Goal: Task Accomplishment & Management: Use online tool/utility

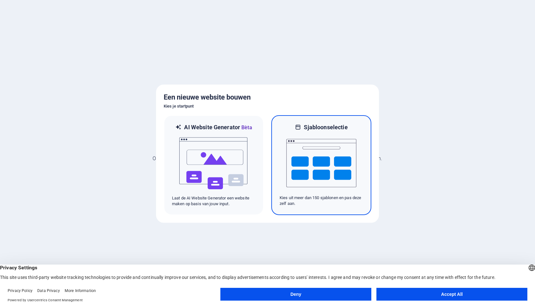
click at [311, 189] on img at bounding box center [321, 163] width 70 height 64
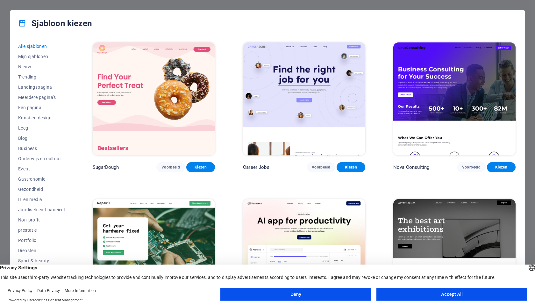
click at [396, 291] on button "Accept All" at bounding box center [452, 293] width 151 height 13
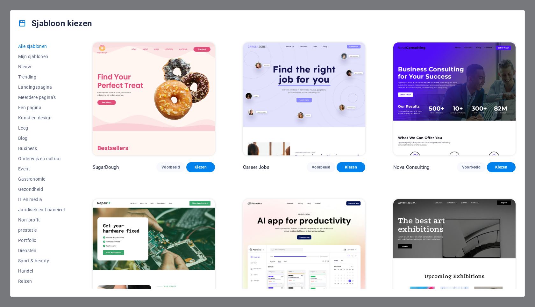
click at [27, 269] on span "Handel" at bounding box center [41, 270] width 47 height 5
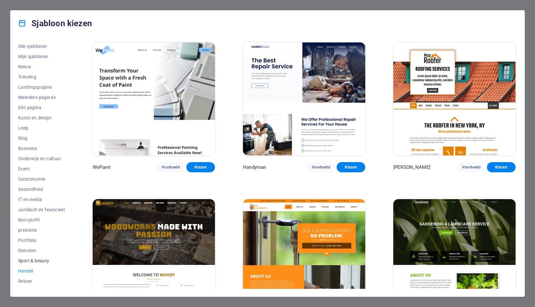
scroll to position [8, 0]
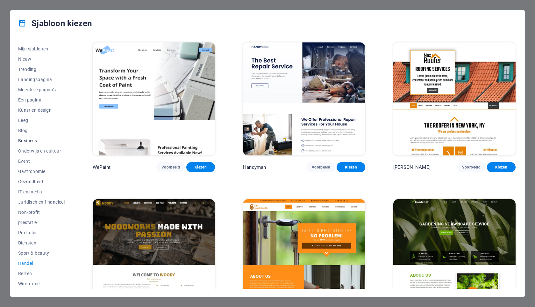
click at [29, 142] on span "Business" at bounding box center [41, 140] width 47 height 5
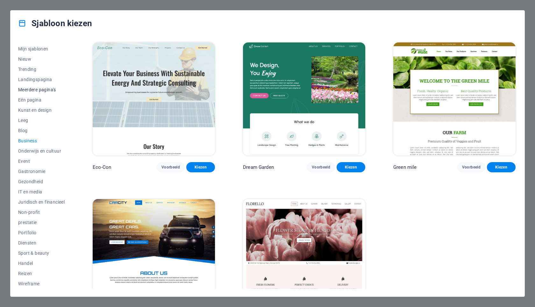
click at [39, 93] on button "Meerdere pagina's" at bounding box center [41, 89] width 47 height 10
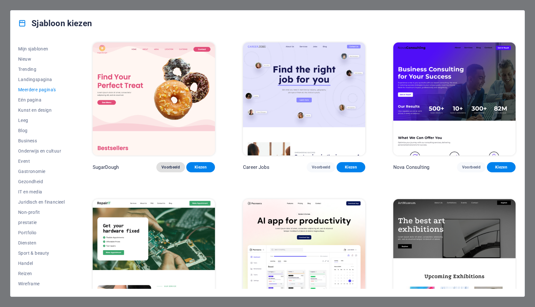
click at [175, 166] on span "Voorbeeld" at bounding box center [171, 166] width 18 height 5
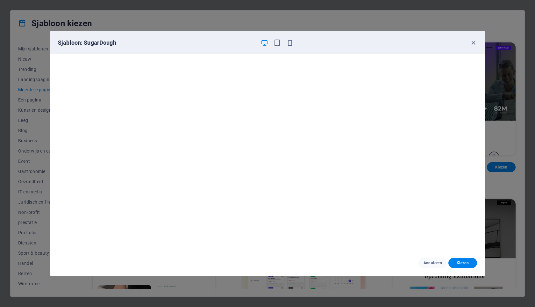
click at [290, 47] on div "Sjabloon: SugarDough" at bounding box center [267, 42] width 435 height 23
click at [289, 43] on icon "button" at bounding box center [289, 42] width 7 height 7
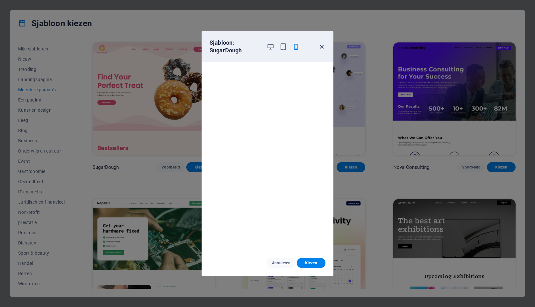
click at [323, 47] on icon "button" at bounding box center [321, 46] width 7 height 7
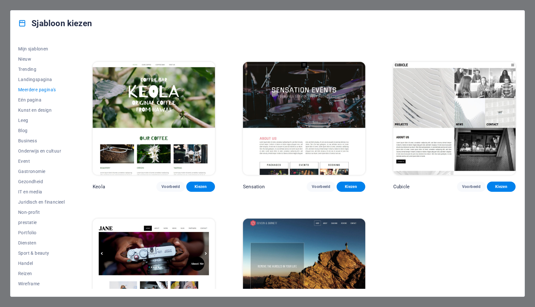
scroll to position [3296, 0]
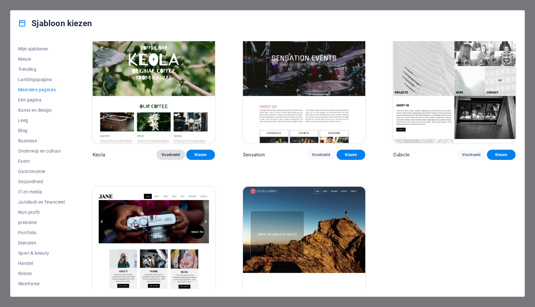
click at [179, 152] on span "Voorbeeld" at bounding box center [171, 154] width 18 height 5
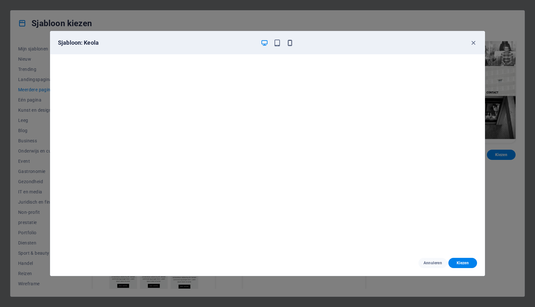
click at [292, 44] on icon "button" at bounding box center [289, 42] width 7 height 7
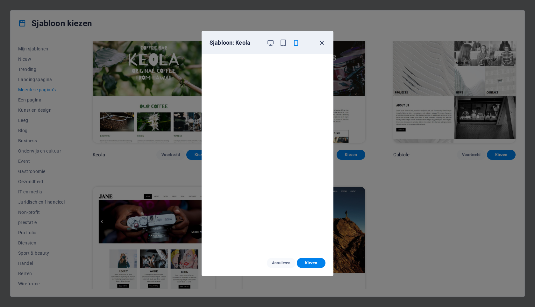
click at [323, 43] on icon "button" at bounding box center [321, 42] width 7 height 7
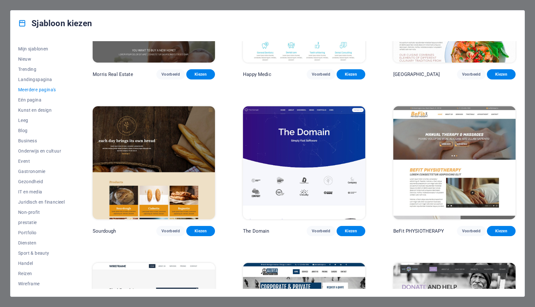
scroll to position [2114, 0]
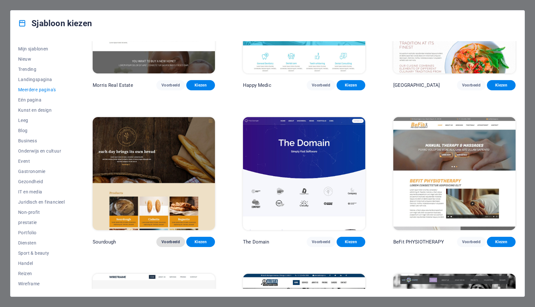
click at [177, 239] on span "Voorbeeld" at bounding box center [171, 241] width 18 height 5
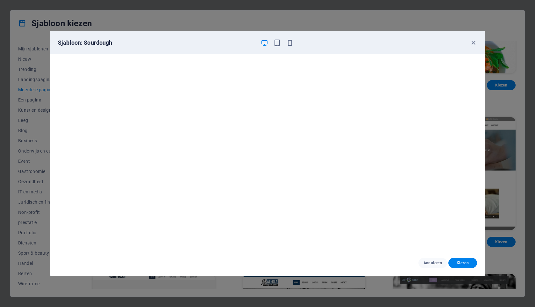
scroll to position [1, 0]
click at [461, 262] on span "Kiezen" at bounding box center [463, 262] width 18 height 5
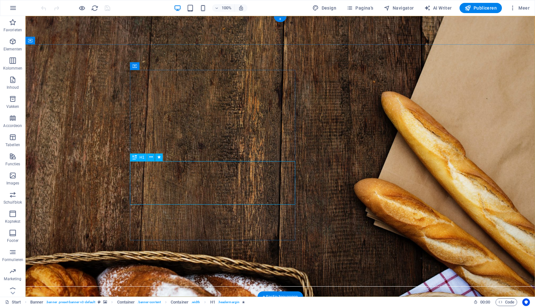
click at [137, 157] on icon at bounding box center [135, 157] width 4 height 8
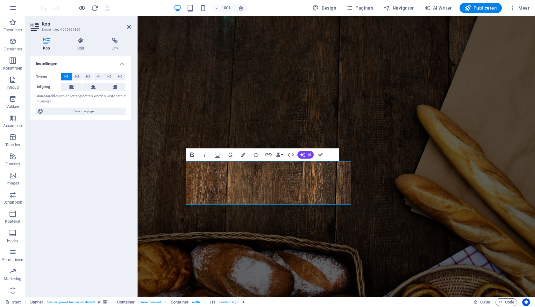
click at [194, 157] on icon "button" at bounding box center [192, 155] width 8 height 8
click at [191, 155] on icon "button" at bounding box center [192, 155] width 8 height 8
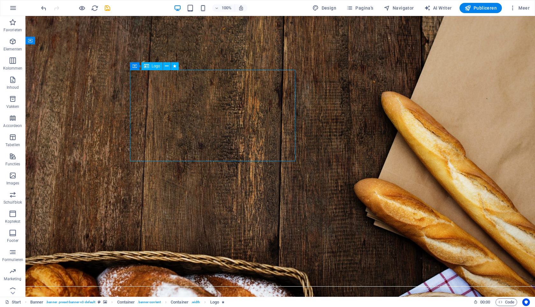
select select "px"
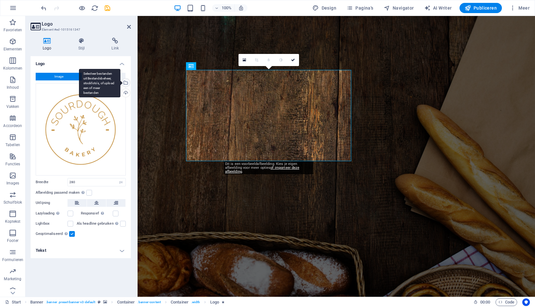
click at [120, 82] on div "Selecteer bestanden uit Bestandsbeheer, stockfoto's, of upload een of meer best…" at bounding box center [99, 83] width 41 height 29
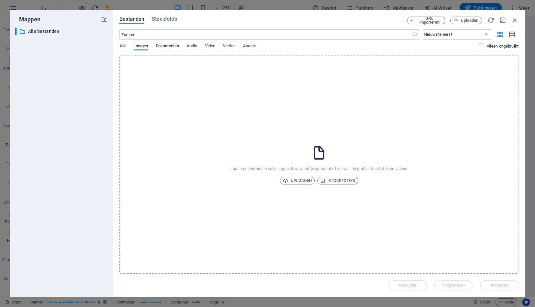
click at [170, 48] on span "Documenten" at bounding box center [167, 46] width 23 height 9
click at [469, 19] on span "Uploaden" at bounding box center [470, 20] width 18 height 4
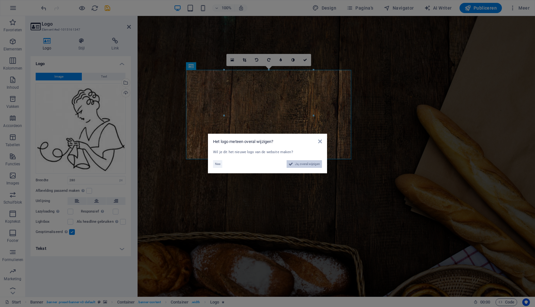
click at [299, 166] on span "Ja, overal wijzigen" at bounding box center [307, 164] width 25 height 8
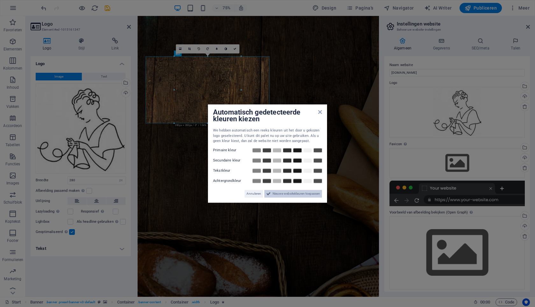
click at [279, 192] on span "Nieuwe websitekleuren toepassen" at bounding box center [296, 194] width 47 height 8
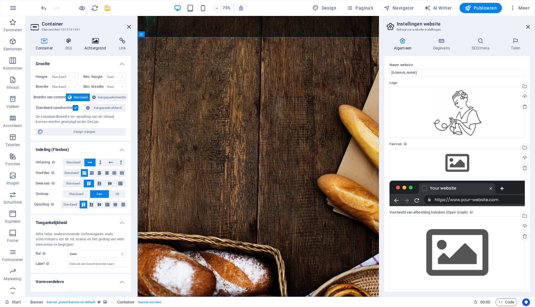
click at [96, 41] on icon at bounding box center [95, 41] width 32 height 6
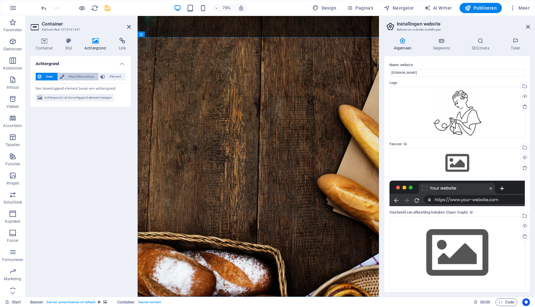
click at [83, 74] on span "Kleur/kleurverloop" at bounding box center [81, 77] width 31 height 8
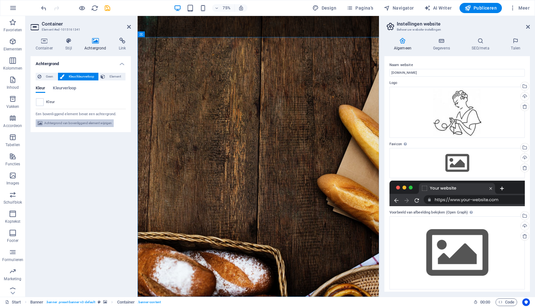
click at [105, 122] on span "Achtergrond van bovenliggend element wijzigen" at bounding box center [78, 123] width 68 height 8
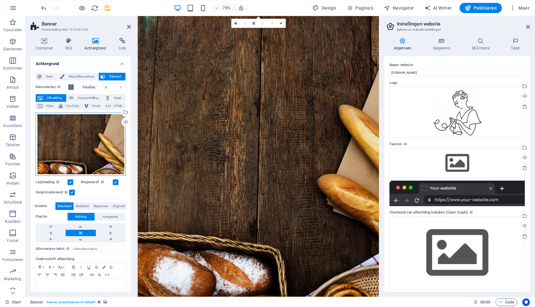
click at [105, 122] on div "Sleep bestanden hierheen, klik om bestanden te kiezen of selecteer bestanden ui…" at bounding box center [81, 143] width 90 height 63
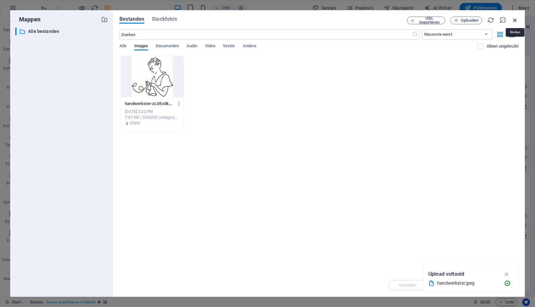
click at [515, 19] on icon "button" at bounding box center [515, 20] width 7 height 7
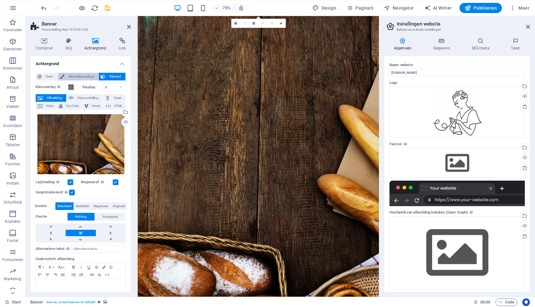
click at [81, 77] on span "Kleur/kleurverloop" at bounding box center [81, 77] width 31 height 8
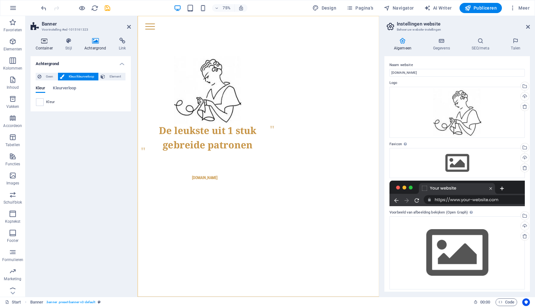
click at [40, 42] on icon at bounding box center [44, 41] width 27 height 6
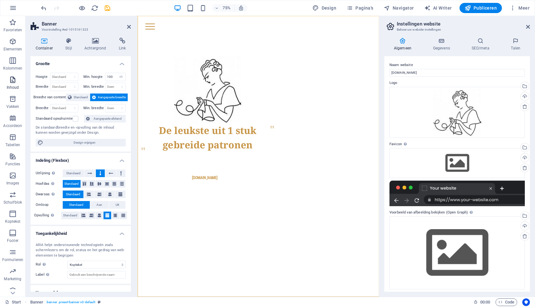
click at [13, 85] on p "Inhoud" at bounding box center [13, 87] width 12 height 5
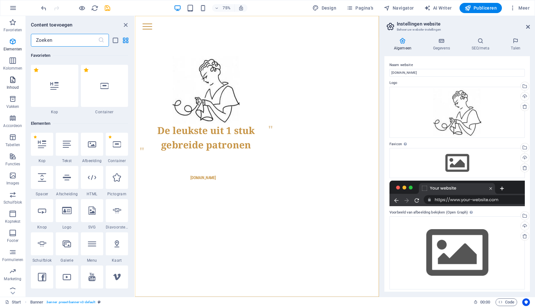
scroll to position [1115, 0]
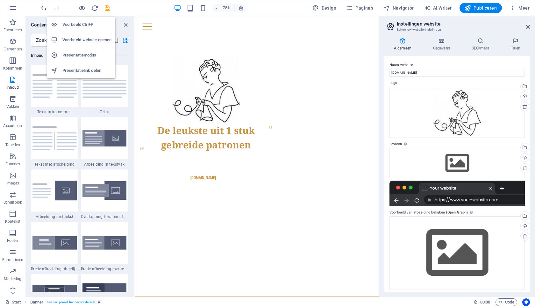
click at [71, 27] on h6 "Voorbeeld Ctrl+P" at bounding box center [86, 25] width 49 height 8
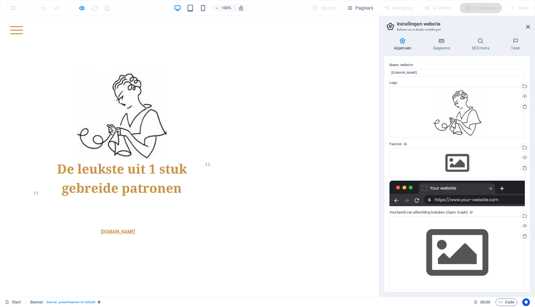
click at [95, 171] on h1 "De leukste uit 1 stuk gebreide patronen" at bounding box center [121, 178] width 165 height 38
click at [59, 167] on h1 "De leukste uit 1 stuk gebreide patronen" at bounding box center [121, 178] width 165 height 38
click at [13, 8] on div "100% Design Pagina's Navigator AI Writer Publiceren Meer" at bounding box center [267, 7] width 535 height 15
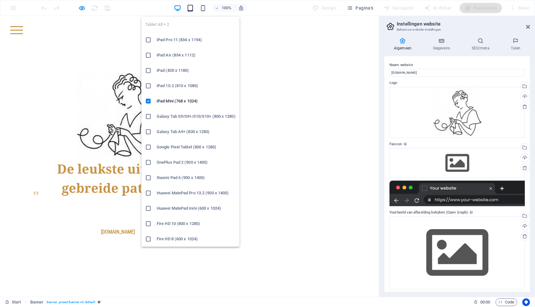
click at [191, 10] on icon "button" at bounding box center [190, 7] width 7 height 7
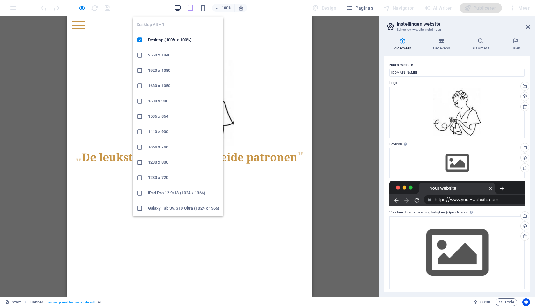
click at [180, 7] on icon "button" at bounding box center [177, 7] width 7 height 7
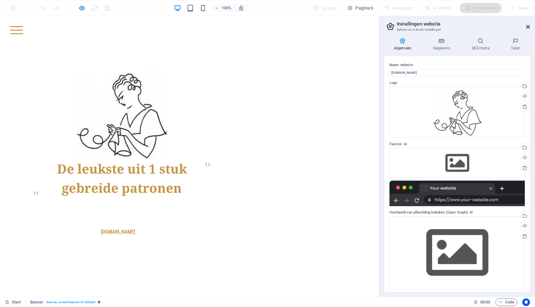
click at [527, 29] on link at bounding box center [528, 26] width 4 height 5
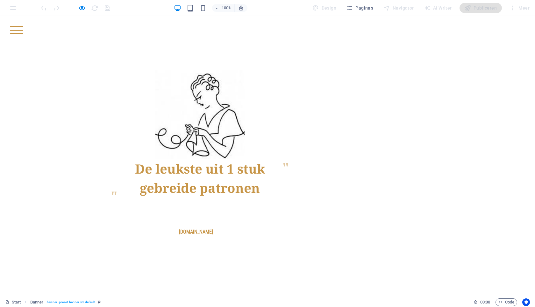
click at [23, 31] on div "Menu" at bounding box center [16, 30] width 13 height 8
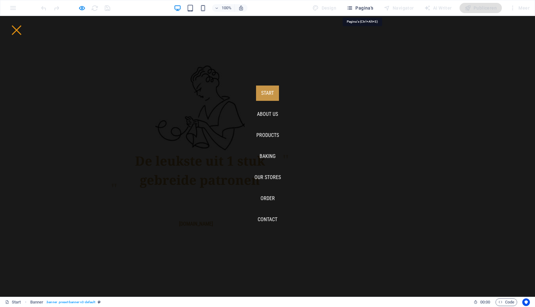
click at [364, 8] on span "Pagina's" at bounding box center [360, 8] width 27 height 6
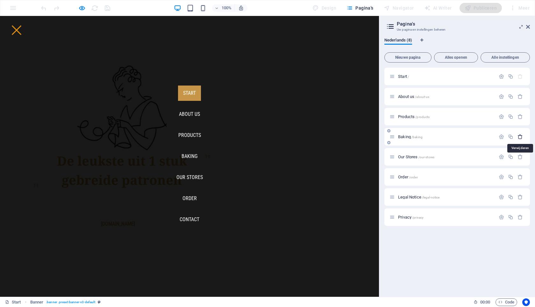
click at [520, 136] on icon "button" at bounding box center [520, 136] width 5 height 5
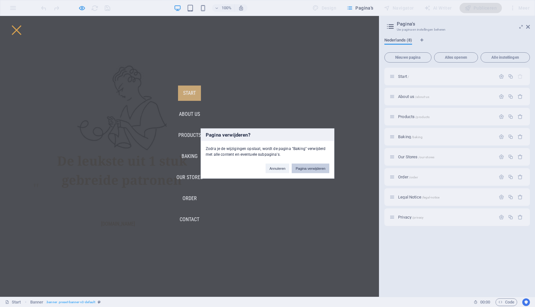
click at [317, 170] on button "Pagina verwijderen" at bounding box center [311, 168] width 38 height 10
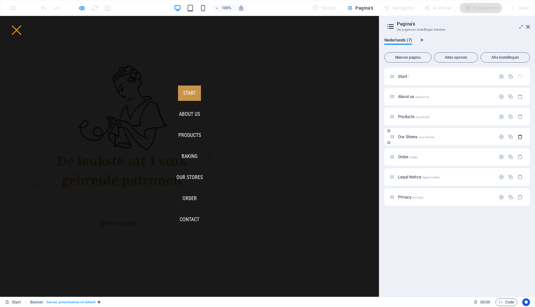
click at [517, 137] on button "button" at bounding box center [520, 136] width 9 height 5
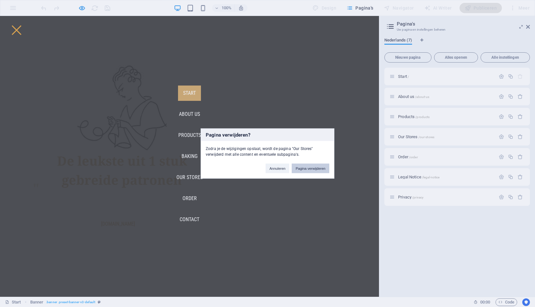
click at [306, 170] on button "Pagina verwijderen" at bounding box center [311, 168] width 38 height 10
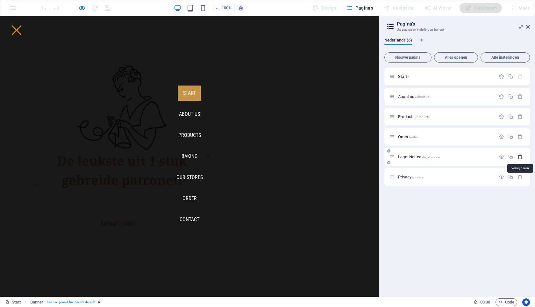
click at [522, 156] on icon "button" at bounding box center [520, 156] width 5 height 5
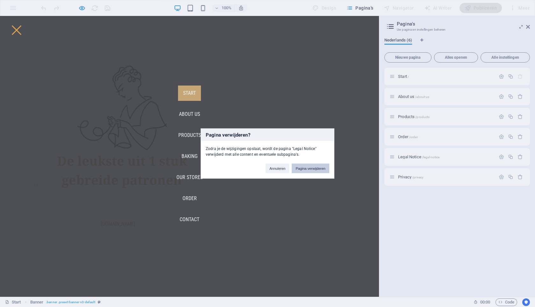
click at [311, 169] on button "Pagina verwijderen" at bounding box center [311, 168] width 38 height 10
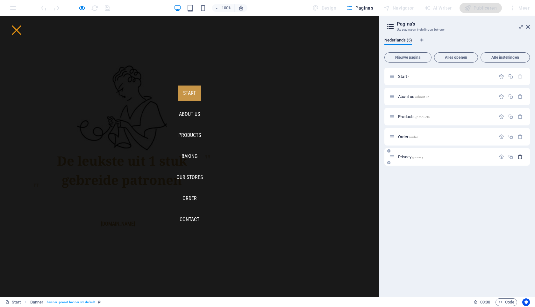
click at [520, 158] on icon "button" at bounding box center [520, 156] width 5 height 5
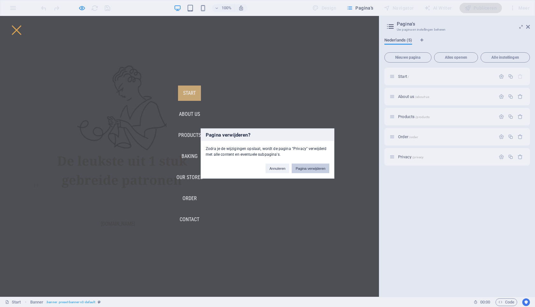
click at [311, 170] on button "Pagina verwijderen" at bounding box center [311, 168] width 38 height 10
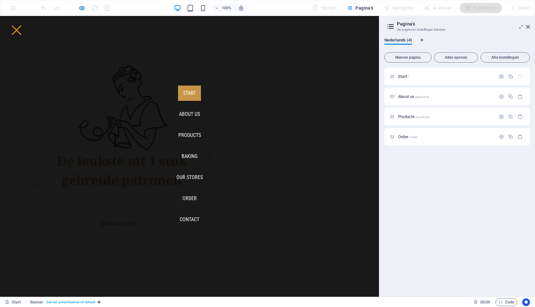
click at [392, 24] on icon at bounding box center [391, 26] width 10 height 9
click at [509, 54] on button "Alle instellingen" at bounding box center [505, 57] width 49 height 10
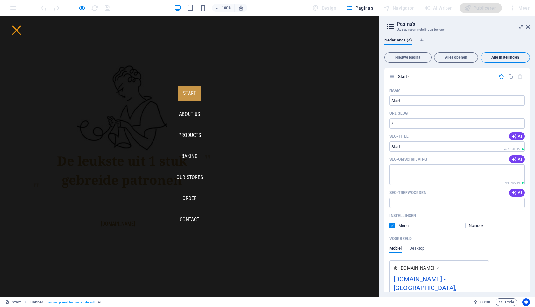
scroll to position [694, 0]
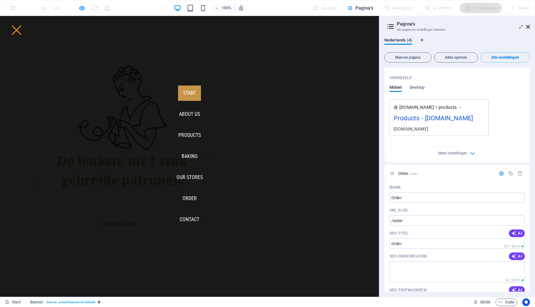
click at [527, 24] on icon at bounding box center [528, 26] width 4 height 5
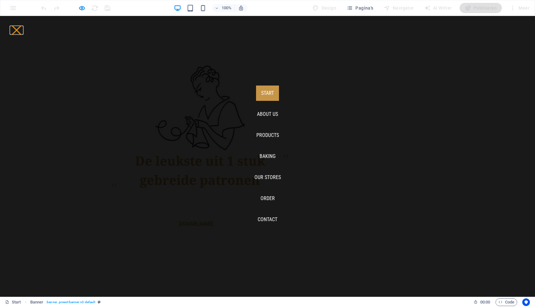
click at [21, 28] on button "Menu" at bounding box center [17, 30] width 10 height 10
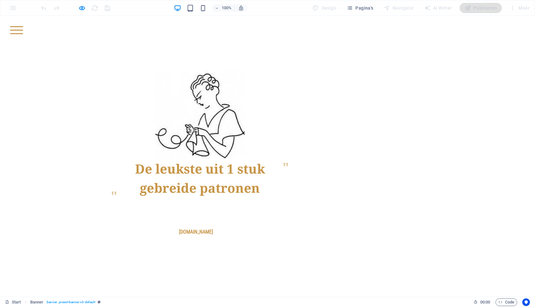
click at [214, 186] on h1 "De leukste uit 1 stuk gebreide patronen" at bounding box center [199, 178] width 165 height 38
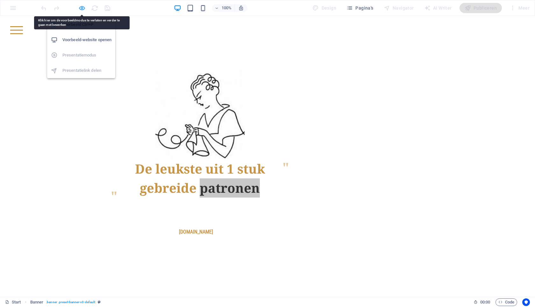
click at [83, 7] on icon "button" at bounding box center [81, 7] width 7 height 7
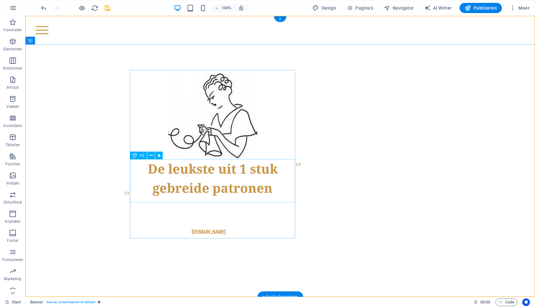
click at [205, 174] on div "De leukste uit 1 stuk gebreide patronen" at bounding box center [212, 180] width 165 height 43
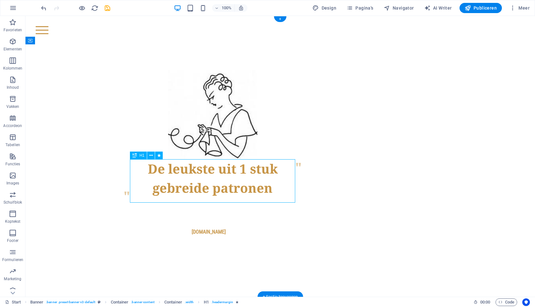
click at [205, 174] on div "De leukste uit 1 stuk gebreide patronen" at bounding box center [212, 180] width 165 height 43
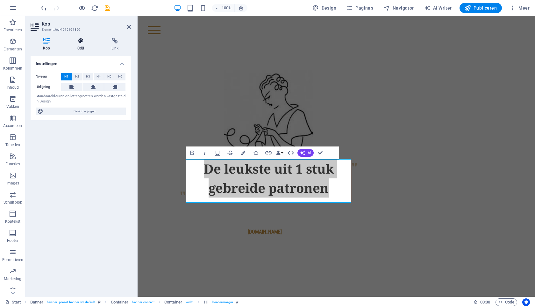
click at [82, 44] on h4 "Stijl" at bounding box center [82, 44] width 34 height 13
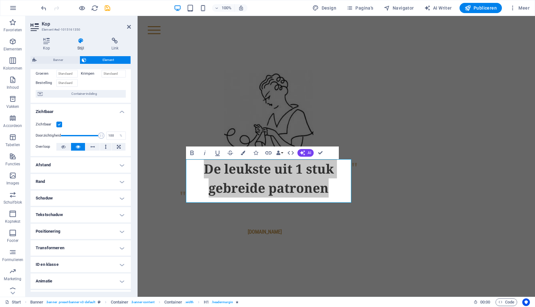
scroll to position [52, 0]
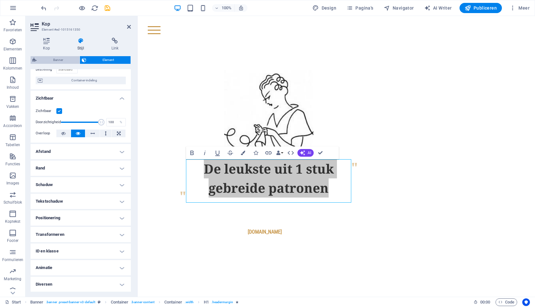
click at [53, 61] on span "Banner" at bounding box center [58, 60] width 39 height 8
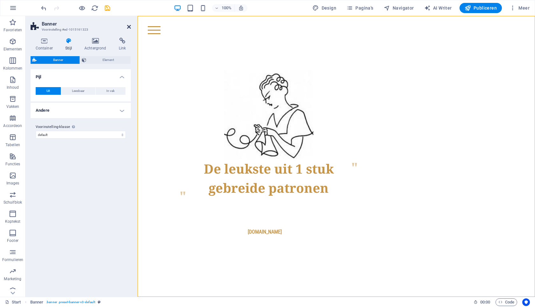
click at [130, 29] on icon at bounding box center [129, 26] width 4 height 5
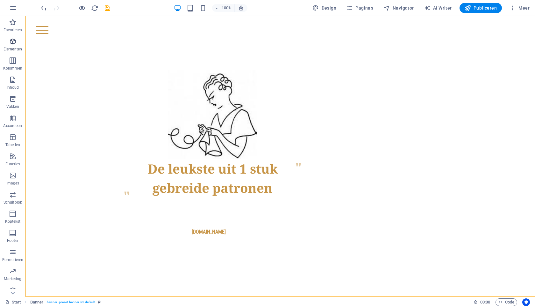
click at [13, 44] on icon "button" at bounding box center [13, 42] width 8 height 8
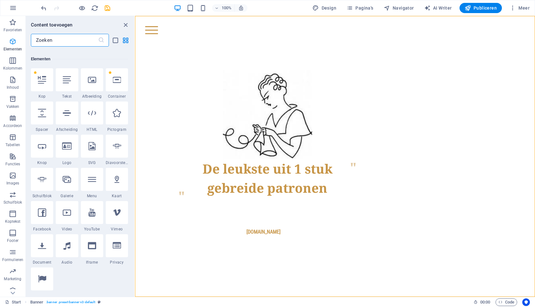
scroll to position [68, 0]
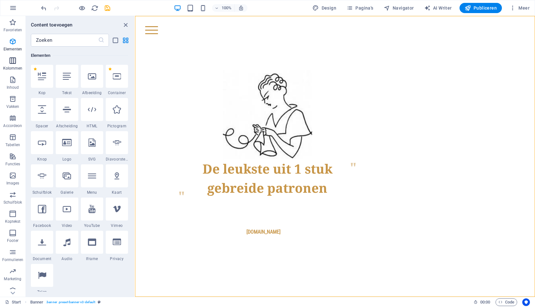
click at [12, 58] on icon "button" at bounding box center [13, 61] width 8 height 8
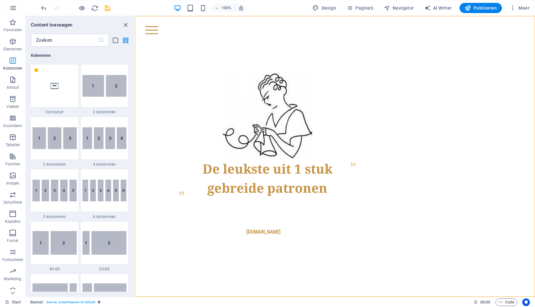
scroll to position [315, 0]
click at [125, 27] on icon "close panel" at bounding box center [125, 24] width 7 height 7
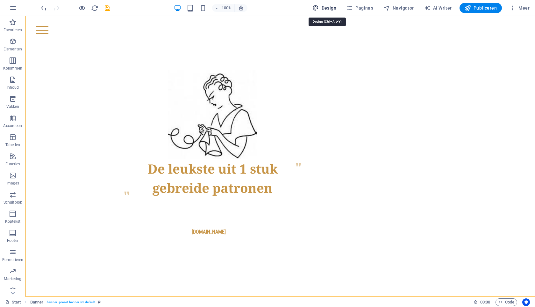
click at [323, 12] on button "Design" at bounding box center [324, 8] width 29 height 10
select select "px"
select select "300"
select select "px"
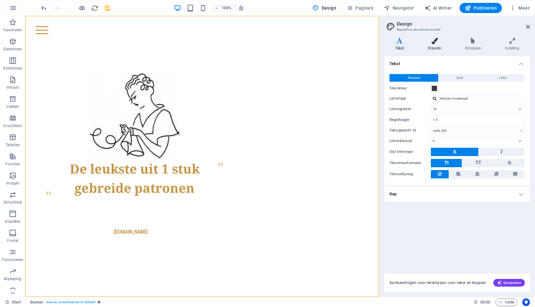
click at [439, 43] on icon at bounding box center [435, 41] width 35 height 6
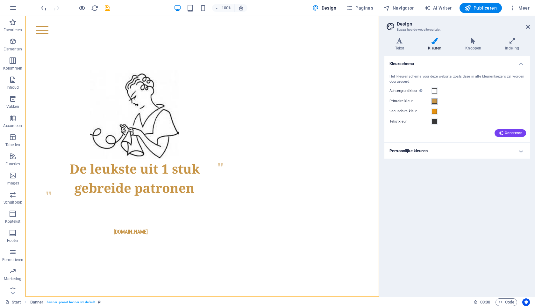
click at [434, 100] on span at bounding box center [434, 100] width 5 height 5
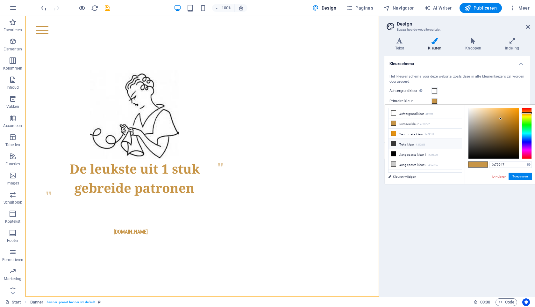
click at [404, 141] on li "Tekstkleur #383838" at bounding box center [425, 144] width 73 height 10
type input "#383838"
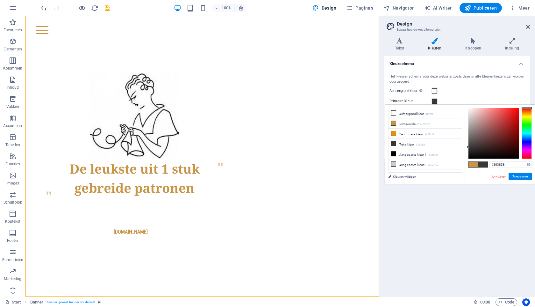
click at [451, 99] on div "Primaire kleur" at bounding box center [457, 101] width 135 height 8
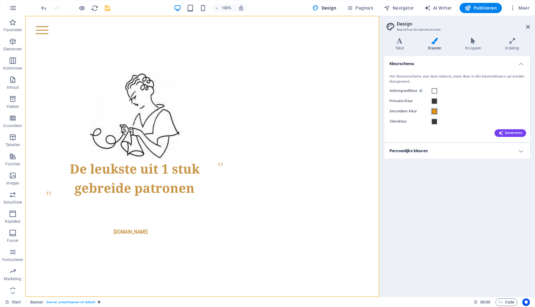
click at [433, 112] on span at bounding box center [434, 111] width 5 height 5
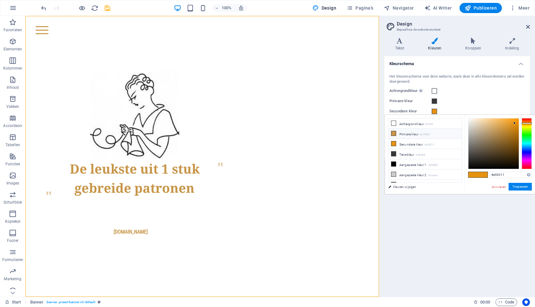
click at [412, 134] on li "Primaire kleur #c79547" at bounding box center [425, 133] width 73 height 10
click at [516, 186] on button "Toepassen" at bounding box center [520, 187] width 23 height 8
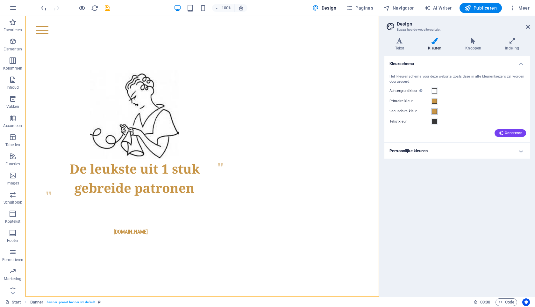
click at [433, 110] on span at bounding box center [434, 111] width 5 height 5
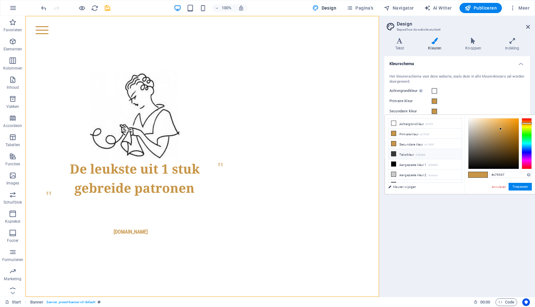
click at [400, 154] on li "Tekstkleur #383838" at bounding box center [425, 154] width 73 height 10
type input "#383838"
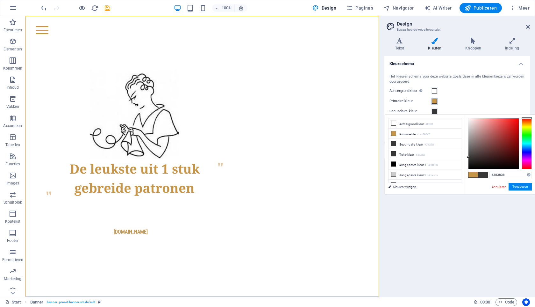
click at [436, 102] on span at bounding box center [434, 100] width 5 height 5
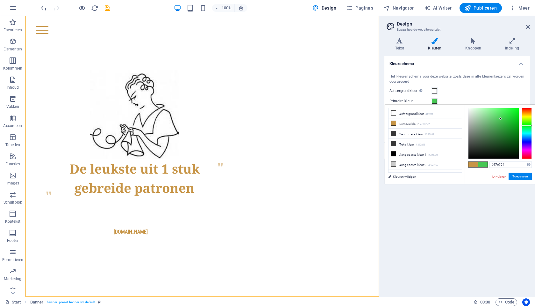
click at [526, 125] on div at bounding box center [527, 133] width 10 height 51
type input "#64a66a"
click at [488, 125] on div at bounding box center [494, 133] width 50 height 50
click at [518, 177] on button "Toepassen" at bounding box center [520, 176] width 23 height 8
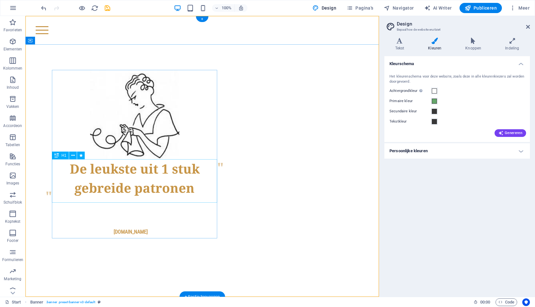
click at [146, 190] on div "De leukste uit 1 stuk gebreide patronen" at bounding box center [134, 180] width 165 height 43
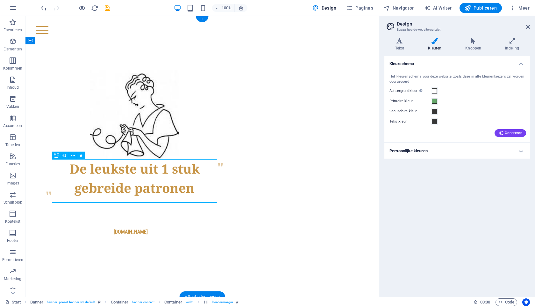
click at [146, 190] on div "De leukste uit 1 stuk gebreide patronen" at bounding box center [134, 180] width 165 height 43
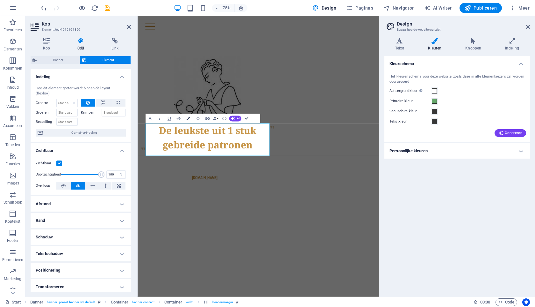
click at [190, 118] on icon "button" at bounding box center [189, 119] width 4 height 4
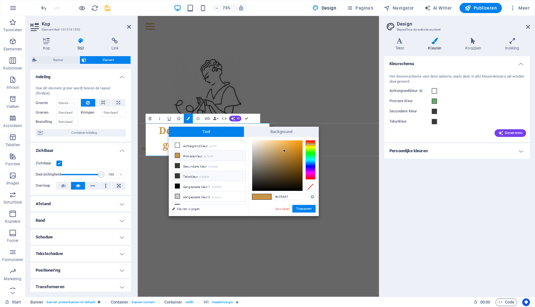
click at [189, 176] on li "Tekstkleur #383838" at bounding box center [208, 176] width 73 height 10
type input "#383838"
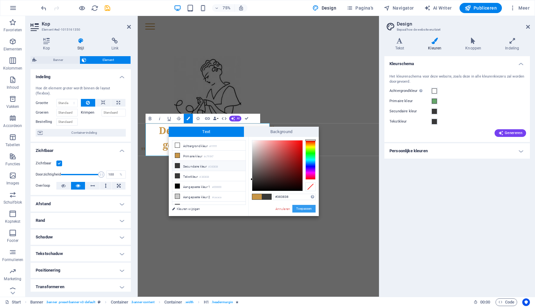
click at [299, 209] on button "Toepassen" at bounding box center [303, 209] width 23 height 8
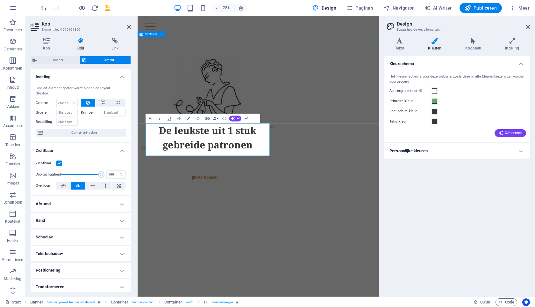
click at [307, 263] on div "De leukste uit 1 stuk gebreide patronen Lorem ipsum dolor sit amet, consetetur …" at bounding box center [299, 153] width 322 height 219
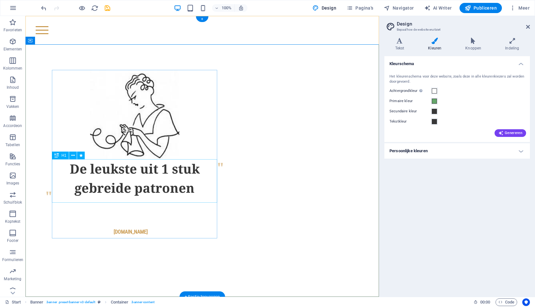
click at [170, 181] on div "De leukste uit 1 stuk gebreide patronen" at bounding box center [134, 180] width 165 height 43
click at [220, 162] on div "De leukste uit 1 stuk gebreide patronen Lorem ipsum dolor sit amet, consetetur …" at bounding box center [202, 153] width 354 height 219
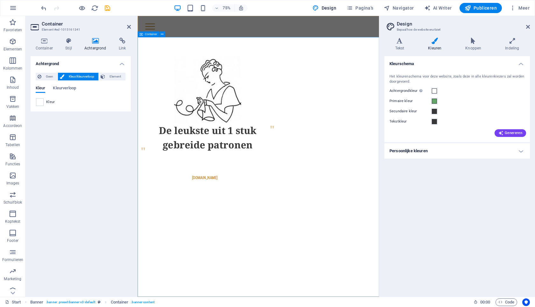
click at [236, 263] on div "De leukste uit 1 stuk gebreide patronen Lorem ipsum dolor sit amet, consetetur …" at bounding box center [299, 153] width 322 height 219
click at [265, 31] on div "Menu" at bounding box center [299, 30] width 302 height 8
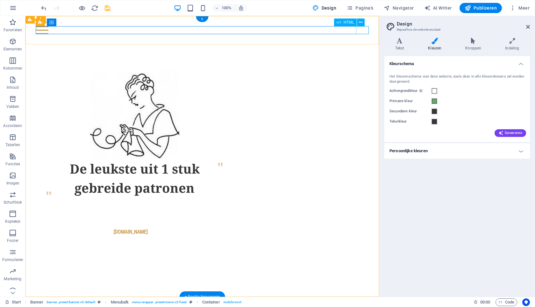
click at [362, 31] on div "Menu" at bounding box center [202, 30] width 333 height 8
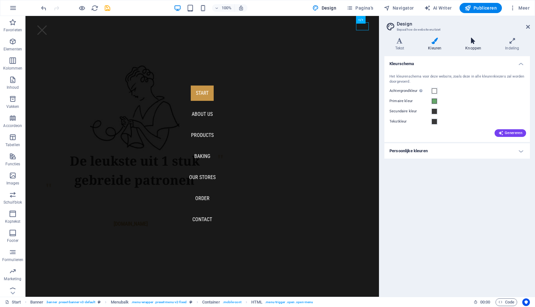
click at [472, 42] on icon at bounding box center [473, 41] width 37 height 6
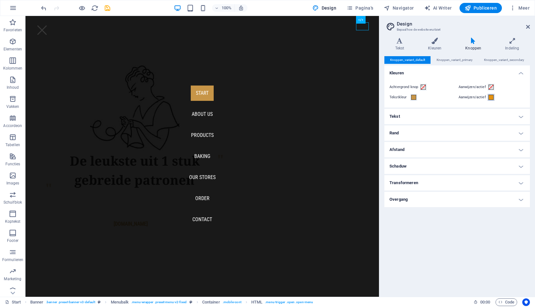
click at [490, 97] on span at bounding box center [491, 97] width 5 height 5
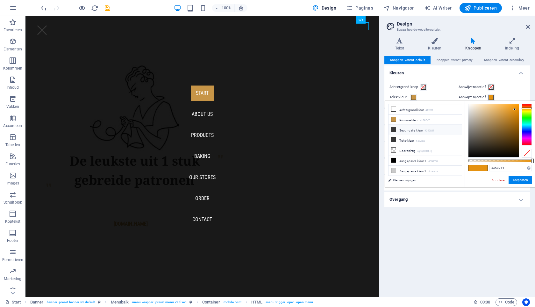
click at [428, 130] on small "#383838" at bounding box center [430, 130] width 10 height 4
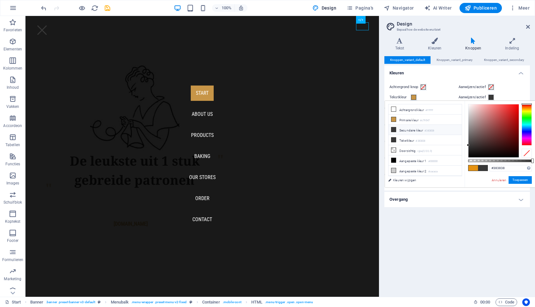
click at [524, 116] on div at bounding box center [527, 124] width 10 height 41
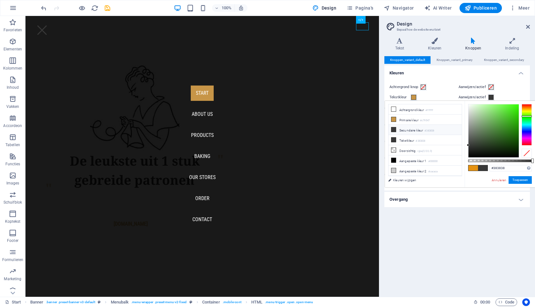
type input "#77976f"
click at [482, 125] on div at bounding box center [494, 130] width 50 height 53
click at [521, 180] on button "Toepassen" at bounding box center [520, 180] width 23 height 8
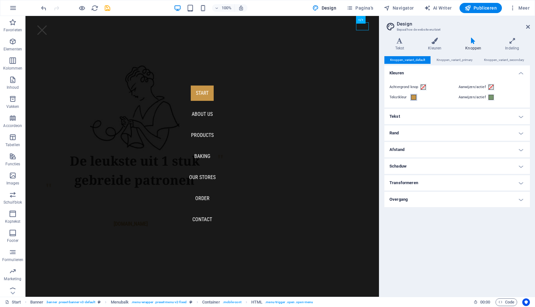
click at [413, 96] on span at bounding box center [413, 97] width 5 height 5
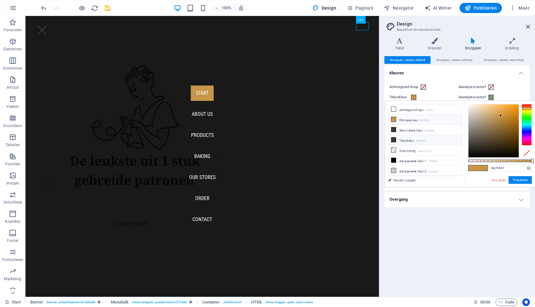
click at [415, 142] on li "Tekstkleur #383838" at bounding box center [425, 140] width 73 height 10
type input "#383838"
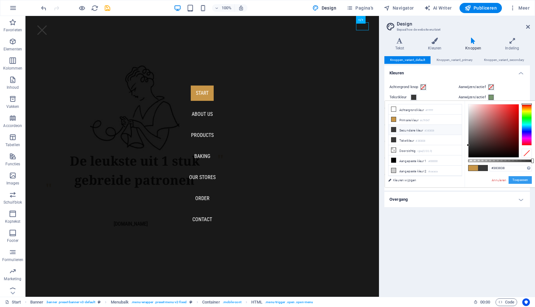
click at [524, 180] on button "Toepassen" at bounding box center [520, 180] width 23 height 8
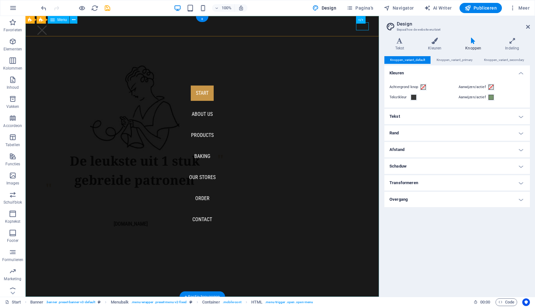
click at [208, 116] on nav "Start About us Products Baking Our Stores Order Contact" at bounding box center [202, 156] width 354 height 280
click at [208, 115] on nav "Start About us Products Baking Our Stores Order Contact" at bounding box center [202, 156] width 354 height 280
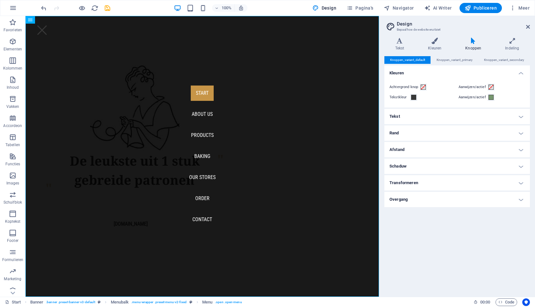
click at [521, 116] on h4 "Tekst" at bounding box center [458, 116] width 146 height 15
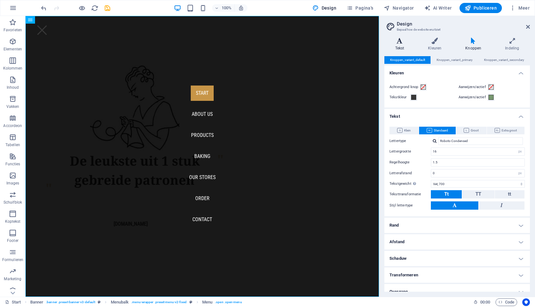
click at [398, 45] on h4 "Tekst" at bounding box center [401, 44] width 33 height 13
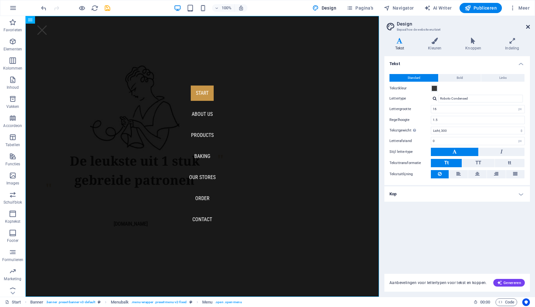
click at [527, 27] on icon at bounding box center [528, 26] width 4 height 5
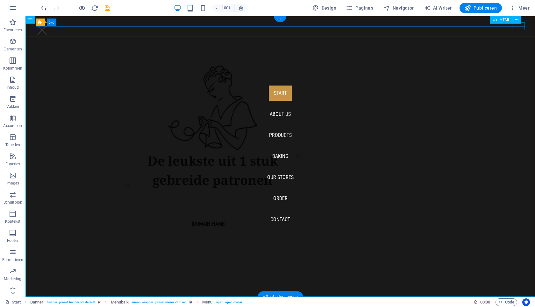
click at [48, 29] on div "Menu" at bounding box center [42, 30] width 13 height 8
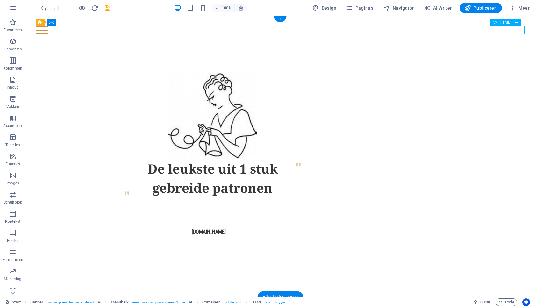
click at [519, 32] on div "Menu" at bounding box center [280, 30] width 489 height 8
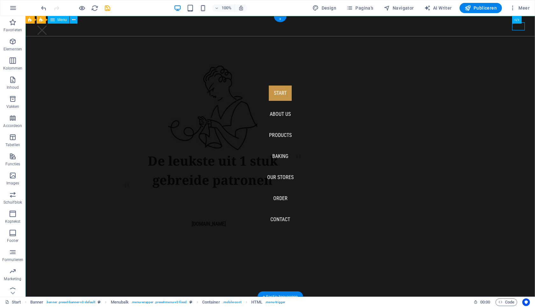
click at [519, 31] on nav "Start About us Products Baking Our Stores Order Contact" at bounding box center [280, 156] width 510 height 280
click at [48, 29] on div "Menu" at bounding box center [42, 30] width 13 height 8
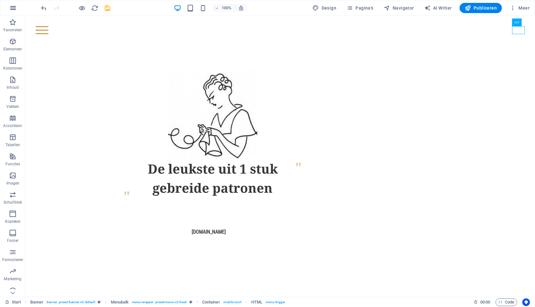
click at [13, 10] on icon "button" at bounding box center [13, 8] width 8 height 8
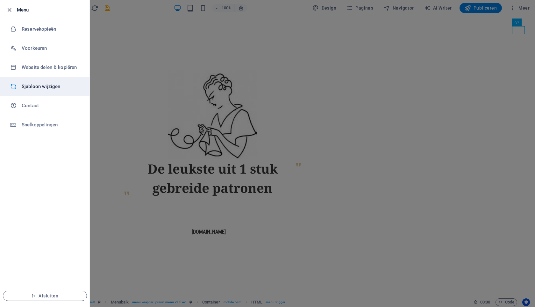
click at [24, 87] on h6 "Sjabloon wijzigen" at bounding box center [51, 87] width 59 height 8
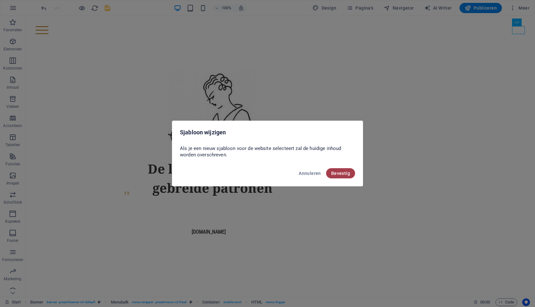
click at [345, 175] on span "Bevestig" at bounding box center [340, 172] width 19 height 5
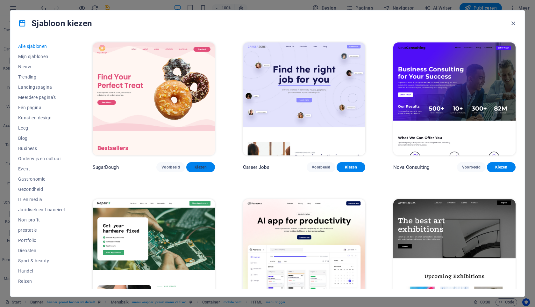
click at [202, 168] on span "Kiezen" at bounding box center [200, 166] width 18 height 5
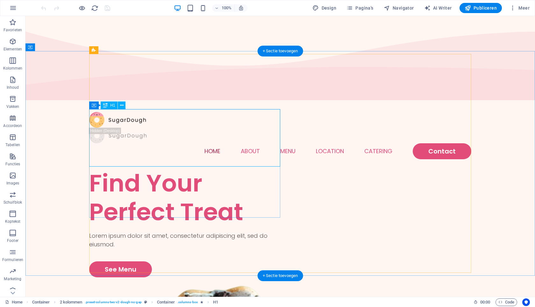
click at [153, 169] on div "Find Your Perfect Treat" at bounding box center [184, 197] width 191 height 57
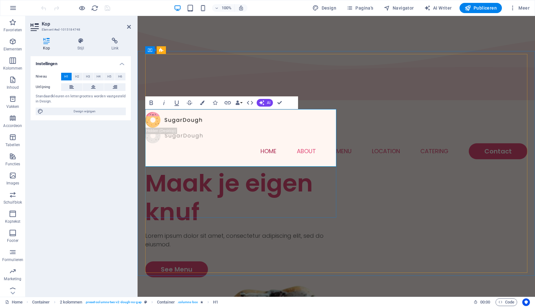
click at [210, 169] on h1 "Maak je eigen knuf" at bounding box center [240, 197] width 191 height 57
click at [186, 261] on div "See Menu" at bounding box center [240, 269] width 191 height 16
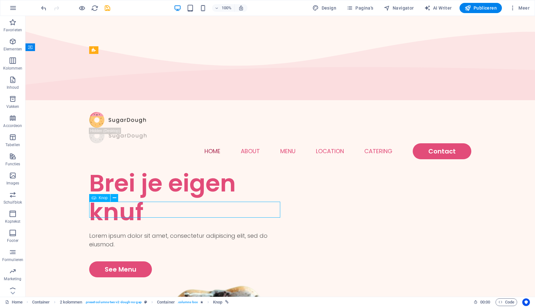
click at [127, 261] on div "See Menu" at bounding box center [184, 269] width 191 height 16
click at [115, 261] on div "See Menu" at bounding box center [184, 269] width 191 height 16
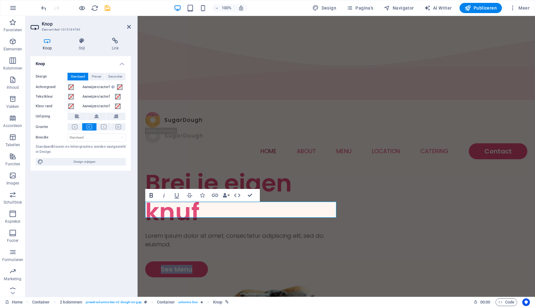
click at [152, 195] on icon "button" at bounding box center [152, 195] width 4 height 4
click at [177, 264] on strong "See Menu" at bounding box center [177, 268] width 32 height 9
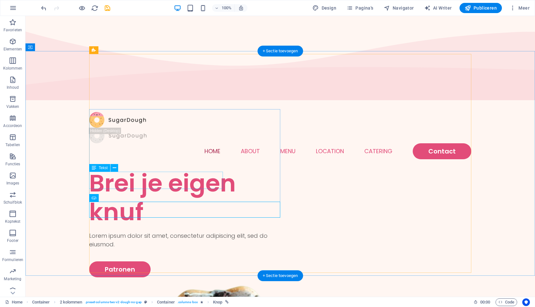
click at [181, 231] on div "Lorem ipsum dolor sit amet, consectetur adipiscing elit, sed do eiusmod." at bounding box center [184, 239] width 191 height 17
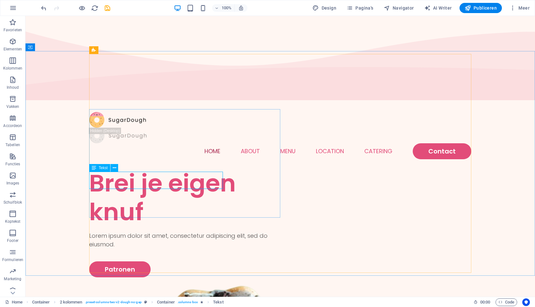
click at [105, 169] on span "Tekst" at bounding box center [103, 168] width 9 height 4
click at [103, 231] on div "Lorem ipsum dolor sit amet, consectetur adipiscing elit, sed do eiusmod." at bounding box center [184, 239] width 191 height 17
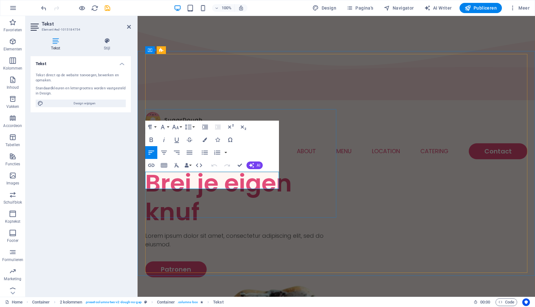
click at [240, 231] on p "Lorem ipsum dolor sit amet, consectetur adipiscing elit, sed do eiusmod." at bounding box center [240, 239] width 191 height 17
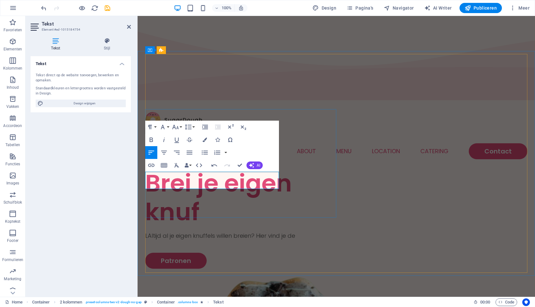
click at [149, 231] on p "LAltijd al je eigen knuffels willen breien? Hier vind je de" at bounding box center [240, 235] width 191 height 9
click at [163, 231] on p "Altijd al je eigen knuffels willen breien? Hier vind je de" at bounding box center [240, 235] width 191 height 9
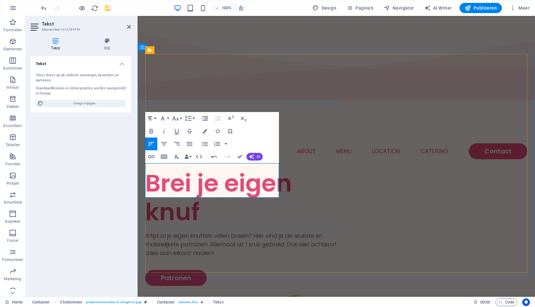
click at [188, 231] on p "Altijd al je eigen knuffels willen breien? Hier vind je de leukste en makkelijk…" at bounding box center [240, 244] width 191 height 26
click at [245, 231] on p "Altijd al je eigen knuffels willen breien? Hier vind je de leukste en makkelijk…" at bounding box center [240, 244] width 191 height 26
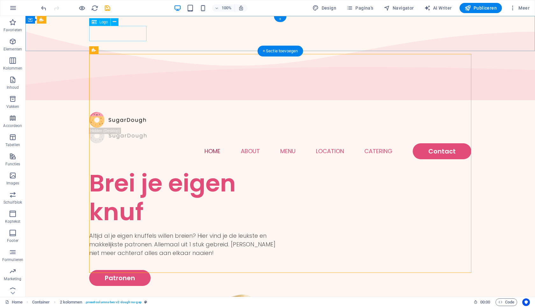
click at [112, 112] on div at bounding box center [280, 120] width 382 height 16
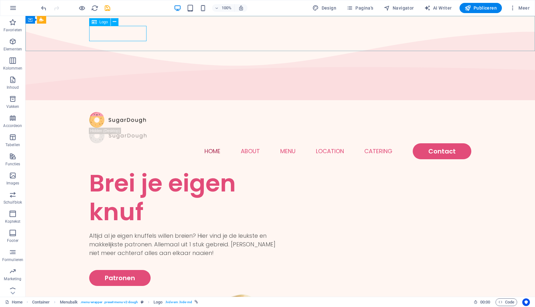
click at [103, 22] on span "Logo" at bounding box center [103, 22] width 9 height 4
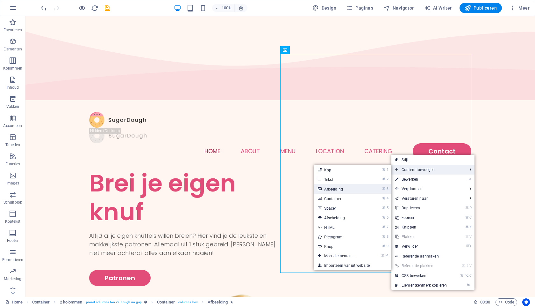
click at [349, 192] on link "⌘ 3 Afbeelding" at bounding box center [341, 189] width 54 height 10
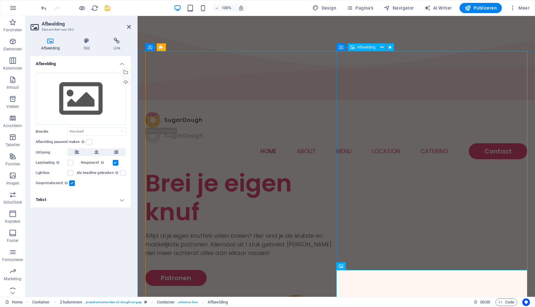
click at [363, 48] on span "Afbeelding" at bounding box center [366, 47] width 18 height 4
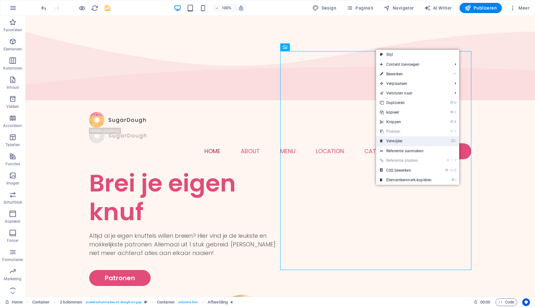
click at [391, 141] on link "⌦ Verwijder" at bounding box center [405, 141] width 59 height 10
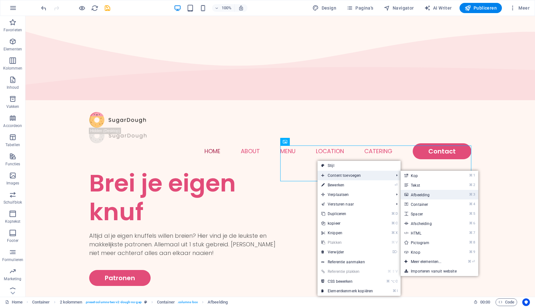
click at [415, 196] on link "⌘ 3 Afbeelding" at bounding box center [428, 195] width 54 height 10
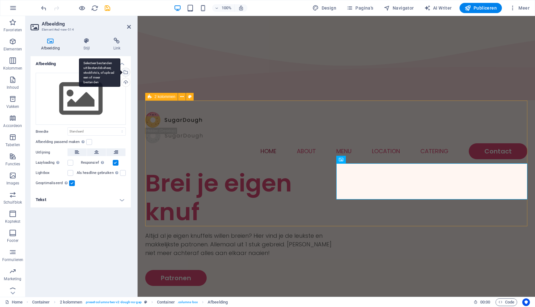
click at [129, 70] on div "Selecteer bestanden uit Bestandsbeheer, stockfoto's, of upload een of meer best…" at bounding box center [125, 73] width 10 height 10
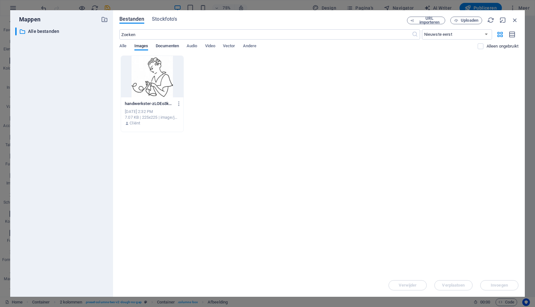
click at [171, 47] on span "Documenten" at bounding box center [167, 46] width 23 height 9
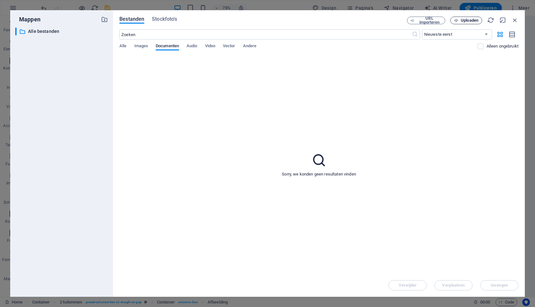
click at [466, 22] on span "Uploaden" at bounding box center [470, 20] width 18 height 4
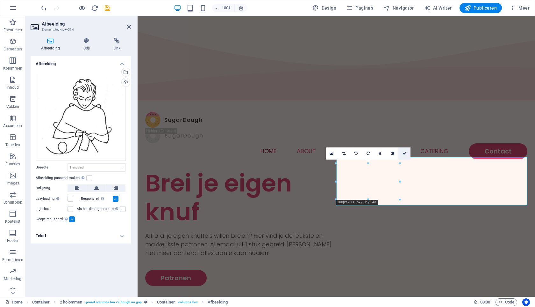
click at [405, 153] on icon at bounding box center [405, 153] width 4 height 4
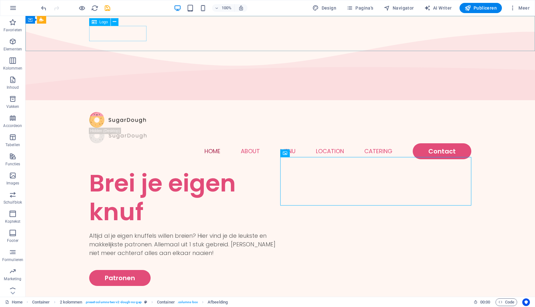
click at [102, 22] on span "Logo" at bounding box center [103, 22] width 9 height 4
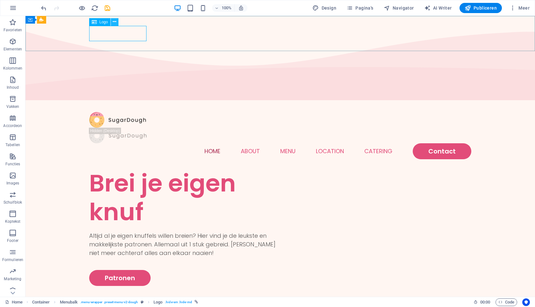
click at [116, 20] on icon at bounding box center [115, 21] width 4 height 7
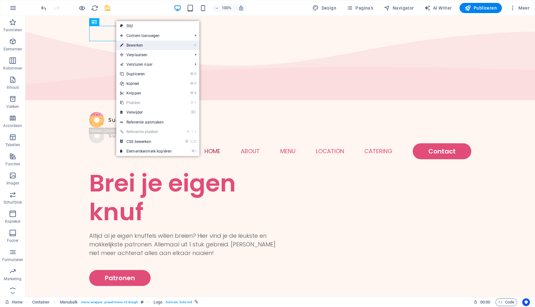
click at [130, 45] on link "⏎ Bewerken" at bounding box center [145, 45] width 59 height 10
select select "px"
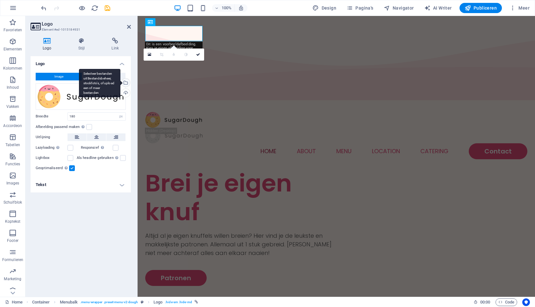
click at [126, 80] on div "Selecteer bestanden uit Bestandsbeheer, stockfoto's, of upload een of meer best…" at bounding box center [125, 83] width 10 height 10
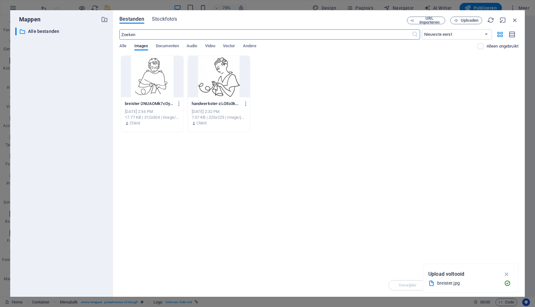
click at [154, 82] on div at bounding box center [152, 76] width 62 height 41
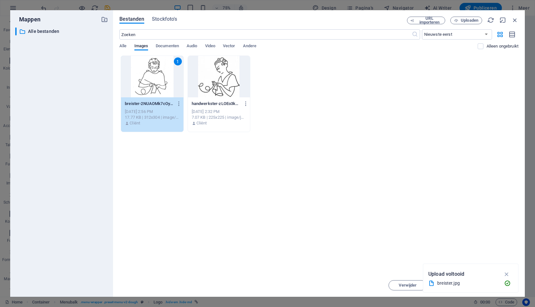
click at [157, 77] on div "1" at bounding box center [152, 76] width 62 height 41
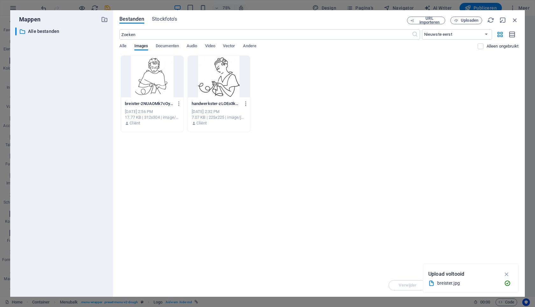
click at [157, 77] on div at bounding box center [152, 76] width 62 height 41
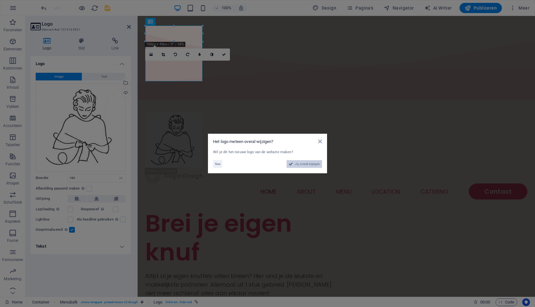
click at [303, 163] on span "Ja, overal wijzigen" at bounding box center [307, 164] width 25 height 8
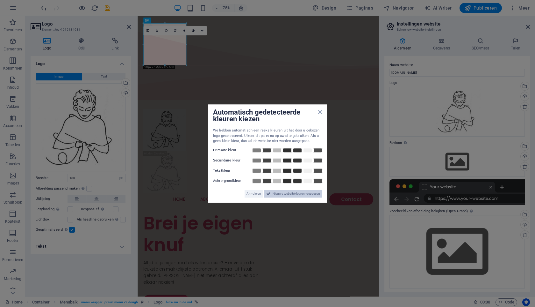
click at [288, 193] on span "Nieuwe websitekleuren toepassen" at bounding box center [296, 194] width 47 height 8
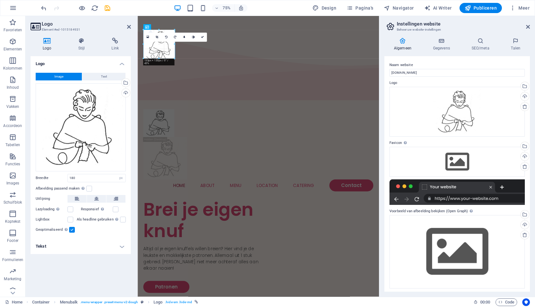
drag, startPoint x: 185, startPoint y: 64, endPoint x: 161, endPoint y: 46, distance: 30.5
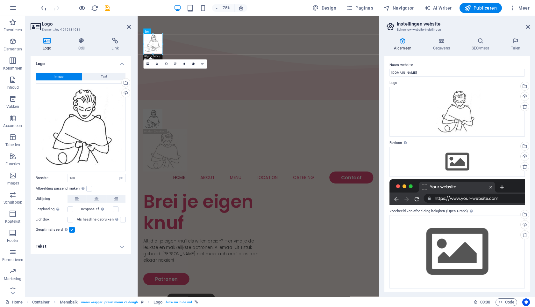
drag, startPoint x: 173, startPoint y: 59, endPoint x: 156, endPoint y: 44, distance: 23.2
type input "80"
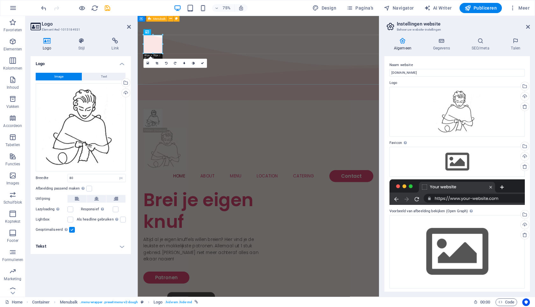
click at [228, 130] on div "Menu Home About Menu Location Catering Contact" at bounding box center [299, 188] width 322 height 116
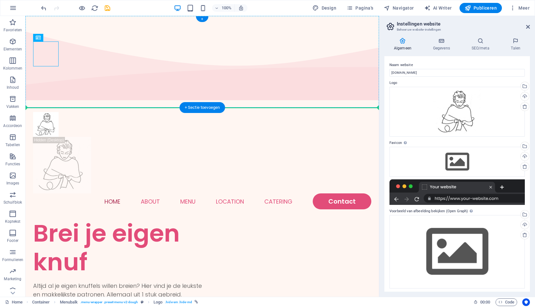
drag, startPoint x: 44, startPoint y: 54, endPoint x: 47, endPoint y: 65, distance: 12.0
click at [47, 112] on div at bounding box center [202, 124] width 338 height 25
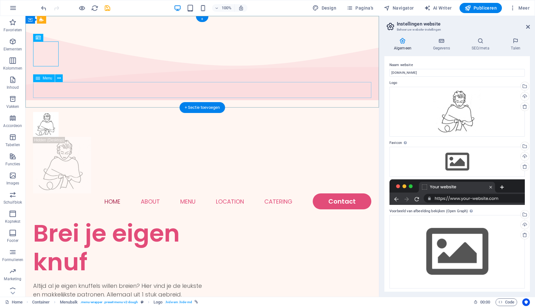
click at [327, 193] on nav "Home About Menu Location Catering Contact" at bounding box center [202, 201] width 338 height 16
click at [50, 78] on span "Menu" at bounding box center [48, 78] width 10 height 4
click at [59, 78] on icon at bounding box center [59, 78] width 4 height 7
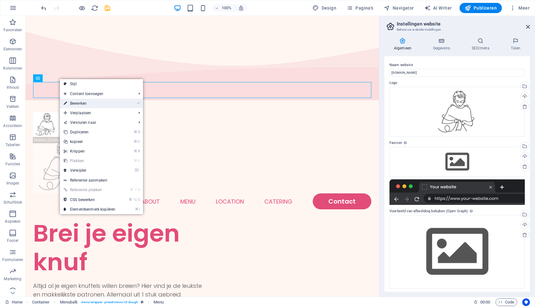
click at [69, 104] on link "⏎ Bewerken" at bounding box center [89, 103] width 59 height 10
select select
select select "1"
select select
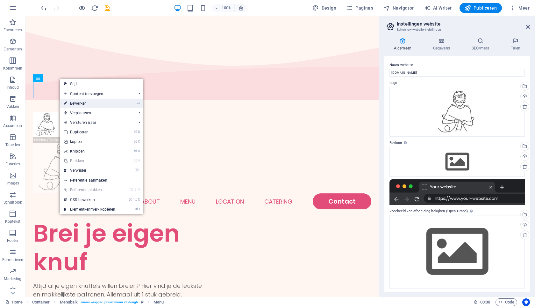
select select
select select "2"
select select
select select "default"
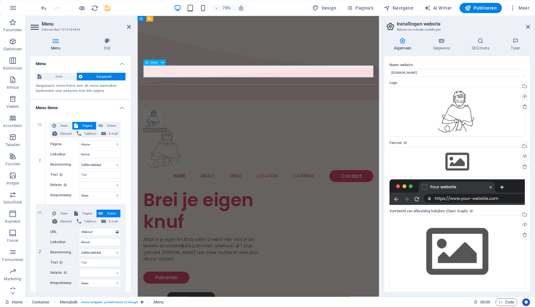
click at [240, 221] on nav "Home About Menu Location Catering Contact" at bounding box center [298, 229] width 307 height 16
click at [236, 221] on nav "Home About Menu Location Catering Contact" at bounding box center [298, 229] width 307 height 16
click at [95, 242] on input "About" at bounding box center [100, 242] width 42 height 8
type input "Ab"
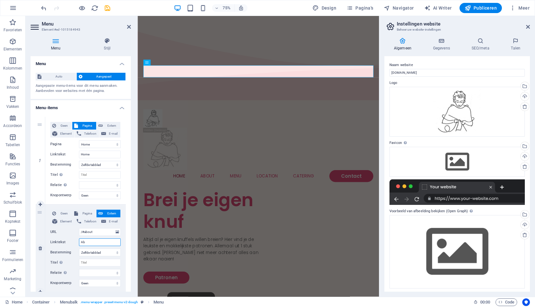
select select
type input "A"
select select
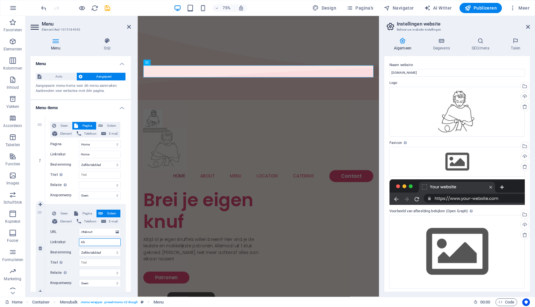
select select
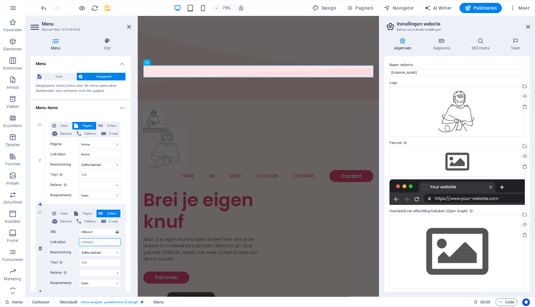
select select
type input "ove"
select select
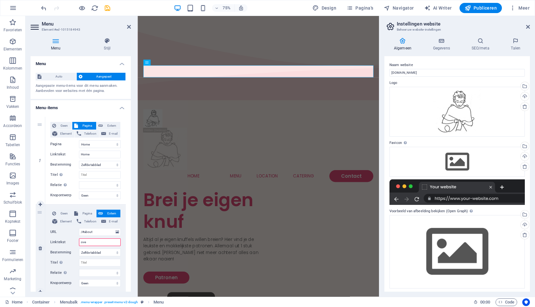
type input "over"
select select
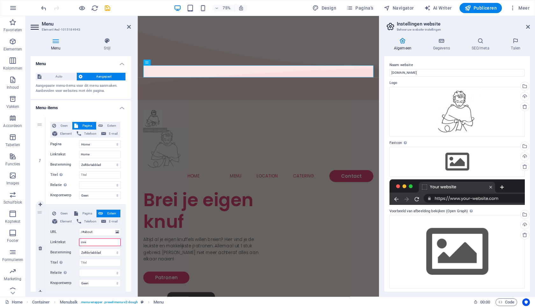
select select
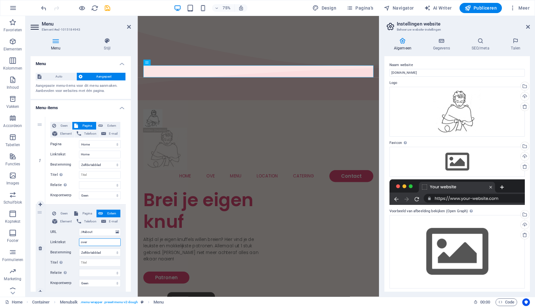
select select
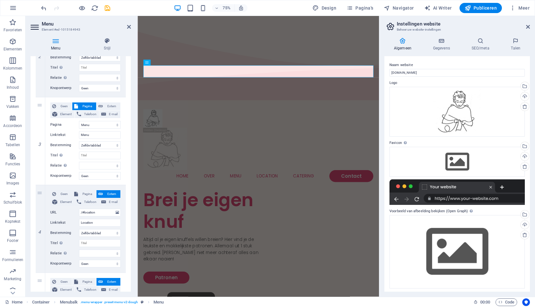
scroll to position [196, 0]
type input "over"
click at [92, 132] on input "Menu" at bounding box center [100, 134] width 42 height 8
type input "Menupatronen"
select select
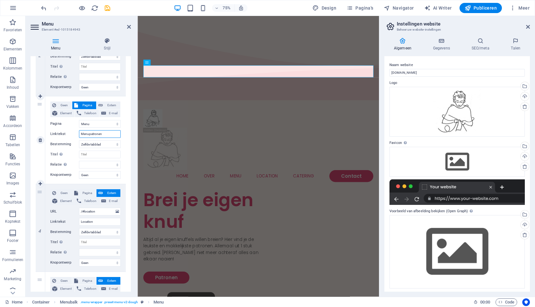
select select
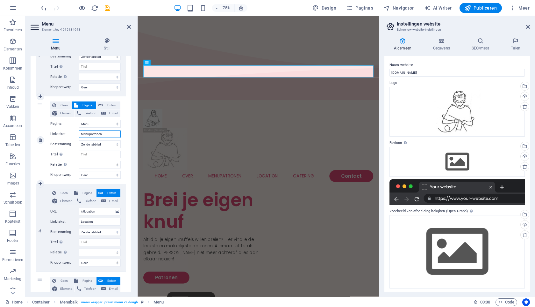
click at [89, 135] on input "Menupatronen" at bounding box center [100, 134] width 42 height 8
type input "patronen"
select select
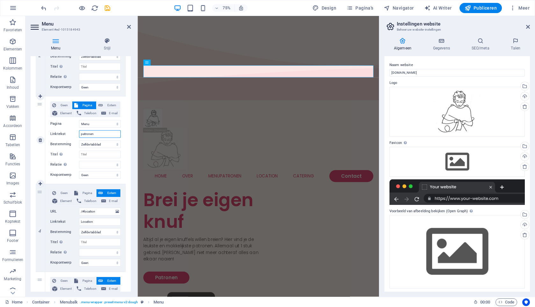
select select
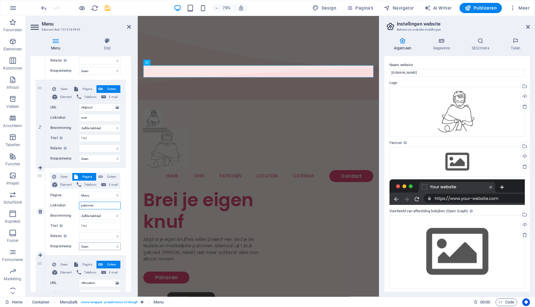
scroll to position [123, 0]
type input "patronen"
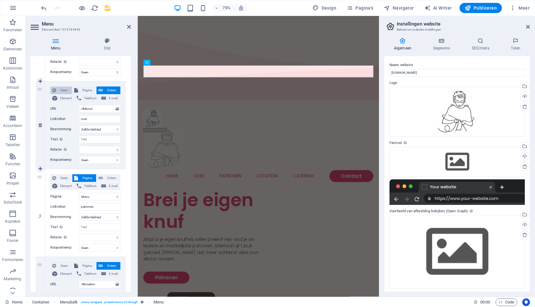
click at [64, 90] on span "Geen" at bounding box center [64, 90] width 12 height 8
select select
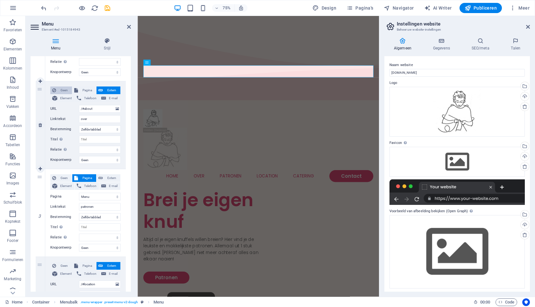
select select
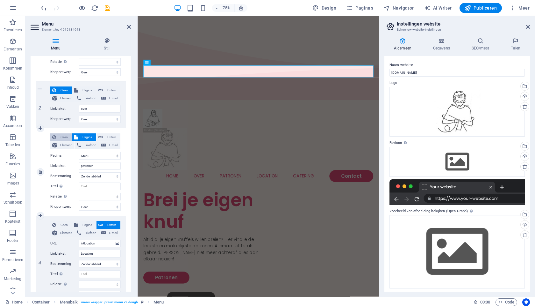
click at [63, 135] on span "Geen" at bounding box center [64, 137] width 12 height 8
select select
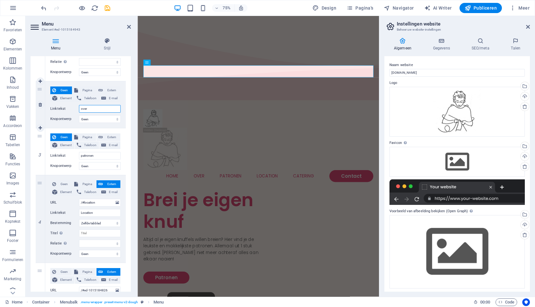
click at [89, 107] on input "over" at bounding box center [100, 109] width 42 height 8
type input "o"
select select
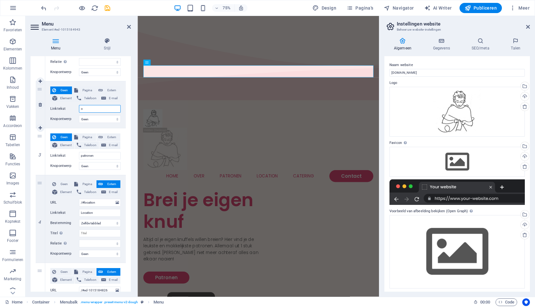
select select
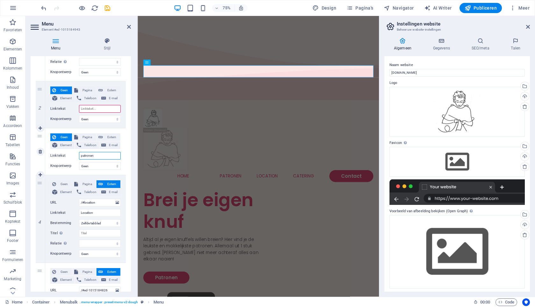
click at [100, 153] on input "patronen" at bounding box center [100, 156] width 42 height 8
type input "p"
select select
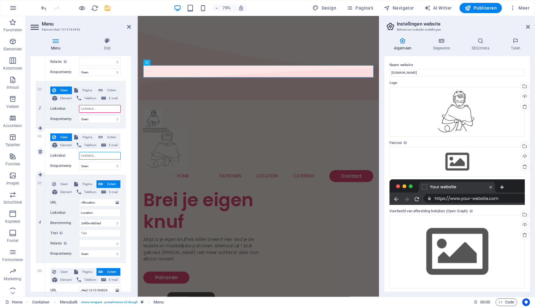
select select
click at [99, 107] on input "Linktekst" at bounding box center [100, 109] width 42 height 8
type input "web"
select select
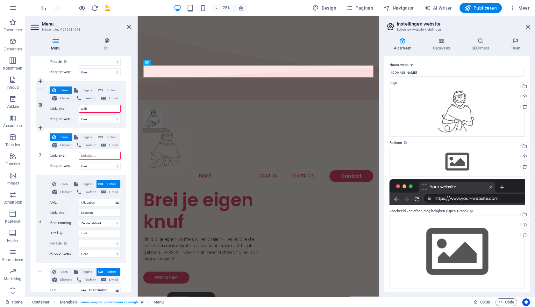
select select
type input "webwinkel"
select select
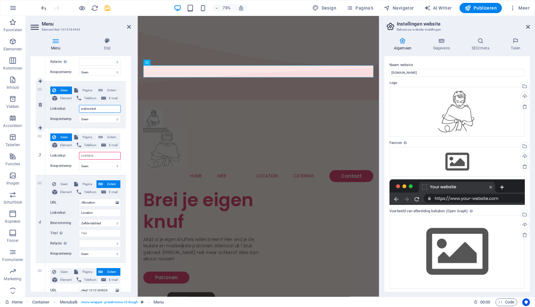
select select
type input "webwinkel"
click at [94, 156] on input "Linktekst" at bounding box center [100, 156] width 42 height 8
type input "over"
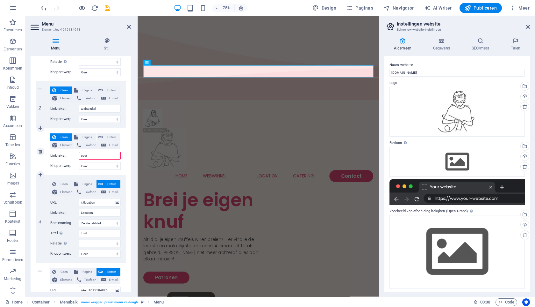
select select
type input "over"
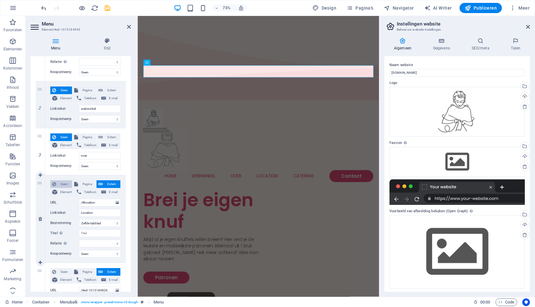
click at [65, 184] on span "Geen" at bounding box center [64, 184] width 12 height 8
select select
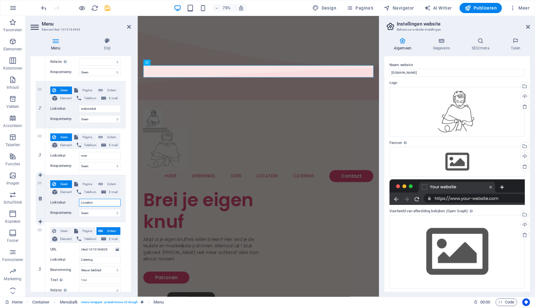
click at [96, 202] on input "Location" at bounding box center [100, 202] width 42 height 8
type input "L"
select select
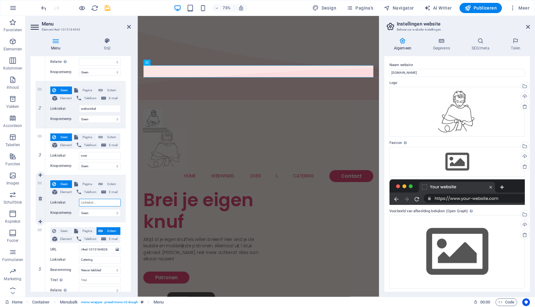
select select
click at [97, 260] on input "Catering" at bounding box center [100, 260] width 42 height 8
type input "Cat"
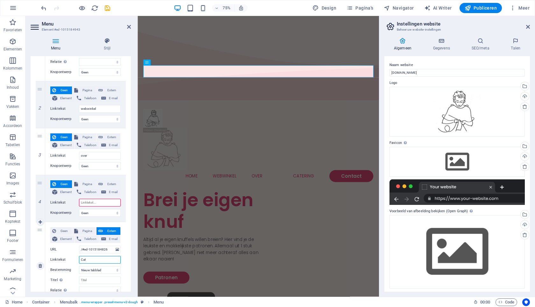
select select
type input "C"
select select
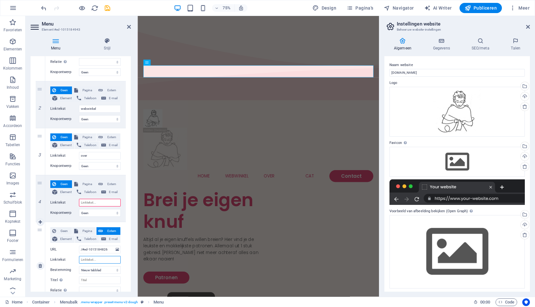
select select
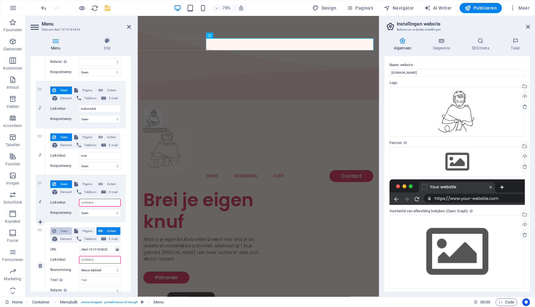
click at [66, 230] on span "Geen" at bounding box center [64, 231] width 12 height 8
select select
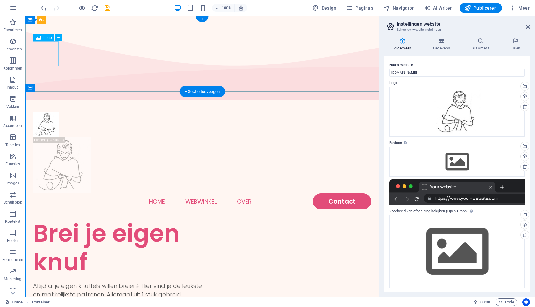
click at [47, 112] on div at bounding box center [202, 124] width 338 height 25
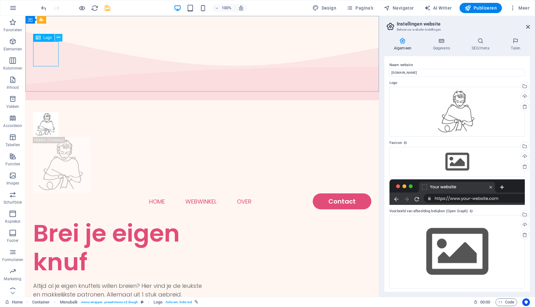
click at [61, 36] on button at bounding box center [59, 38] width 8 height 8
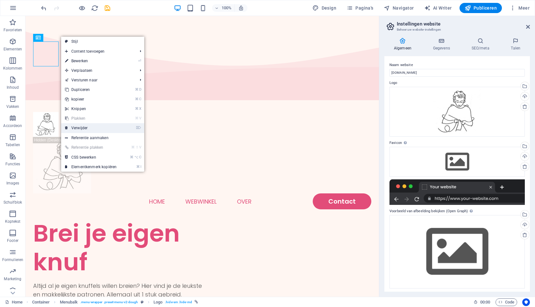
click at [84, 125] on link "⌦ Verwijder" at bounding box center [90, 128] width 59 height 10
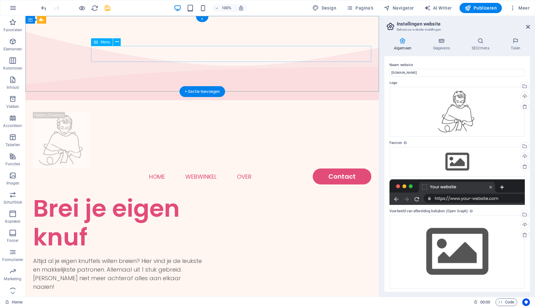
click at [263, 168] on nav "Home webwinkel over Contact" at bounding box center [202, 176] width 338 height 16
click at [108, 43] on span "Menu" at bounding box center [106, 42] width 10 height 4
click at [116, 41] on icon at bounding box center [117, 42] width 4 height 7
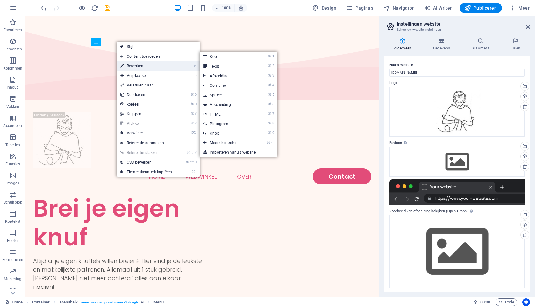
click at [133, 64] on link "⏎ Bewerken" at bounding box center [146, 66] width 59 height 10
select select
select select "2"
select select
select select "default"
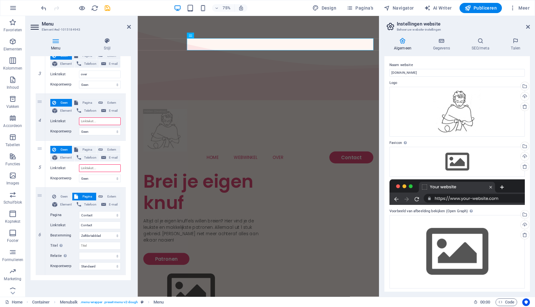
scroll to position [210, 0]
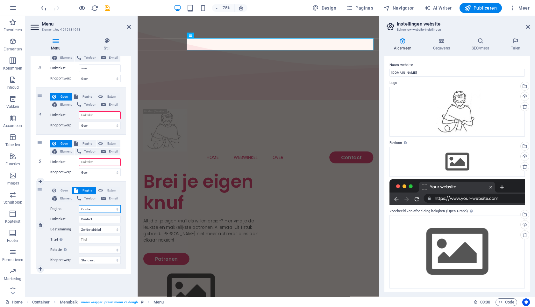
click at [102, 208] on select "Home Menu Contact Legal Notice Privacy" at bounding box center [100, 209] width 42 height 8
click at [97, 217] on input "Contact" at bounding box center [100, 219] width 42 height 8
type input "C"
select select
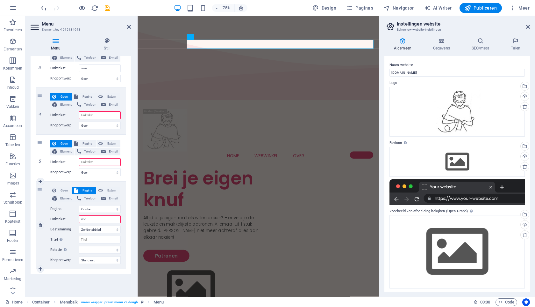
type input "shop"
select select
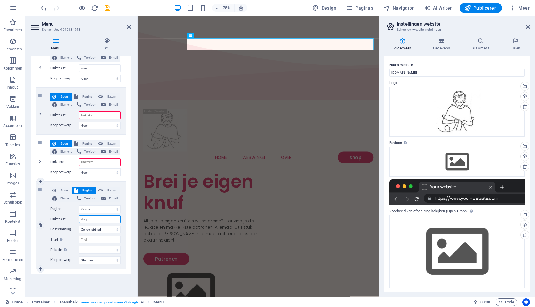
click at [83, 219] on input "shop" at bounding box center [100, 219] width 42 height 8
type input "shop"
click at [95, 164] on input "Linktekst" at bounding box center [100, 162] width 42 height 8
type input "contact"
select select
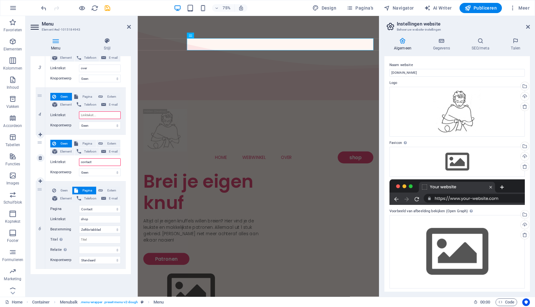
select select
type input "contact"
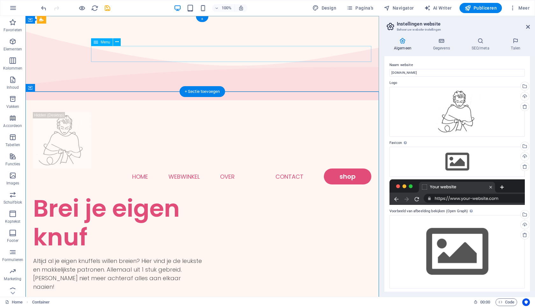
click at [145, 168] on nav "Home webwinkel over contact shop" at bounding box center [202, 176] width 338 height 16
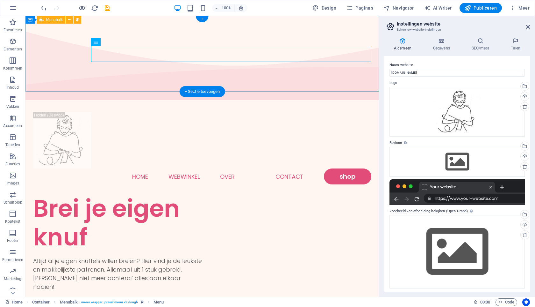
click at [117, 102] on div "Menu Home webwinkel over contact shop" at bounding box center [202, 147] width 354 height 91
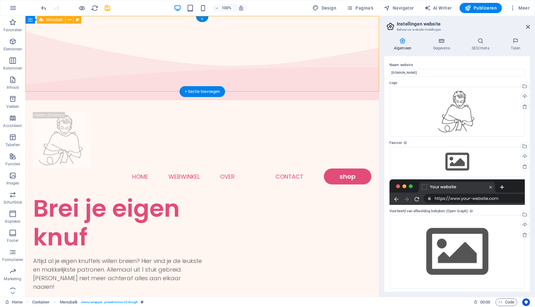
click at [102, 102] on div "Menu Home webwinkel over contact shop" at bounding box center [202, 147] width 354 height 91
click at [113, 168] on nav "Home webwinkel over contact shop" at bounding box center [202, 176] width 338 height 16
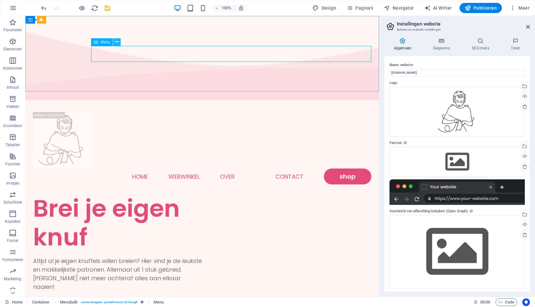
click at [118, 40] on icon at bounding box center [117, 42] width 4 height 7
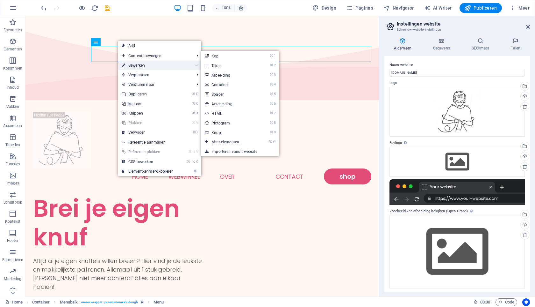
click at [135, 65] on link "⏎ Bewerken" at bounding box center [147, 66] width 59 height 10
select select
select select "2"
select select
select select "default"
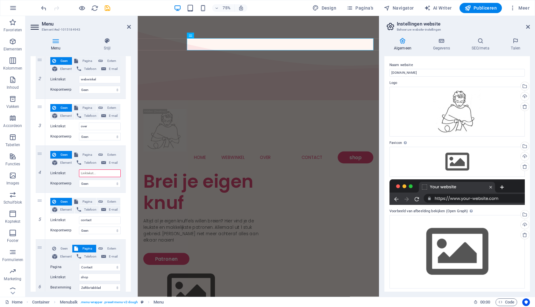
scroll to position [153, 0]
click at [103, 172] on input "Linktekst" at bounding box center [100, 173] width 42 height 8
type input "contact"
select select
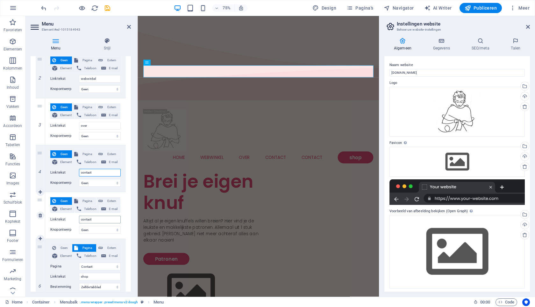
type input "contact"
click at [94, 220] on input "contact" at bounding box center [100, 219] width 42 height 8
type input "c"
select select
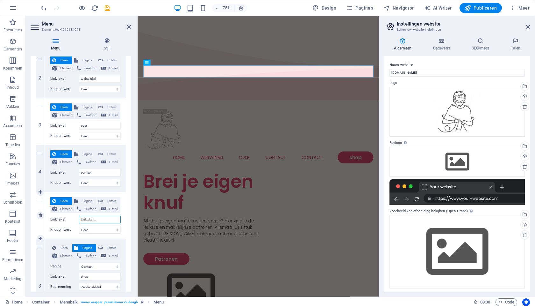
select select
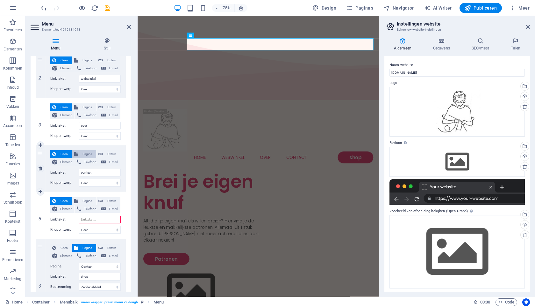
click at [91, 152] on span "Pagina" at bounding box center [87, 154] width 14 height 8
select select
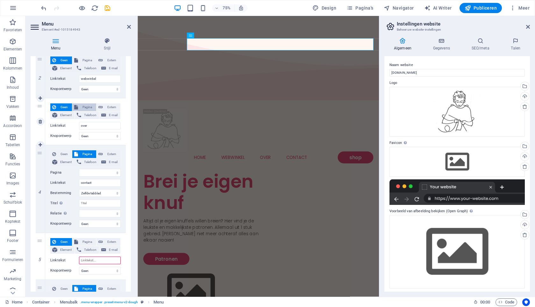
click at [88, 108] on span "Pagina" at bounding box center [87, 107] width 14 height 8
select select
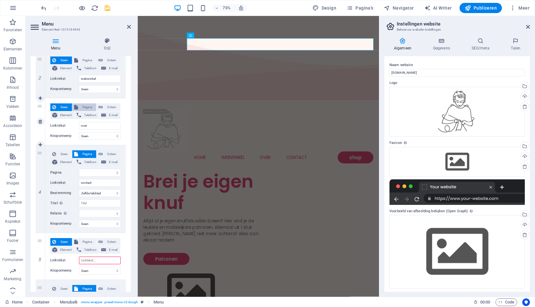
select select
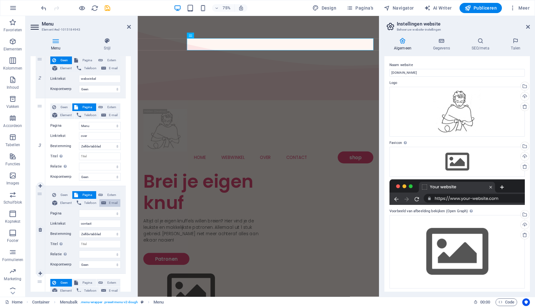
click at [110, 200] on span "E-mail" at bounding box center [113, 203] width 11 height 8
select select
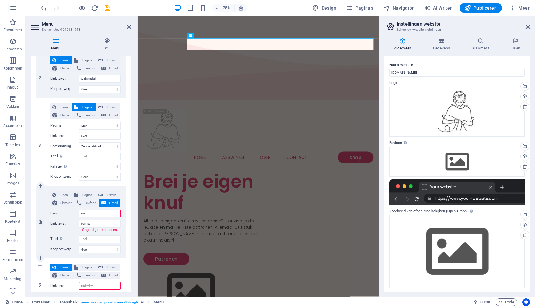
type input "w"
select select
type input "mail@cindypeeters.nl"
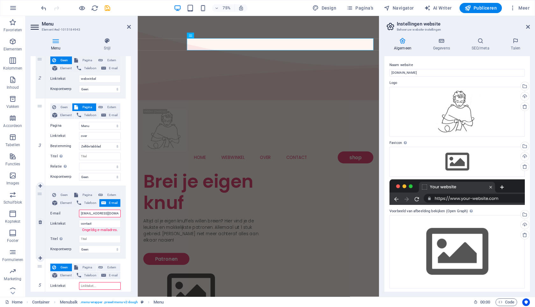
select select
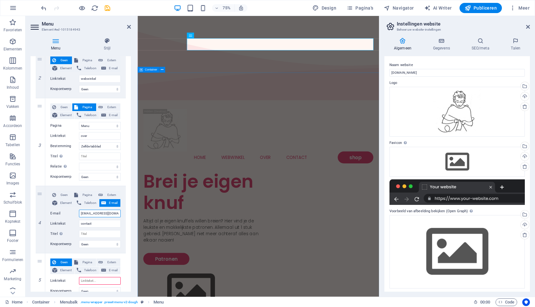
type input "mail@cindypeeters.nl"
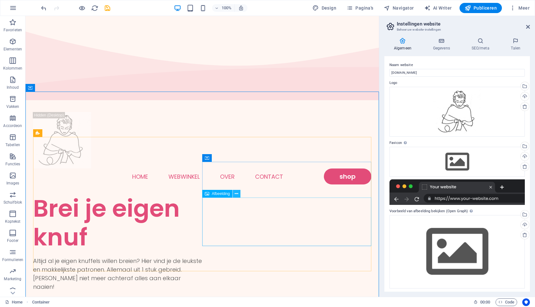
click at [236, 193] on icon at bounding box center [237, 193] width 4 height 7
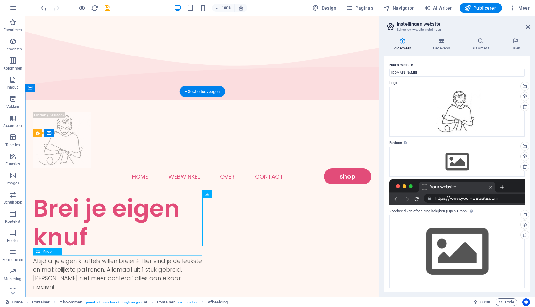
click at [71, 303] on div "Patronen" at bounding box center [117, 311] width 169 height 16
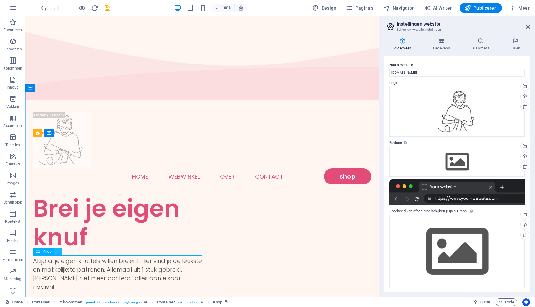
click at [58, 252] on icon at bounding box center [59, 251] width 4 height 7
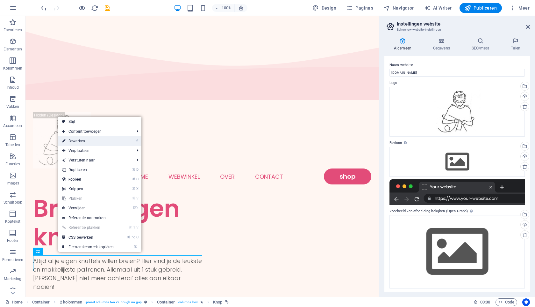
click at [83, 142] on link "⏎ Bewerken" at bounding box center [87, 141] width 59 height 10
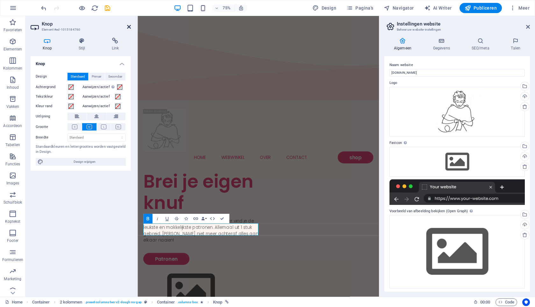
click at [128, 27] on icon at bounding box center [129, 26] width 4 height 5
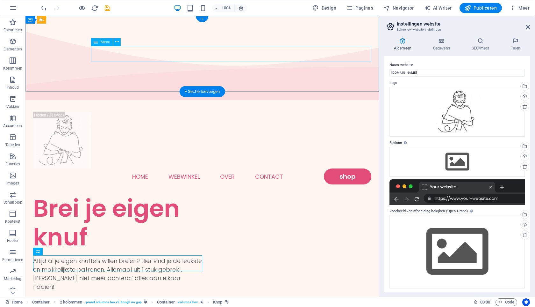
click at [180, 168] on nav "Home webwinkel over contact shop" at bounding box center [202, 176] width 338 height 16
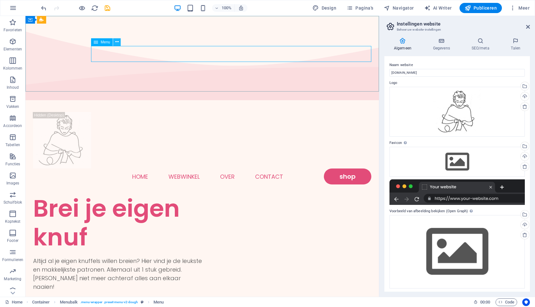
click at [117, 41] on icon at bounding box center [117, 42] width 4 height 7
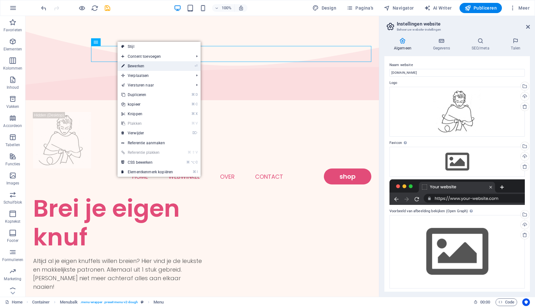
click at [132, 64] on link "⏎ Bewerken" at bounding box center [147, 66] width 59 height 10
select select
select select "1"
select select
select select "2"
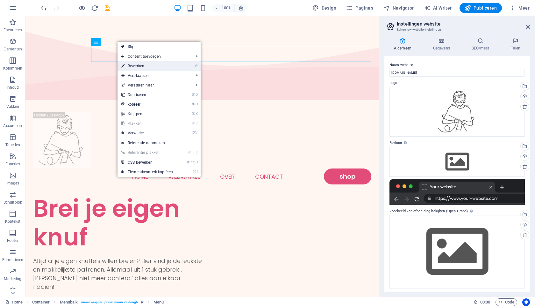
select select
select select "default"
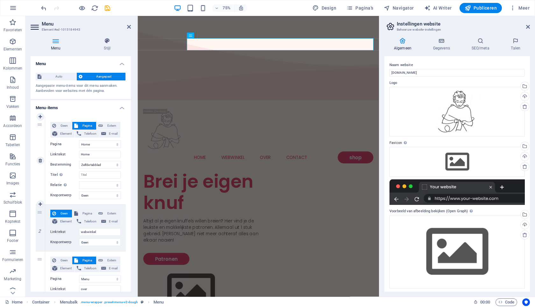
click at [84, 124] on span "Pagina" at bounding box center [87, 126] width 14 height 8
click at [100, 164] on select "Nieuw tabblad Zelfde tabblad Overlay" at bounding box center [100, 165] width 42 height 8
select select "blank"
click at [79, 161] on select "Nieuw tabblad Zelfde tabblad Overlay" at bounding box center [100, 165] width 42 height 8
select select
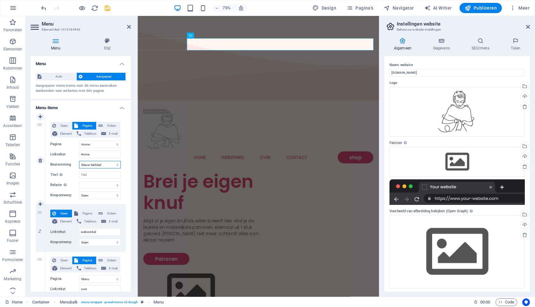
select select
click at [94, 166] on select "Nieuw tabblad Zelfde tabblad Overlay" at bounding box center [100, 165] width 42 height 8
select select
click at [79, 161] on select "Nieuw tabblad Zelfde tabblad Overlay" at bounding box center [100, 165] width 42 height 8
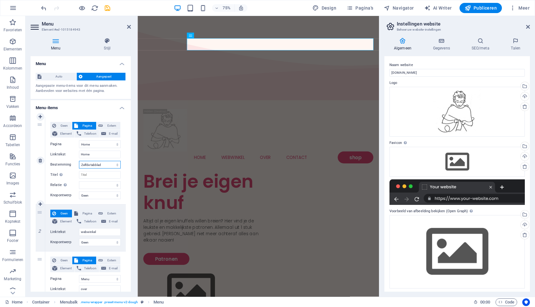
select select
click at [84, 213] on span "Pagina" at bounding box center [87, 213] width 14 height 8
select select
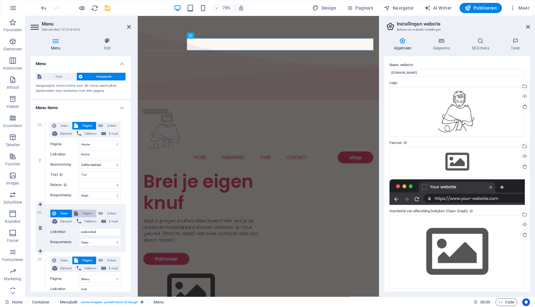
select select
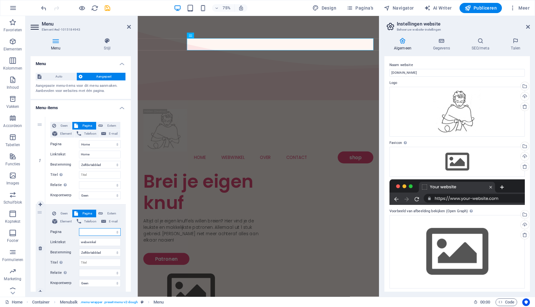
click at [87, 234] on select "Home Menu Contact Legal Notice Privacy" at bounding box center [100, 232] width 42 height 8
click at [62, 213] on span "Geen" at bounding box center [64, 213] width 12 height 8
select select
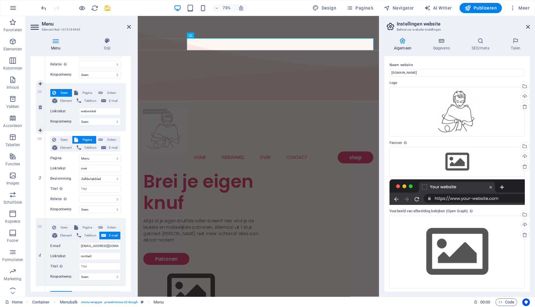
scroll to position [121, 0]
click at [90, 166] on input "over" at bounding box center [100, 167] width 42 height 8
click at [83, 139] on span "Pagina" at bounding box center [87, 139] width 14 height 8
click at [92, 157] on select "Home Menu Contact Legal Notice Privacy" at bounding box center [100, 157] width 42 height 8
click at [363, 8] on span "Pagina's" at bounding box center [360, 8] width 27 height 6
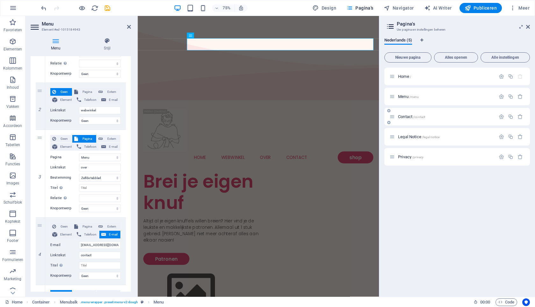
click at [460, 117] on p "Contact /contact" at bounding box center [446, 116] width 96 height 4
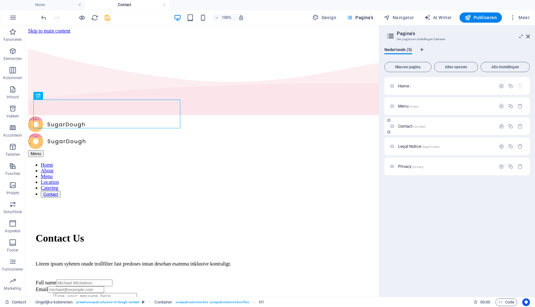
scroll to position [0, 0]
click at [168, 232] on div "Contact Us" at bounding box center [202, 238] width 333 height 12
click at [65, 97] on icon at bounding box center [66, 95] width 4 height 7
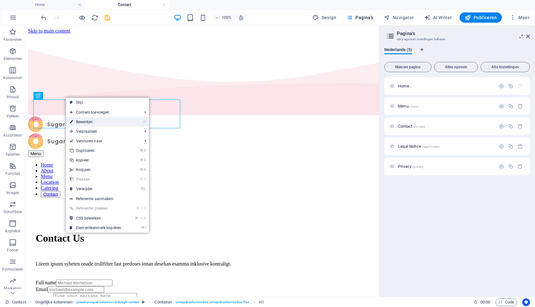
click at [88, 121] on link "⏎ Bewerken" at bounding box center [95, 122] width 59 height 10
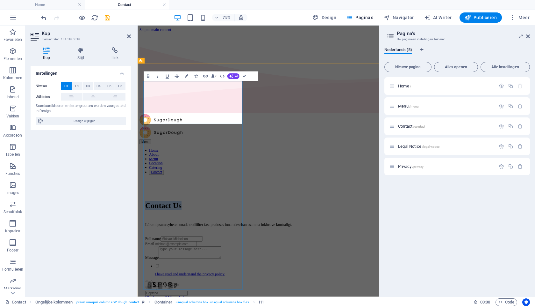
click at [191, 259] on h1 "Contact Us" at bounding box center [299, 265] width 302 height 12
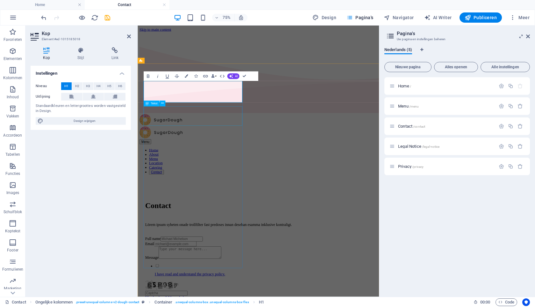
click at [193, 288] on div "Lörem ipsum syheten onade trollfilter fast predoses innan desehan esamma inklus…" at bounding box center [299, 291] width 302 height 6
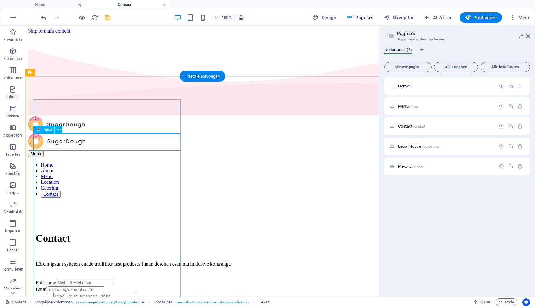
click at [119, 261] on div "Lörem ipsum syheten onade trollfilter fast predoses innan desehan esamma inklus…" at bounding box center [202, 264] width 333 height 6
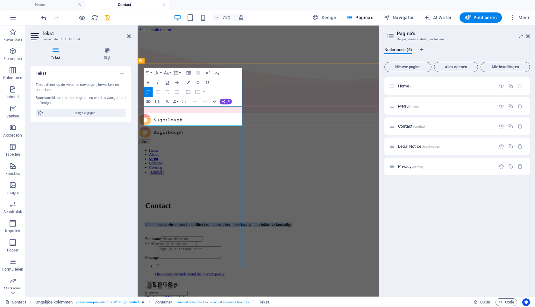
drag, startPoint x: 183, startPoint y: 154, endPoint x: 145, endPoint y: 135, distance: 42.6
click at [160, 306] on div "Full name" at bounding box center [299, 309] width 302 height 7
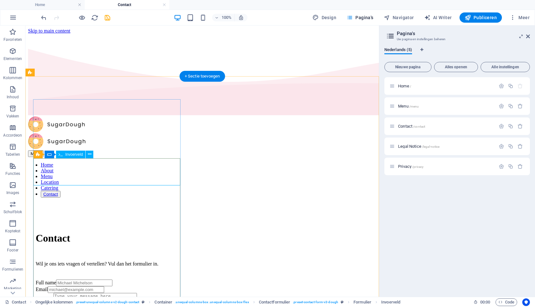
click at [41, 279] on div "Full name" at bounding box center [202, 282] width 333 height 7
click at [48, 279] on div "Full name" at bounding box center [202, 282] width 333 height 7
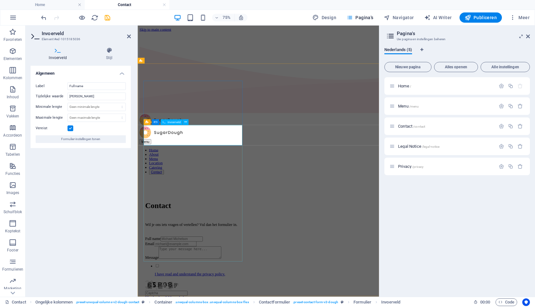
click at [175, 306] on div "Full name" at bounding box center [299, 309] width 302 height 7
click at [170, 306] on div "Full name" at bounding box center [299, 309] width 302 height 7
click at [84, 84] on input "Full name" at bounding box center [97, 86] width 58 height 8
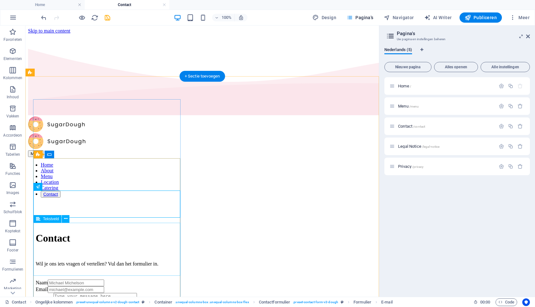
click at [50, 292] on div "Message" at bounding box center [202, 301] width 333 height 18
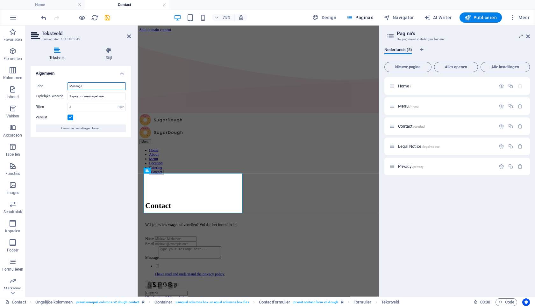
click at [88, 85] on input "Message" at bounding box center [97, 86] width 58 height 8
click at [110, 155] on div "Algemeen Label Bericht Tijdelijke waarde Type your message here... Rijen 3 Rije…" at bounding box center [81, 179] width 100 height 226
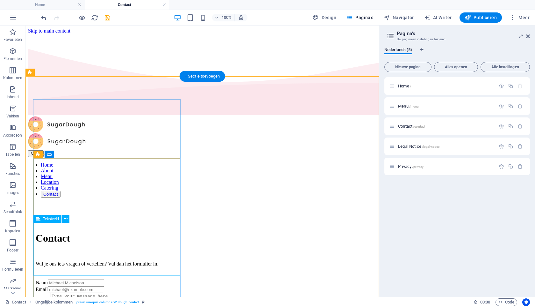
click at [86, 292] on div "Bericht" at bounding box center [202, 301] width 333 height 18
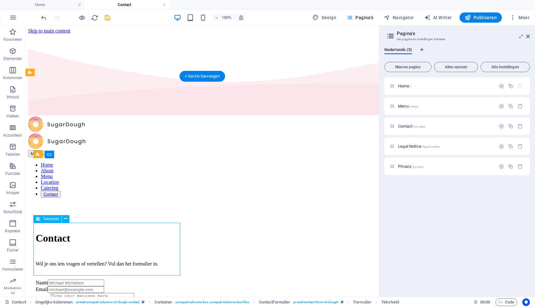
click at [86, 292] on div "Bericht" at bounding box center [202, 301] width 333 height 18
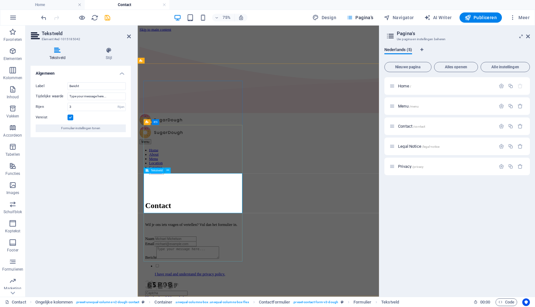
drag, startPoint x: 167, startPoint y: 246, endPoint x: 191, endPoint y: 244, distance: 23.6
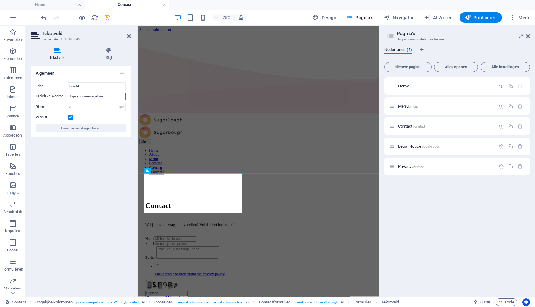
click at [105, 95] on input "Type your message here..." at bounding box center [97, 96] width 58 height 8
click at [115, 165] on div "Algemeen Label Bericht Tijdelijke waarde Type je bericht hier... Rijen 3 Rijen …" at bounding box center [81, 179] width 100 height 226
click at [127, 36] on icon at bounding box center [129, 36] width 4 height 5
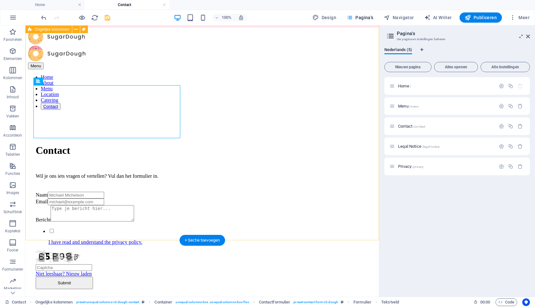
scroll to position [89, 0]
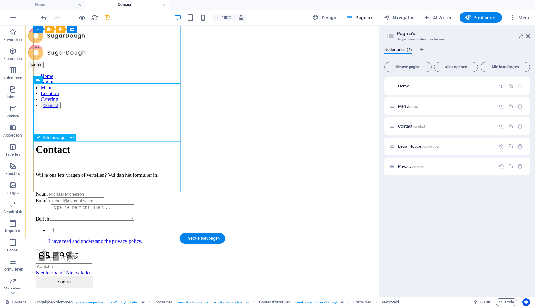
click at [98, 227] on div "I have read and understand the privacy policy." at bounding box center [202, 235] width 333 height 17
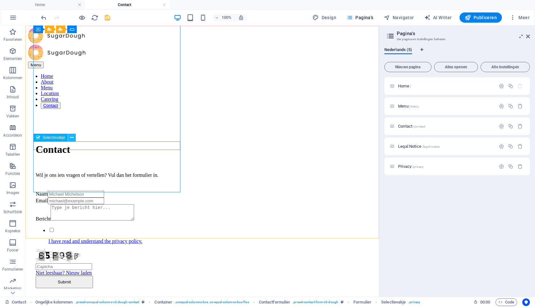
click at [72, 139] on icon at bounding box center [72, 137] width 4 height 7
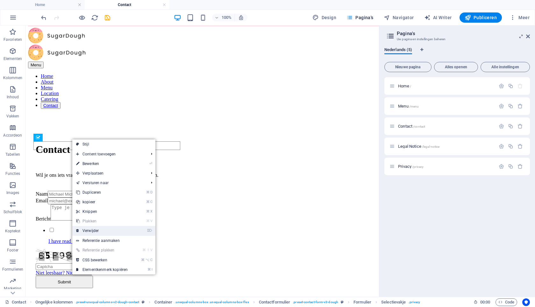
click at [90, 232] on link "⌦ Verwijder" at bounding box center [101, 231] width 59 height 10
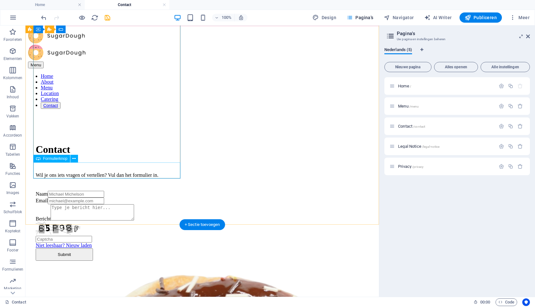
click at [72, 248] on div "Submit" at bounding box center [202, 254] width 333 height 12
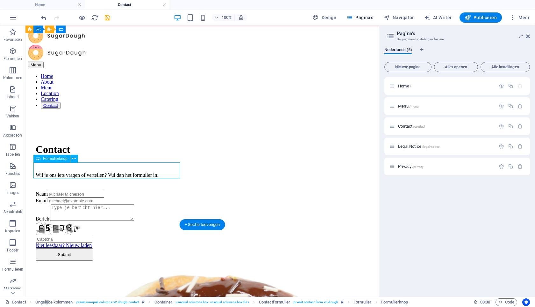
click at [72, 248] on div "Submit" at bounding box center [202, 254] width 333 height 12
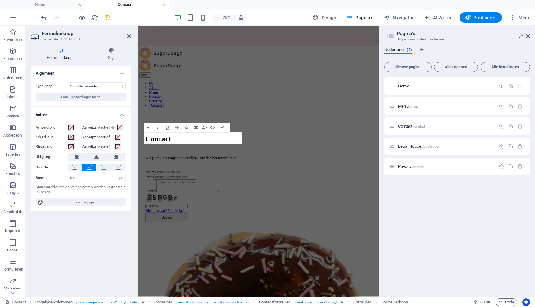
scroll to position [83, 0]
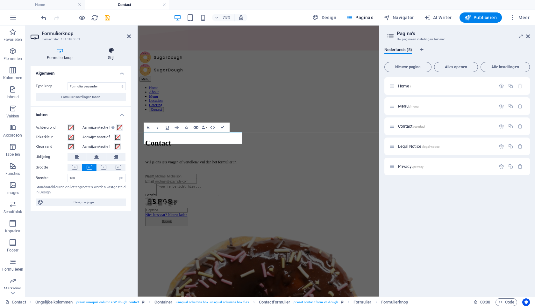
click at [112, 54] on h4 "Stijl" at bounding box center [111, 53] width 39 height 13
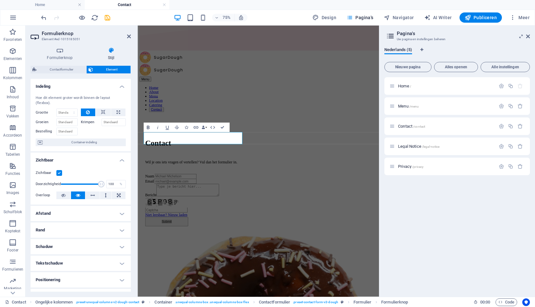
click at [150, 127] on icon "button" at bounding box center [148, 128] width 6 height 6
click at [184, 284] on strong "Submit" at bounding box center [176, 286] width 14 height 5
click at [172, 284] on strong "Zend" at bounding box center [176, 286] width 10 height 5
click at [171, 284] on strong "Zend" at bounding box center [176, 286] width 10 height 5
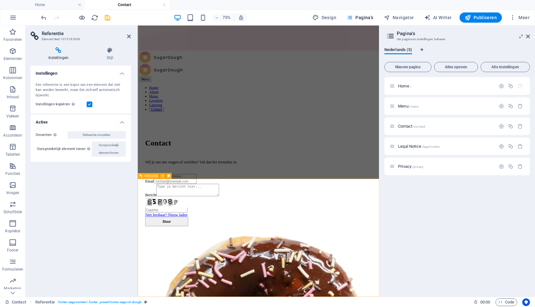
click at [163, 175] on icon at bounding box center [163, 175] width 3 height 5
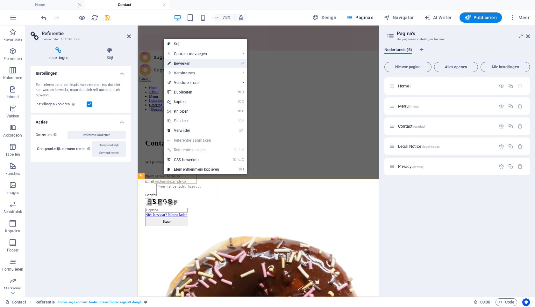
click at [192, 63] on link "⏎ Bewerken" at bounding box center [193, 64] width 59 height 10
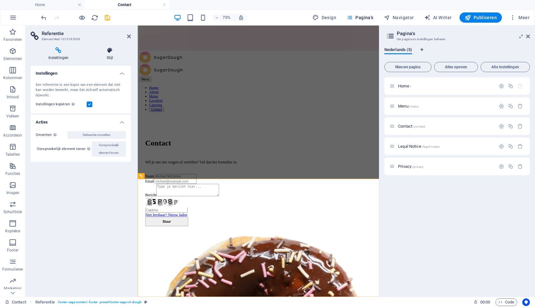
click at [113, 54] on h4 "Stijl" at bounding box center [110, 53] width 42 height 13
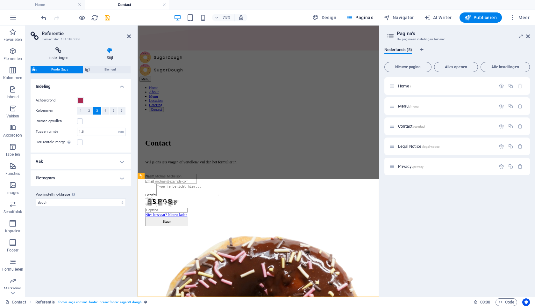
click at [60, 55] on h4 "Instellingen" at bounding box center [60, 53] width 58 height 13
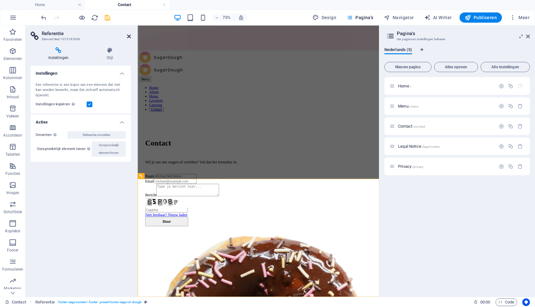
click at [128, 37] on icon at bounding box center [129, 36] width 4 height 5
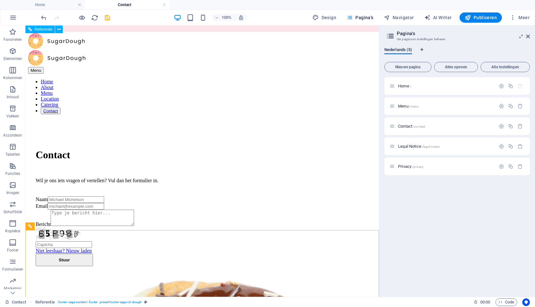
click at [67, 43] on div at bounding box center [202, 41] width 349 height 17
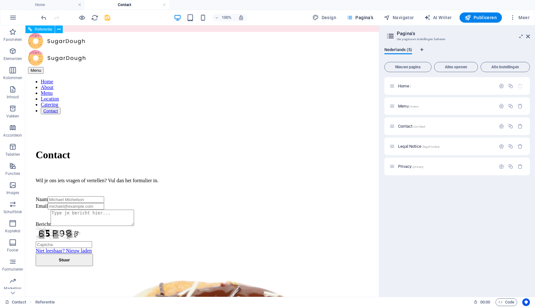
click at [39, 43] on div at bounding box center [202, 41] width 349 height 17
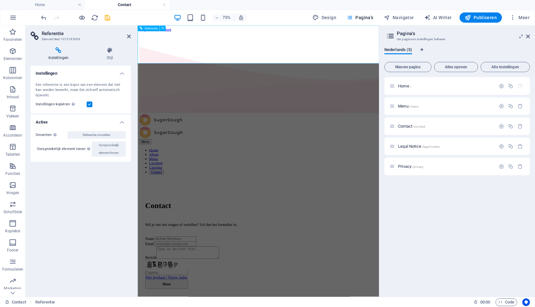
click at [155, 143] on div at bounding box center [298, 151] width 317 height 17
click at [111, 55] on h4 "Stijl" at bounding box center [110, 53] width 42 height 13
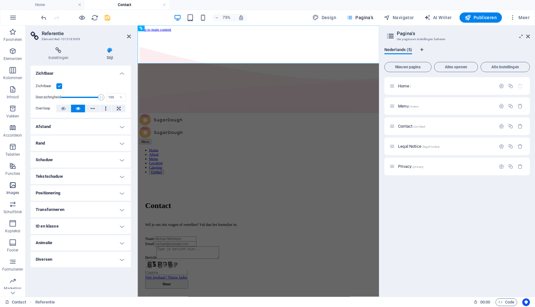
click at [13, 187] on icon "button" at bounding box center [13, 185] width 8 height 8
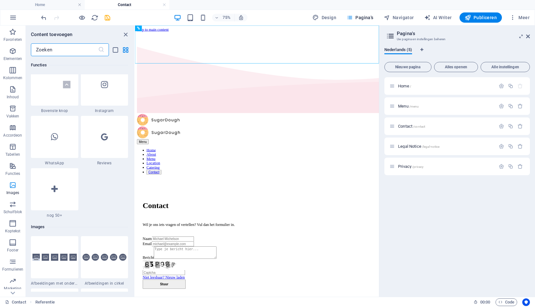
scroll to position [3231, 0]
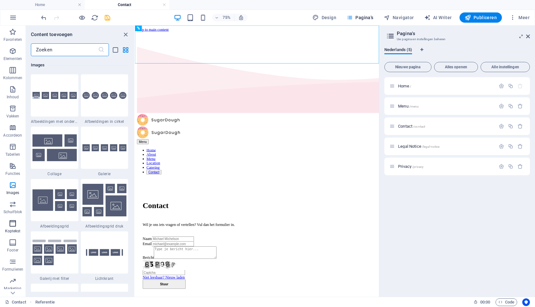
click at [14, 221] on icon "button" at bounding box center [13, 223] width 8 height 8
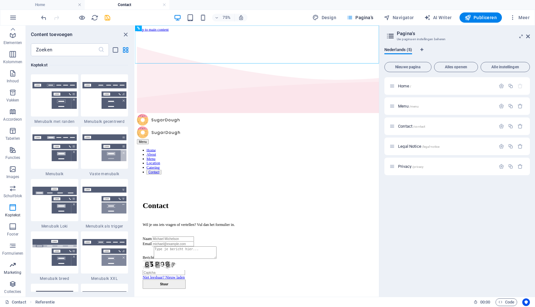
scroll to position [7, 0]
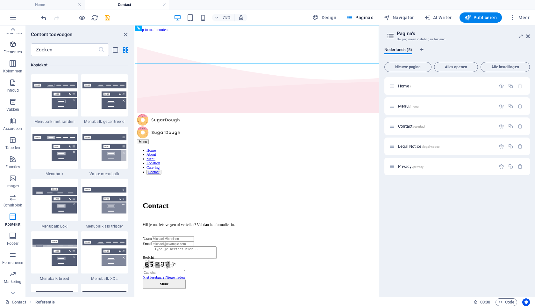
click at [14, 48] on span "Elementen" at bounding box center [12, 47] width 25 height 15
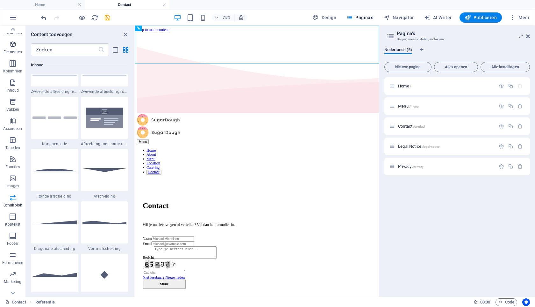
scroll to position [68, 0]
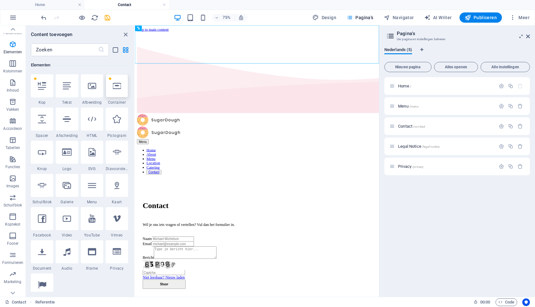
click at [121, 90] on div at bounding box center [117, 85] width 22 height 23
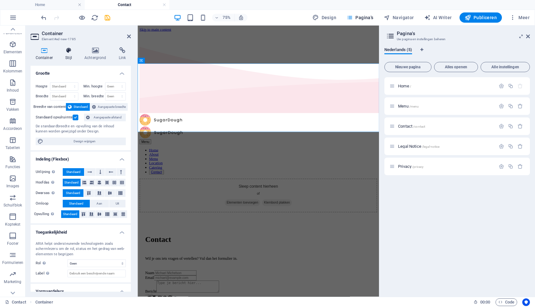
click at [68, 57] on h4 "Stijl" at bounding box center [70, 53] width 19 height 13
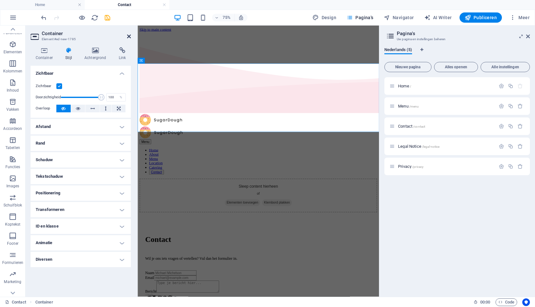
click at [128, 38] on icon at bounding box center [129, 36] width 4 height 5
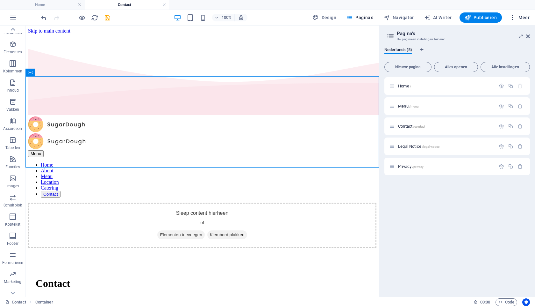
click at [519, 18] on span "Meer" at bounding box center [520, 17] width 20 height 6
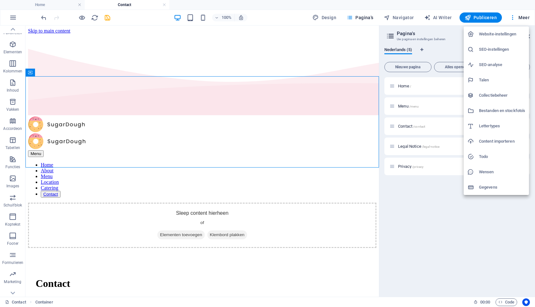
click at [442, 209] on div at bounding box center [267, 153] width 535 height 307
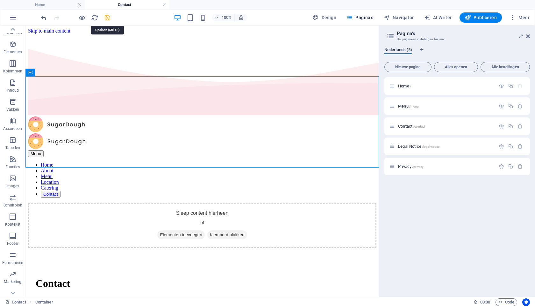
click at [106, 19] on icon "save" at bounding box center [107, 17] width 7 height 7
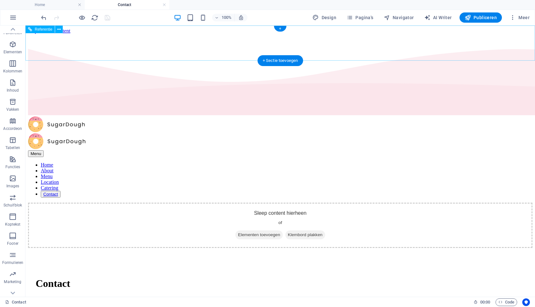
click at [98, 116] on div at bounding box center [280, 124] width 505 height 17
click at [58, 28] on icon at bounding box center [59, 29] width 4 height 7
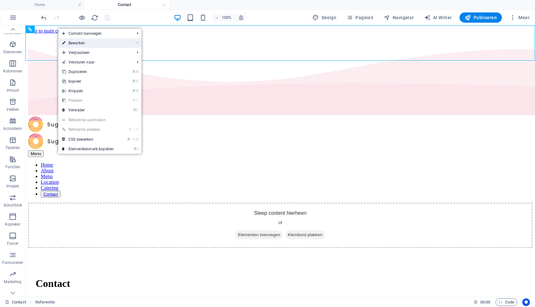
click at [69, 42] on link "⏎ Bewerken" at bounding box center [87, 43] width 59 height 10
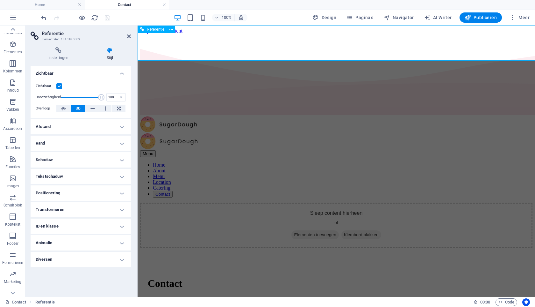
click at [154, 116] on div at bounding box center [336, 124] width 393 height 17
click at [65, 53] on icon at bounding box center [59, 50] width 56 height 6
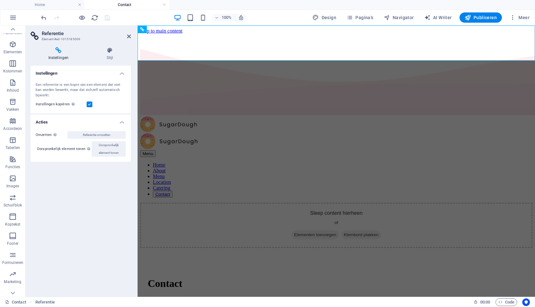
click at [89, 101] on label at bounding box center [90, 104] width 6 height 6
click at [0, 0] on input "Instellingen kopiëren Dezelfde instellingen gebruiken (flex, animatie, positie,…" at bounding box center [0, 0] width 0 height 0
click at [89, 101] on label at bounding box center [90, 104] width 6 height 6
click at [0, 0] on input "Instellingen kopiëren Dezelfde instellingen gebruiken (flex, animatie, positie,…" at bounding box center [0, 0] width 0 height 0
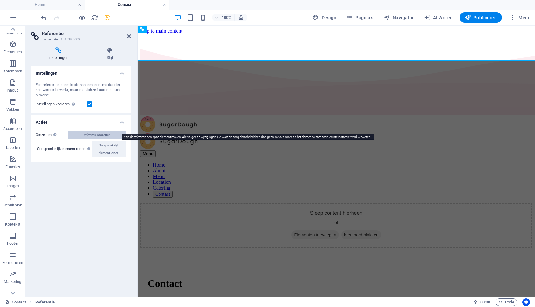
click at [104, 131] on span "Referentie omzetten" at bounding box center [97, 135] width 28 height 8
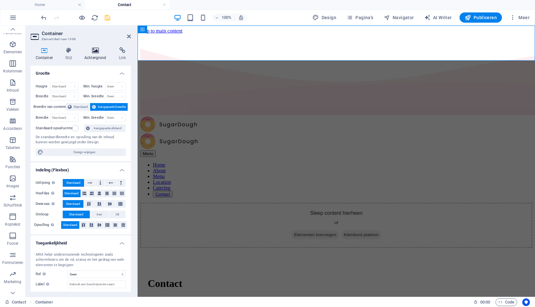
click at [98, 52] on icon at bounding box center [95, 50] width 32 height 6
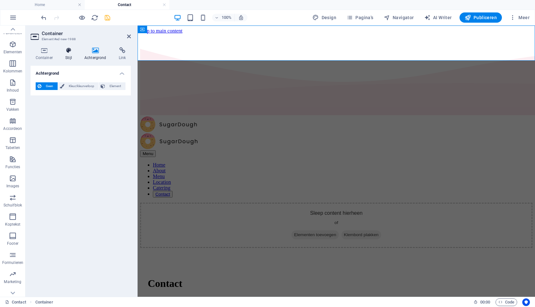
click at [67, 49] on icon at bounding box center [69, 50] width 17 height 6
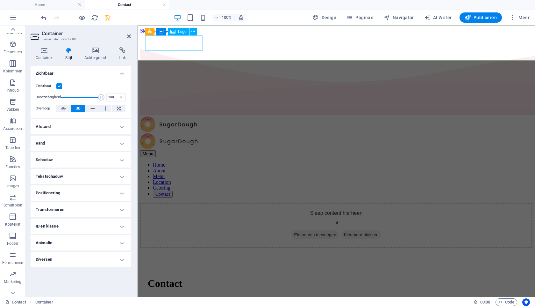
click at [181, 32] on span "Logo" at bounding box center [182, 32] width 9 height 4
click at [195, 30] on icon at bounding box center [193, 31] width 4 height 7
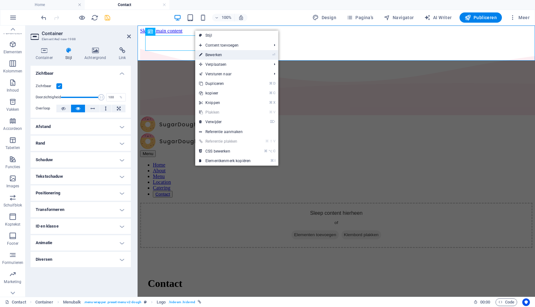
click at [210, 53] on link "⏎ Bewerken" at bounding box center [224, 55] width 59 height 10
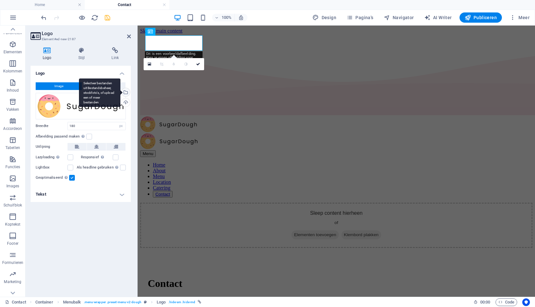
click at [125, 92] on div "Selecteer bestanden uit Bestandsbeheer, stockfoto's, of upload een of meer best…" at bounding box center [125, 93] width 10 height 10
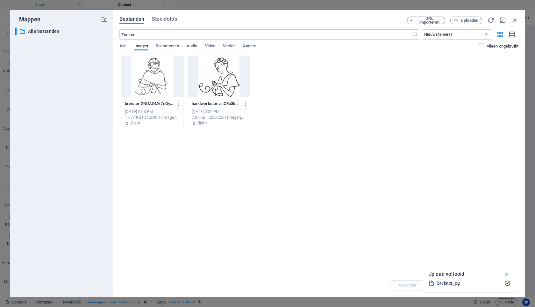
click at [160, 84] on div at bounding box center [152, 76] width 62 height 41
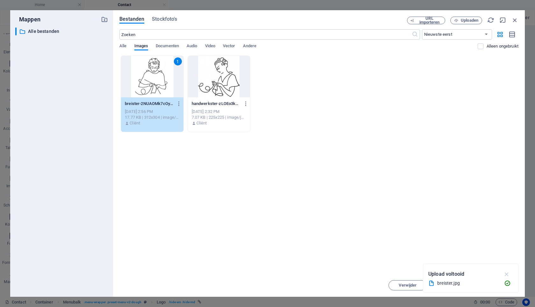
click at [506, 272] on icon "button" at bounding box center [506, 273] width 7 height 7
click at [502, 285] on span "Invoegen" at bounding box center [499, 285] width 17 height 4
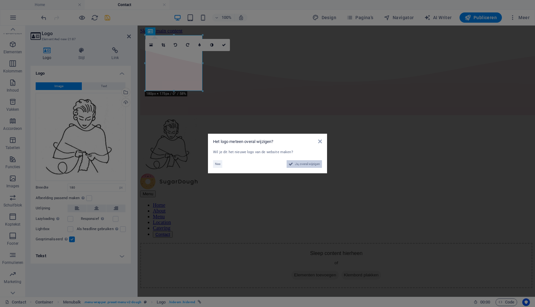
click at [299, 164] on span "Ja, overal wijzigen" at bounding box center [307, 164] width 25 height 8
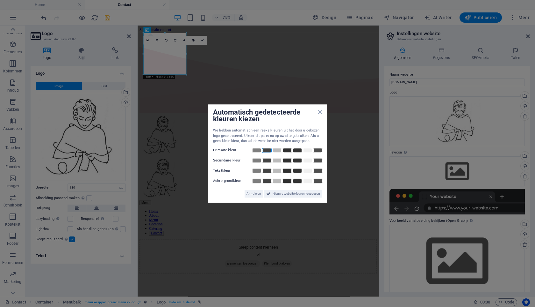
click at [270, 149] on link at bounding box center [267, 150] width 10 height 5
click at [278, 161] on link at bounding box center [277, 160] width 10 height 5
click at [298, 171] on link at bounding box center [298, 170] width 10 height 5
click at [306, 181] on link at bounding box center [308, 180] width 10 height 5
click at [302, 194] on span "Nieuwe websitekleuren toepassen" at bounding box center [296, 194] width 47 height 8
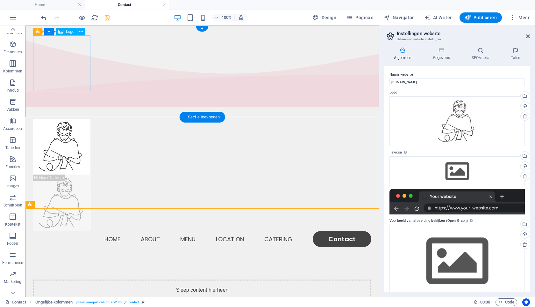
click at [73, 119] on div at bounding box center [202, 147] width 338 height 56
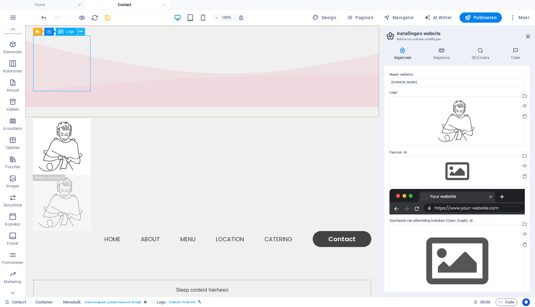
click at [82, 32] on icon at bounding box center [81, 31] width 4 height 7
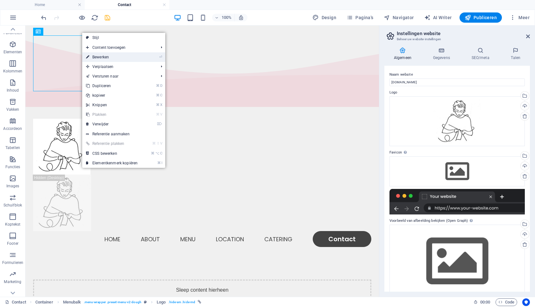
click at [97, 56] on link "⏎ Bewerken" at bounding box center [111, 57] width 59 height 10
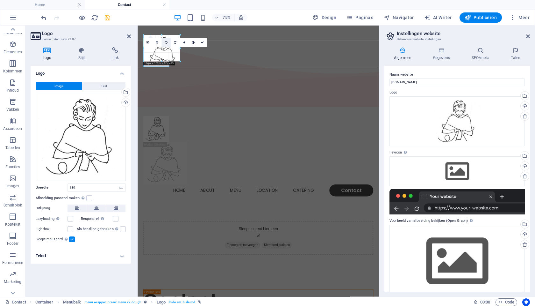
drag, startPoint x: 185, startPoint y: 74, endPoint x: 162, endPoint y: 52, distance: 32.2
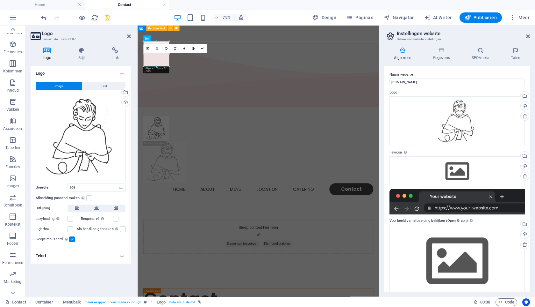
click at [202, 136] on div "Menu Home About Menu Location Catering Contact" at bounding box center [299, 198] width 322 height 125
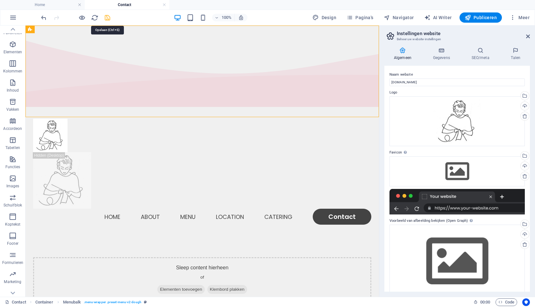
click at [107, 17] on icon "save" at bounding box center [107, 17] width 7 height 7
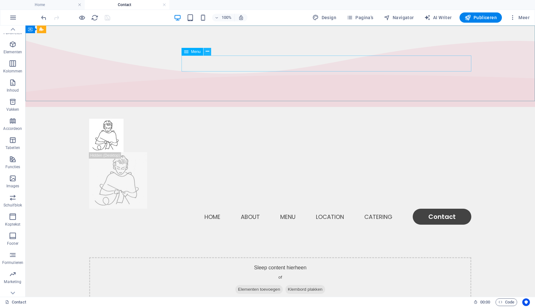
click at [206, 52] on icon at bounding box center [208, 51] width 4 height 7
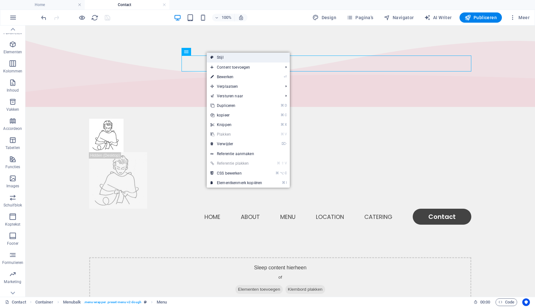
click at [217, 57] on link "Stijl" at bounding box center [248, 58] width 83 height 10
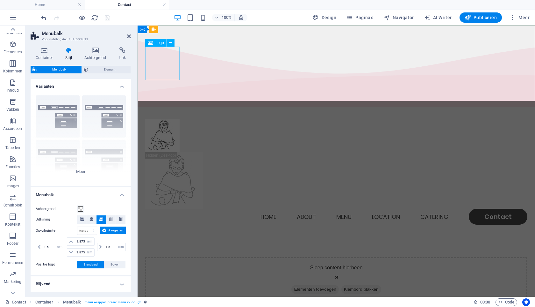
click at [159, 119] on div at bounding box center [336, 135] width 382 height 33
click at [170, 43] on icon at bounding box center [171, 43] width 4 height 7
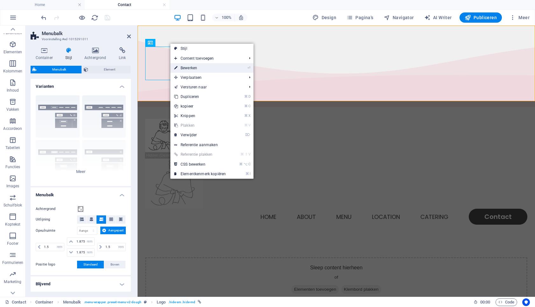
click at [185, 67] on link "⏎ Bewerken" at bounding box center [199, 68] width 59 height 10
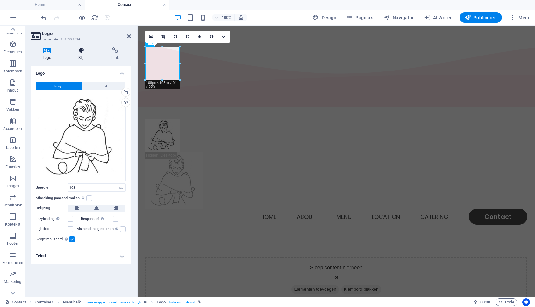
click at [83, 56] on h4 "Stijl" at bounding box center [82, 53] width 33 height 13
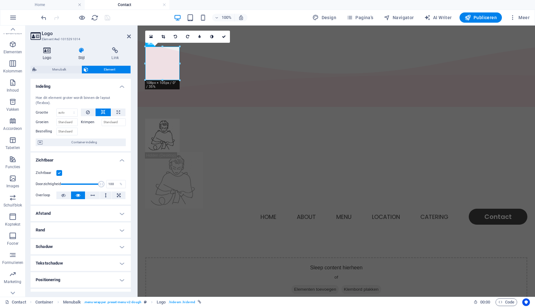
click at [49, 55] on h4 "Logo" at bounding box center [49, 53] width 36 height 13
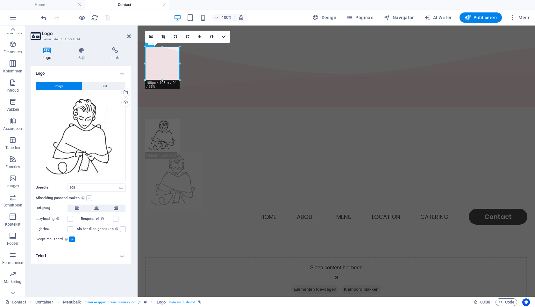
click at [89, 197] on label at bounding box center [89, 198] width 6 height 6
click at [0, 0] on input "Afbeelding passend maken Afbeelding automatisch passen binnen een vaststaande b…" at bounding box center [0, 0] width 0 height 0
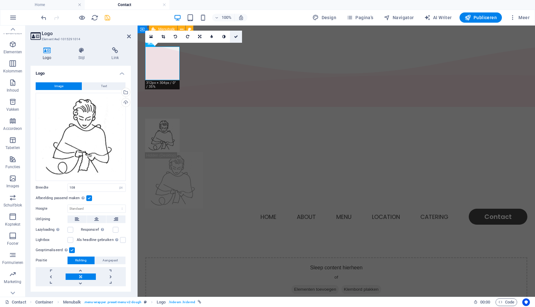
click at [236, 37] on icon at bounding box center [236, 37] width 4 height 4
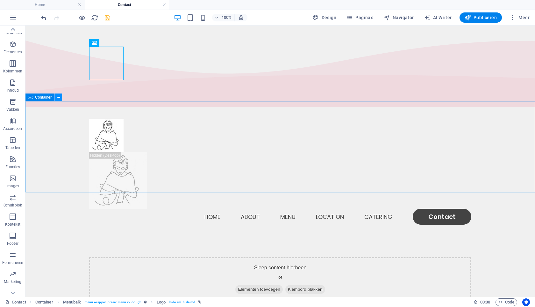
click at [57, 99] on icon at bounding box center [59, 97] width 4 height 7
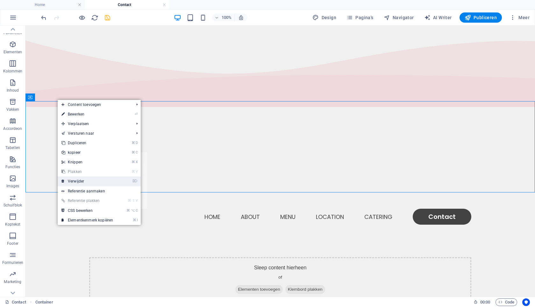
click at [75, 180] on link "⌦ Verwijder" at bounding box center [87, 181] width 59 height 10
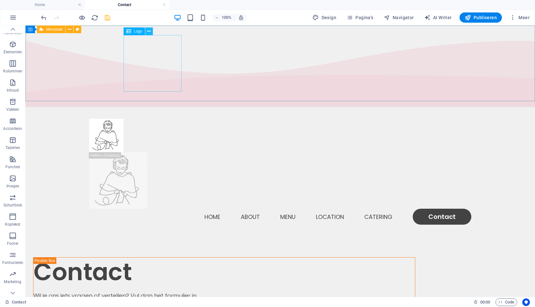
click at [149, 33] on icon at bounding box center [149, 31] width 4 height 7
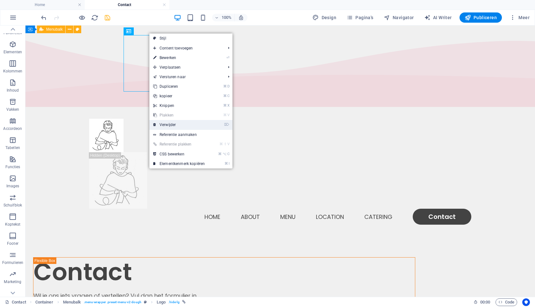
click at [165, 124] on link "⌦ Verwijder" at bounding box center [178, 125] width 59 height 10
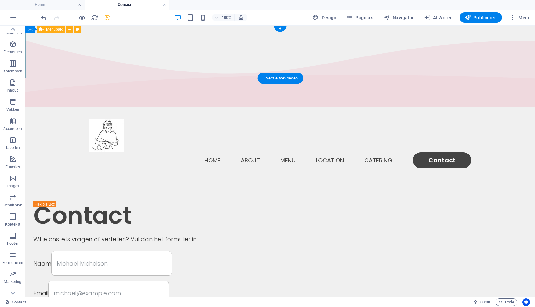
click at [145, 109] on div "Menu Home About Menu Location Catering Contact" at bounding box center [280, 143] width 510 height 69
click at [204, 152] on nav "Home About Menu Location Catering Contact" at bounding box center [280, 160] width 382 height 16
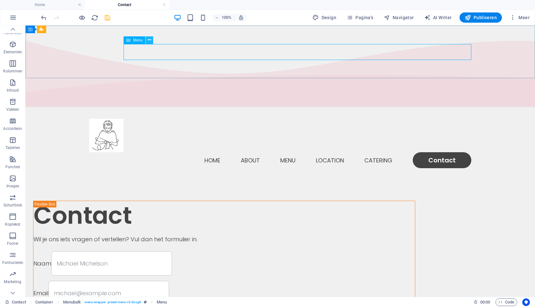
click at [150, 41] on icon at bounding box center [150, 40] width 4 height 7
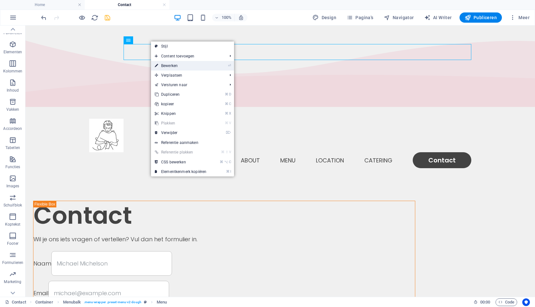
click at [168, 65] on link "⏎ Bewerken" at bounding box center [180, 66] width 59 height 10
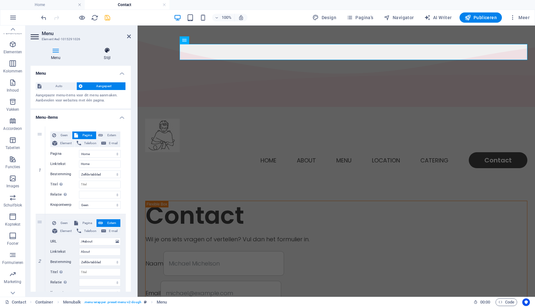
click at [108, 56] on h4 "Stijl" at bounding box center [106, 53] width 47 height 13
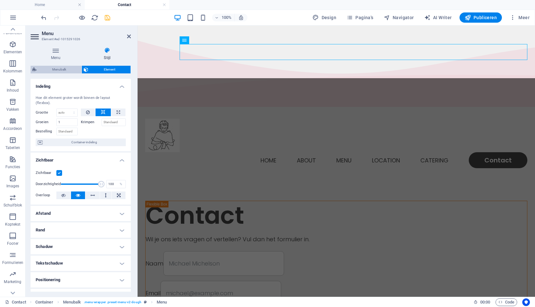
click at [56, 70] on span "Menubalk" at bounding box center [59, 70] width 41 height 8
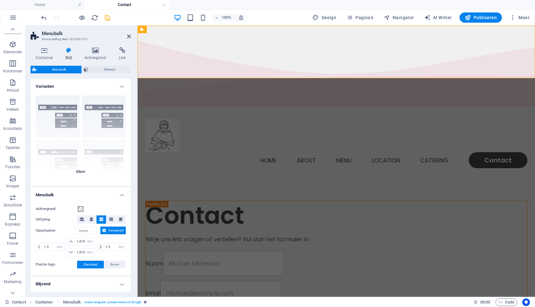
click at [46, 163] on div "Rand Gecentreerd Standaard Vast Loki Trigger Breed XXL" at bounding box center [81, 138] width 100 height 96
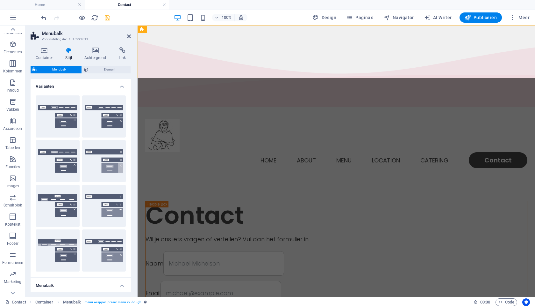
click at [121, 86] on h4 "Varianten" at bounding box center [81, 84] width 100 height 11
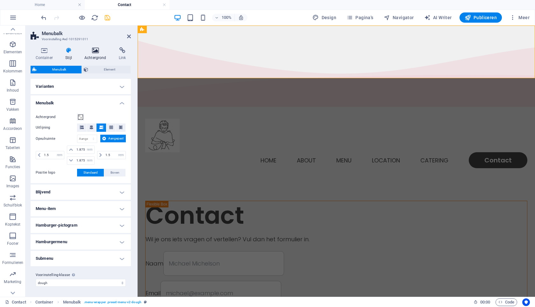
click at [97, 47] on icon at bounding box center [95, 50] width 32 height 6
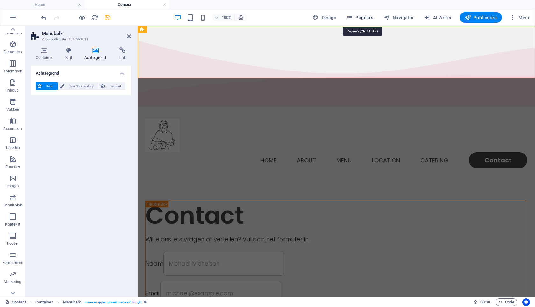
click at [367, 21] on button "Pagina's" at bounding box center [360, 17] width 32 height 10
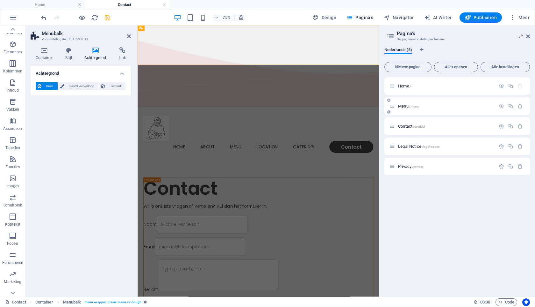
click at [406, 106] on span "Menu /menu" at bounding box center [408, 106] width 21 height 5
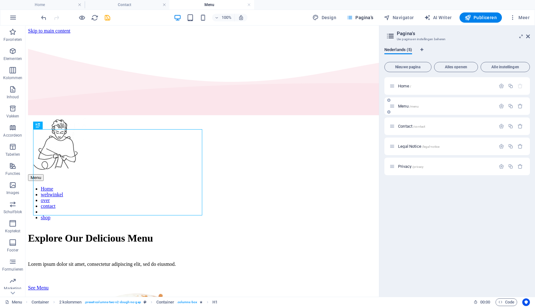
scroll to position [0, 0]
click at [407, 148] on div "Legal Notice /legal-notice" at bounding box center [443, 145] width 106 height 7
click at [406, 147] on span "Legal Notice /legal-notice" at bounding box center [418, 146] width 41 height 5
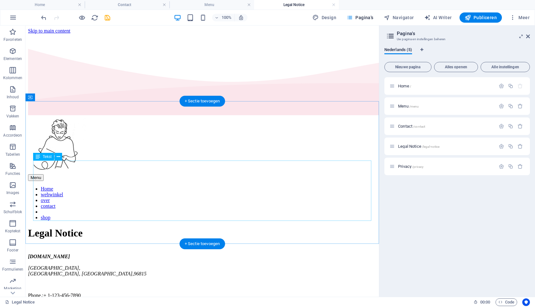
click at [63, 253] on div "cindypeeters.nl Waikiki Beach , Honolulu, HI , 96815 Phone.: + 1-123-456-7890 E…" at bounding box center [202, 278] width 349 height 50
click at [86, 253] on div "cindypeeters.nl Waikiki Beach , Honolulu, HI , 96815 Phone.: + 1-123-456-7890 E…" at bounding box center [202, 278] width 349 height 50
click at [84, 253] on div "cindypeeters.nl Waikiki Beach , Honolulu, HI , 96815 Phone.: + 1-123-456-7890 E…" at bounding box center [202, 278] width 349 height 50
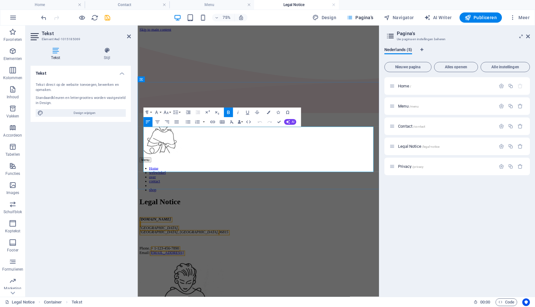
click at [198, 280] on address "cindypeeters.nl Waikiki Beach , Honolulu, HI , 96815" at bounding box center [298, 291] width 317 height 23
click at [185, 280] on address "cindypeeters.nl Waikiki Beach , 2724SH Zoetermeer" at bounding box center [298, 291] width 317 height 23
drag, startPoint x: 302, startPoint y: 216, endPoint x: 164, endPoint y: 215, distance: 137.6
click at [164, 280] on div "cindypeeters.nl Lissenvaart 14 2724SH Zoetermeer ​ Email: 2cc3f593d089772e4a41d…" at bounding box center [298, 305] width 317 height 50
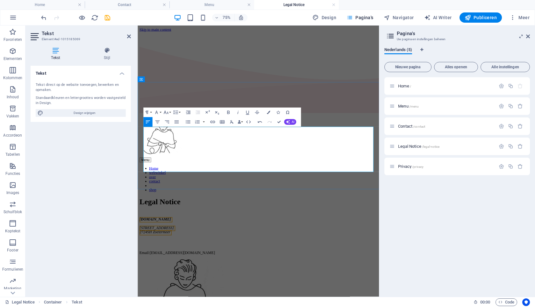
click at [259, 306] on p at bounding box center [298, 311] width 317 height 6
click at [292, 254] on div "Legal Notice cindypeeters.nl Lissenvaart 14 2724SH Zoetermeer Email:mail@cindyp…" at bounding box center [298, 292] width 317 height 76
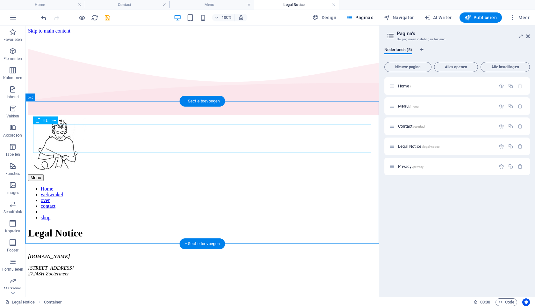
click at [181, 227] on div "Legal Notice" at bounding box center [202, 233] width 349 height 12
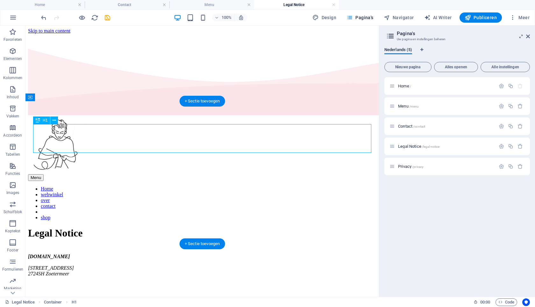
click at [178, 227] on div "Legal Notice" at bounding box center [202, 233] width 349 height 12
click at [54, 122] on icon at bounding box center [55, 120] width 4 height 7
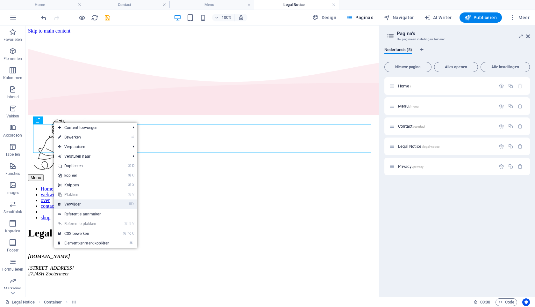
click at [73, 205] on link "⌦ Verwijder" at bounding box center [83, 204] width 59 height 10
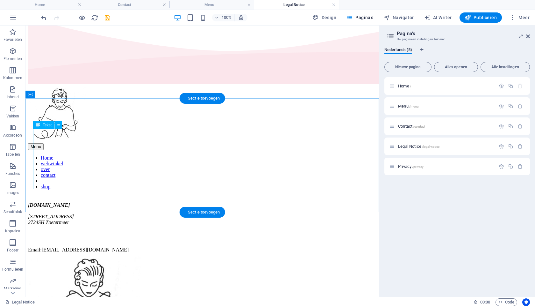
scroll to position [80, 0]
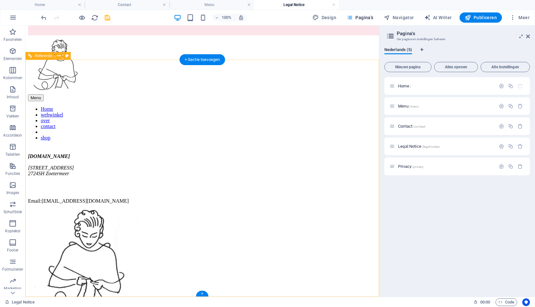
click at [109, 204] on div at bounding box center [202, 259] width 349 height 111
click at [142, 204] on div at bounding box center [202, 259] width 349 height 111
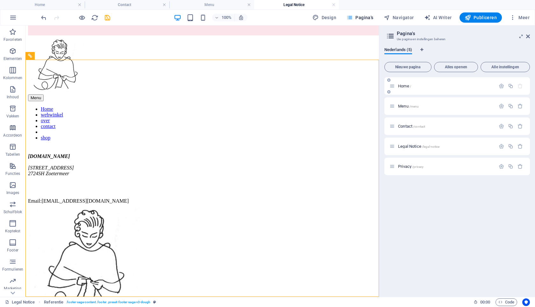
click at [403, 85] on span "Home /" at bounding box center [404, 85] width 13 height 5
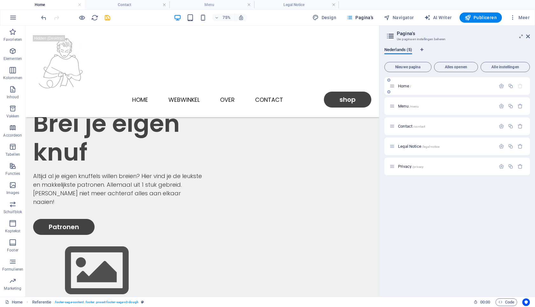
scroll to position [0, 0]
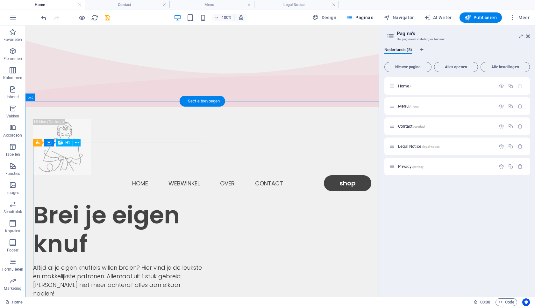
click at [162, 200] on div "Brei je eigen knuf" at bounding box center [117, 228] width 169 height 57
click at [115, 200] on div "Brei je eigen knuf" at bounding box center [117, 228] width 169 height 57
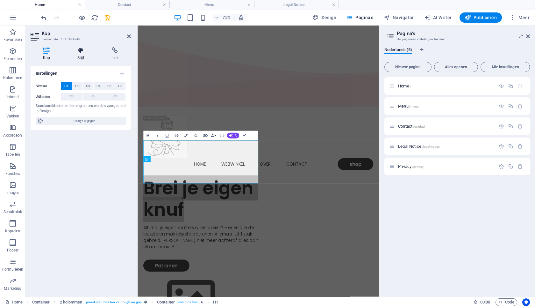
click at [79, 54] on h4 "Stijl" at bounding box center [82, 53] width 34 height 13
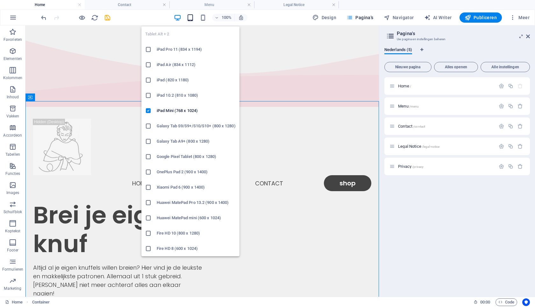
click at [192, 17] on icon "button" at bounding box center [190, 17] width 7 height 7
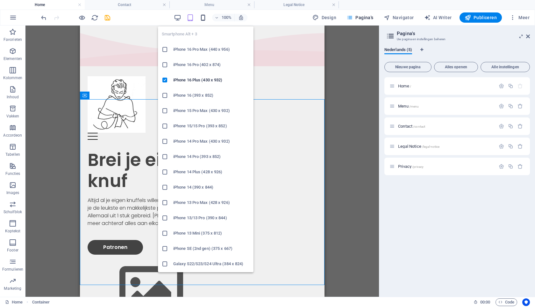
click at [204, 14] on icon "button" at bounding box center [202, 17] width 7 height 7
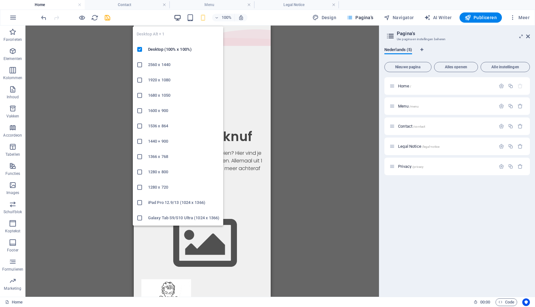
click at [179, 18] on icon "button" at bounding box center [177, 17] width 7 height 7
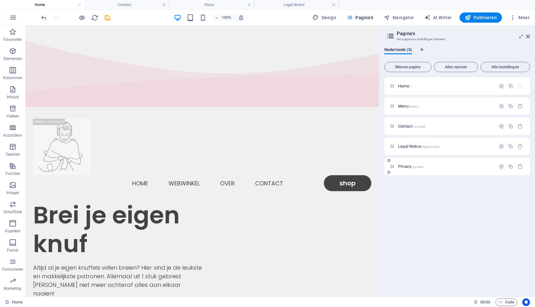
click at [406, 165] on span "Privacy /privacy" at bounding box center [410, 166] width 25 height 5
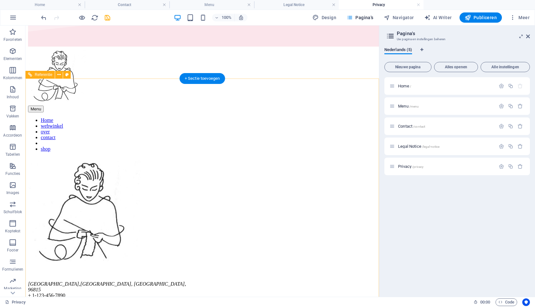
scroll to position [69, 0]
click at [520, 167] on icon "button" at bounding box center [520, 165] width 5 height 5
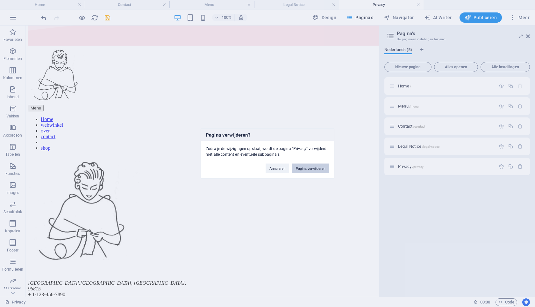
click at [316, 170] on button "Pagina verwijderen" at bounding box center [311, 168] width 38 height 10
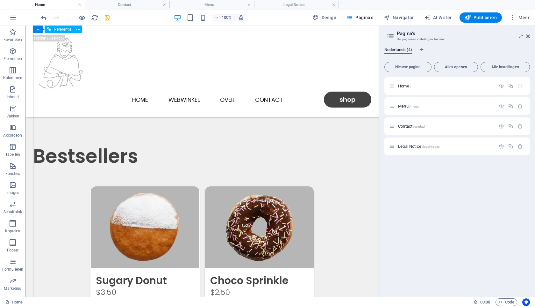
scroll to position [409, 0]
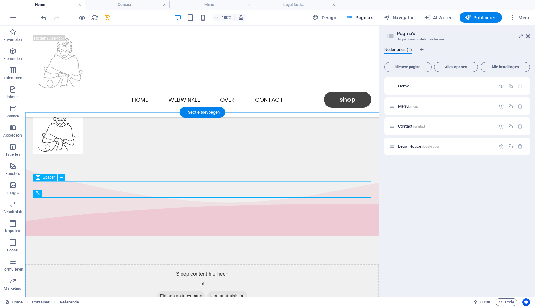
scroll to position [200, 0]
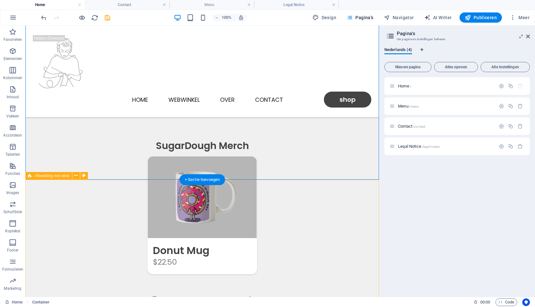
scroll to position [764, 0]
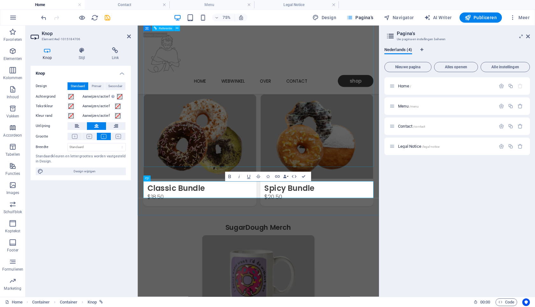
scroll to position [820, 0]
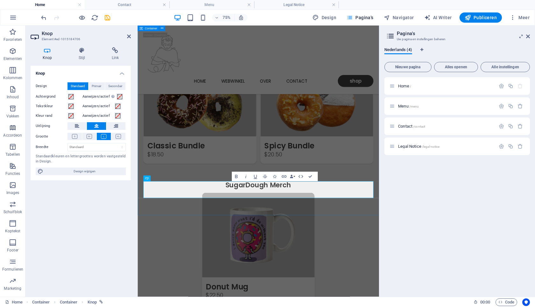
click at [285, 277] on div "Patronen Featured Products Sugary Donut Sugary Donut $3.50 Choco Sprinkle Choco…" at bounding box center [299, 142] width 322 height 713
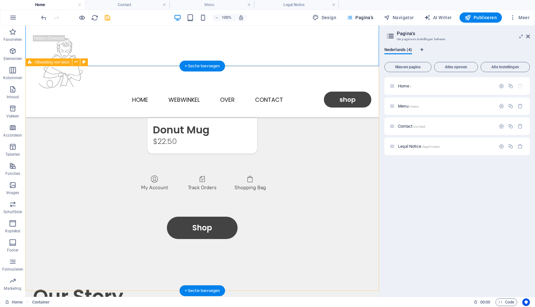
scroll to position [887, 0]
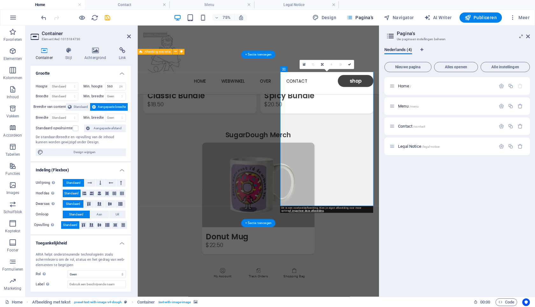
scroll to position [1034, 0]
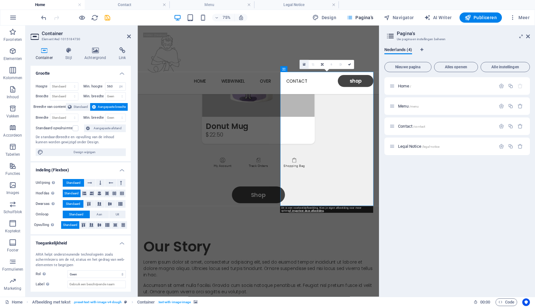
click at [304, 65] on icon at bounding box center [304, 65] width 3 height 4
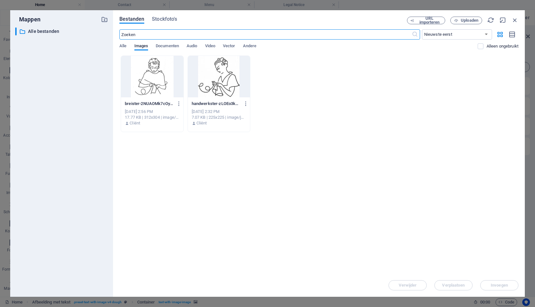
scroll to position [1503, 0]
click at [224, 74] on div at bounding box center [219, 76] width 62 height 41
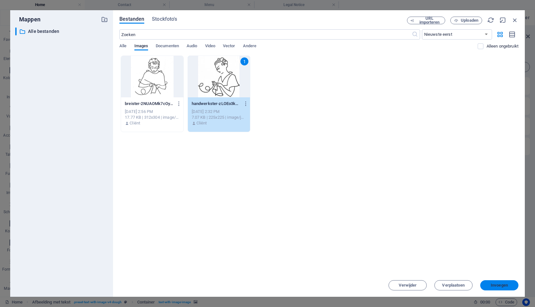
click at [499, 283] on span "Invoegen" at bounding box center [499, 285] width 17 height 4
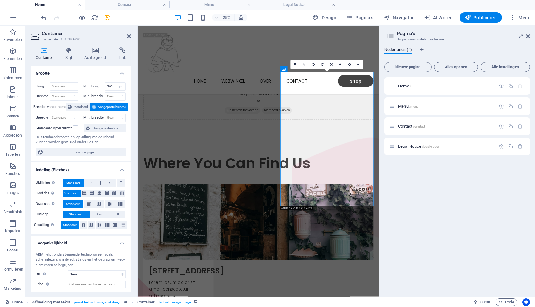
scroll to position [1034, 0]
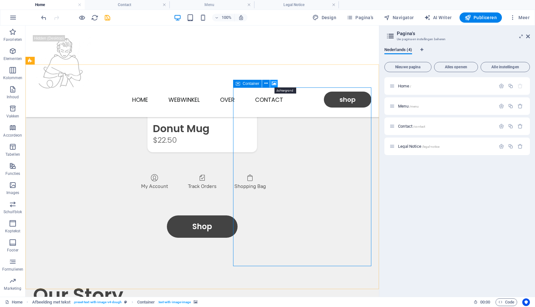
click at [274, 84] on icon at bounding box center [274, 83] width 5 height 7
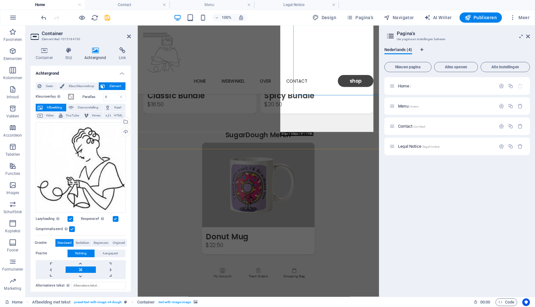
scroll to position [1034, 0]
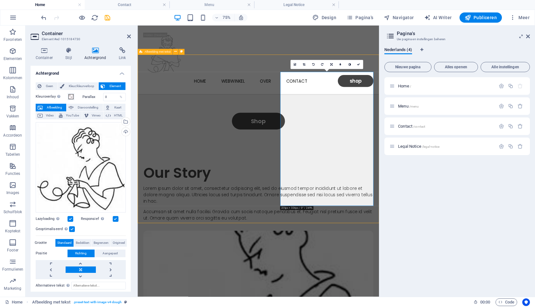
scroll to position [887, 0]
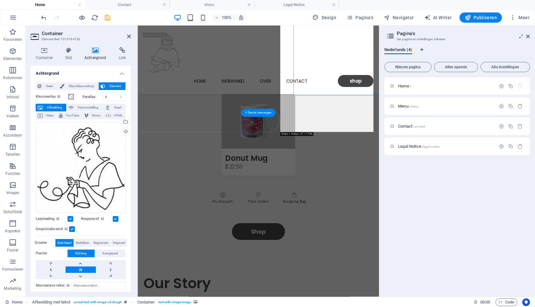
scroll to position [1034, 0]
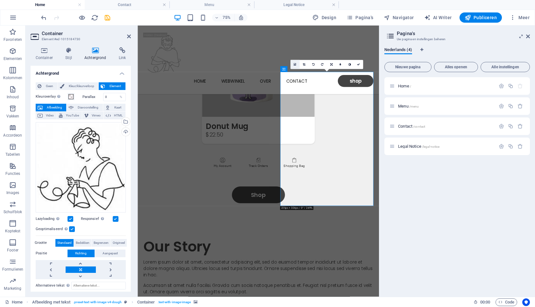
click at [295, 63] on icon at bounding box center [295, 65] width 3 height 4
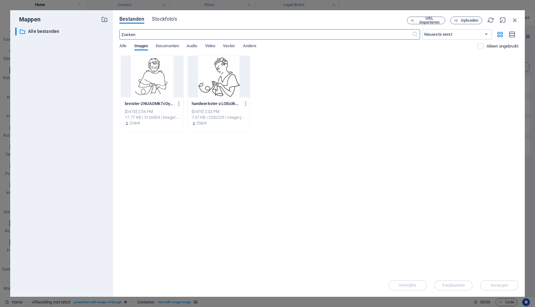
scroll to position [1503, 0]
click at [230, 82] on div at bounding box center [219, 76] width 62 height 41
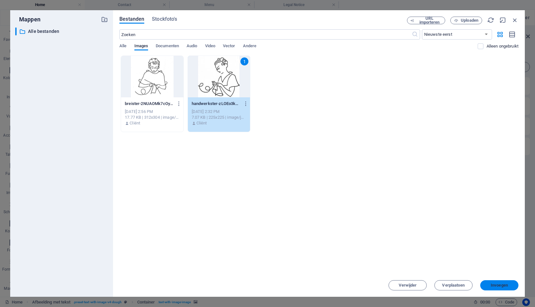
click at [494, 288] on button "Invoegen" at bounding box center [499, 285] width 38 height 10
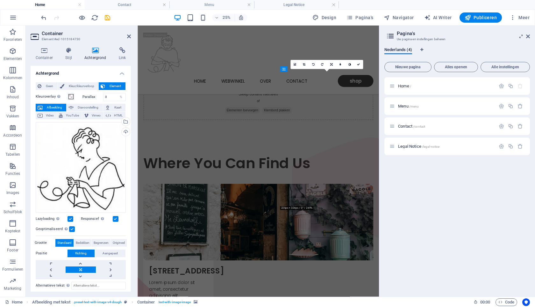
scroll to position [1034, 0]
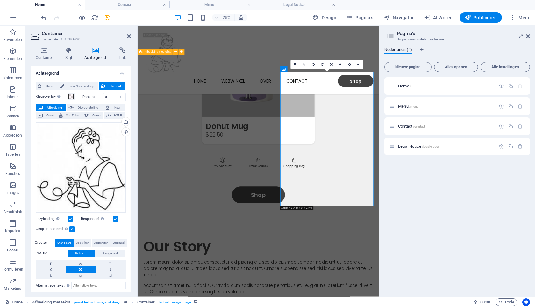
drag, startPoint x: 446, startPoint y: 261, endPoint x: 424, endPoint y: 240, distance: 31.1
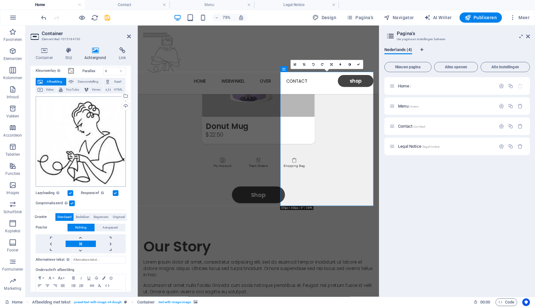
scroll to position [47, 0]
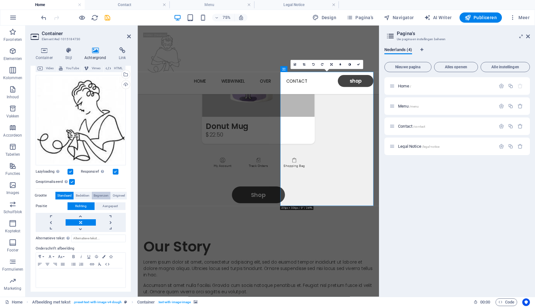
click at [98, 192] on span "Begrenzen" at bounding box center [101, 195] width 15 height 8
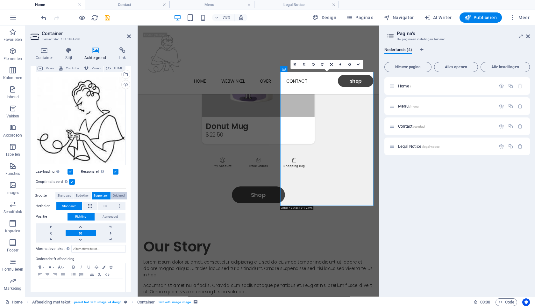
click at [116, 192] on span "Origineel" at bounding box center [119, 195] width 12 height 8
click at [103, 193] on span "Begrenzen" at bounding box center [101, 195] width 15 height 8
click at [358, 64] on icon at bounding box center [358, 64] width 3 height 3
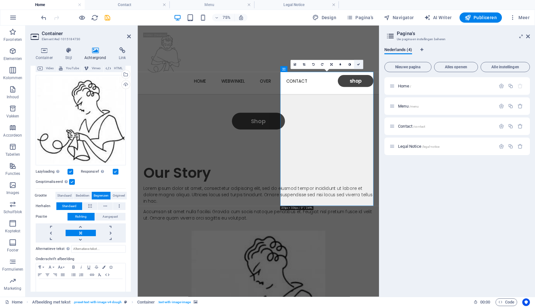
scroll to position [887, 0]
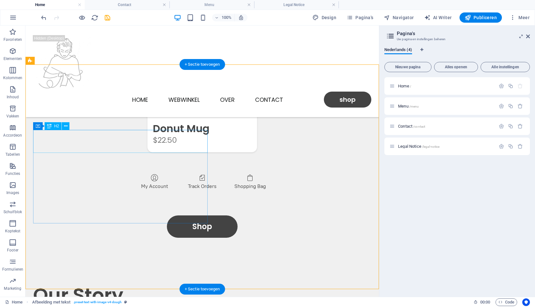
click at [122, 283] on div "Our Story" at bounding box center [202, 294] width 338 height 23
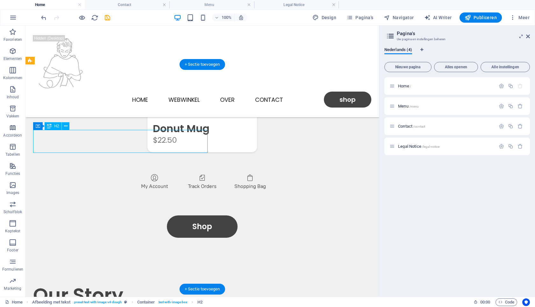
click at [121, 283] on div "Our Story" at bounding box center [202, 294] width 338 height 23
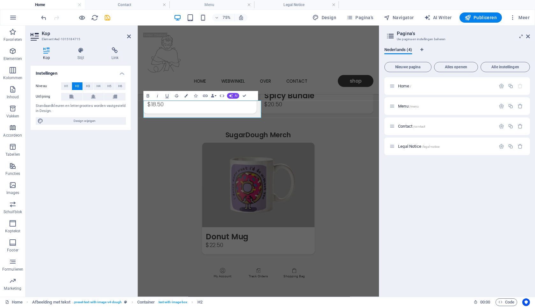
scroll to position [1034, 0]
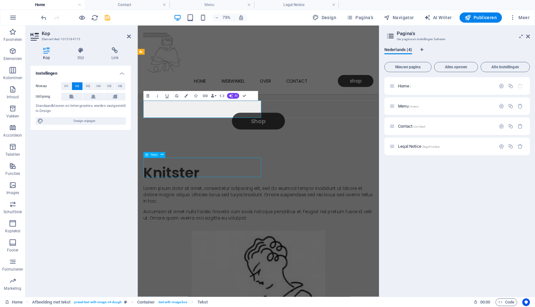
scroll to position [887, 0]
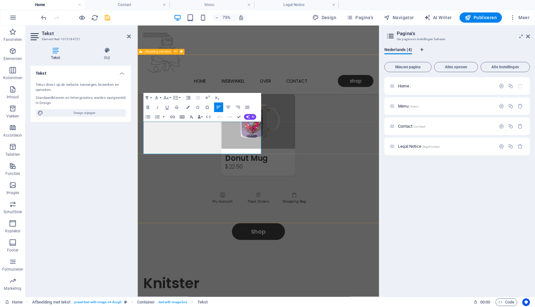
scroll to position [1034, 0]
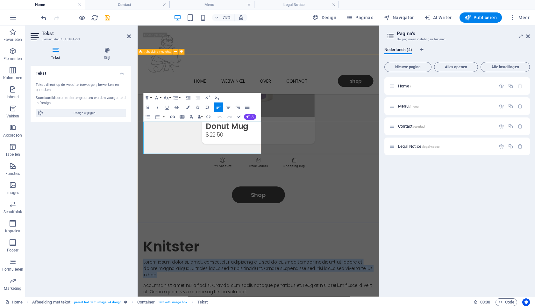
drag, startPoint x: 172, startPoint y: 192, endPoint x: 145, endPoint y: 158, distance: 43.7
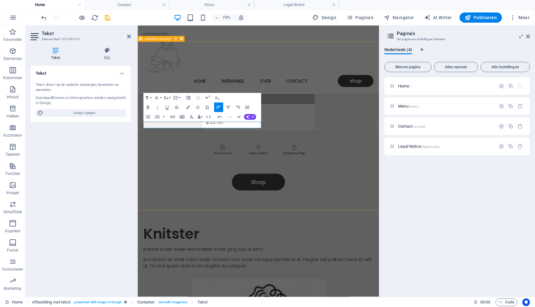
scroll to position [1047, 0]
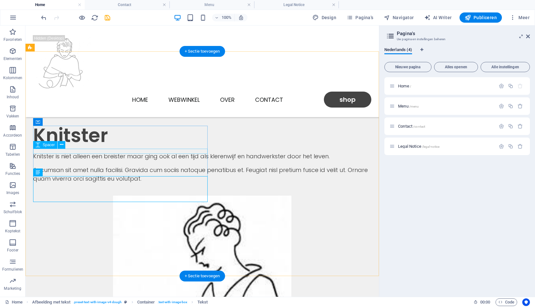
scroll to position [900, 0]
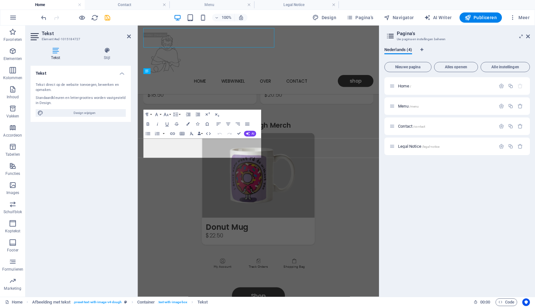
scroll to position [1047, 0]
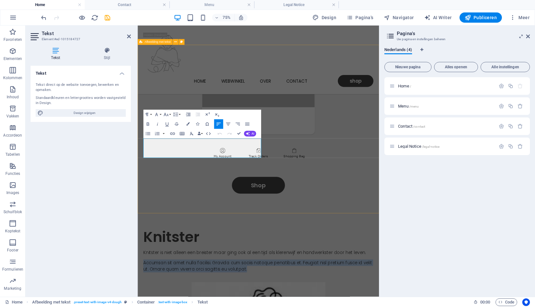
drag, startPoint x: 285, startPoint y: 197, endPoint x: 139, endPoint y: 184, distance: 147.1
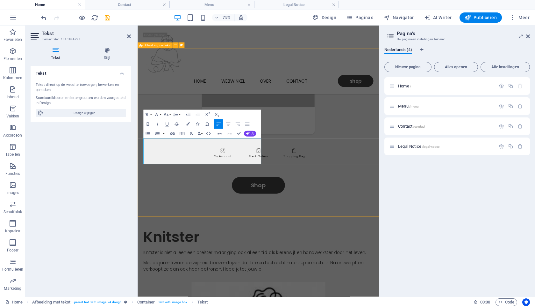
scroll to position [1043, 0]
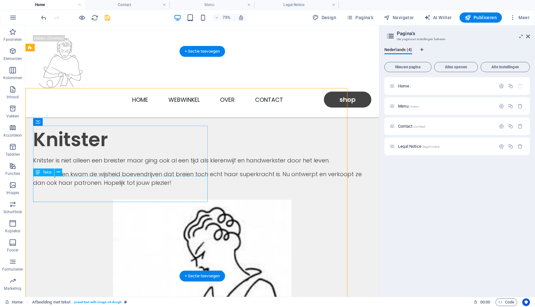
scroll to position [900, 0]
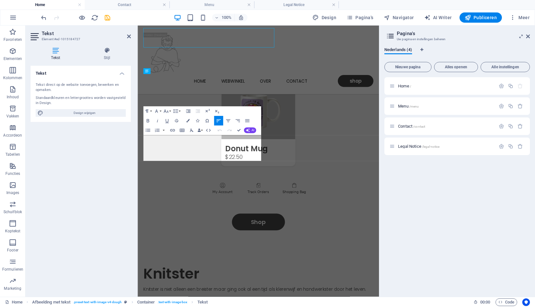
scroll to position [1047, 0]
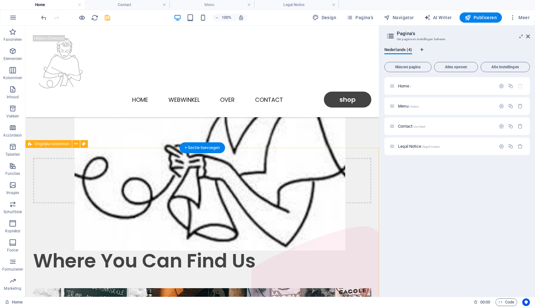
scroll to position [1262, 0]
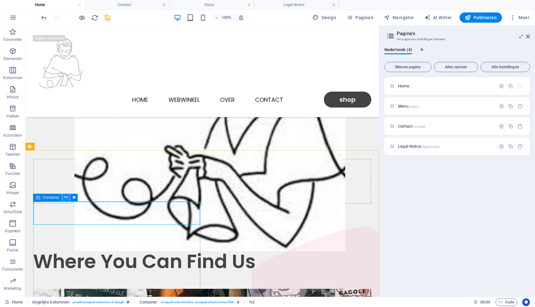
click at [68, 197] on icon at bounding box center [66, 197] width 4 height 7
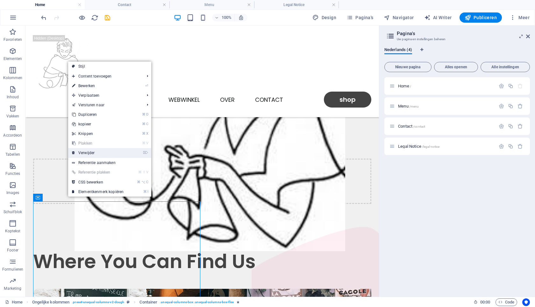
click at [85, 154] on link "⌦ Verwijder" at bounding box center [97, 153] width 59 height 10
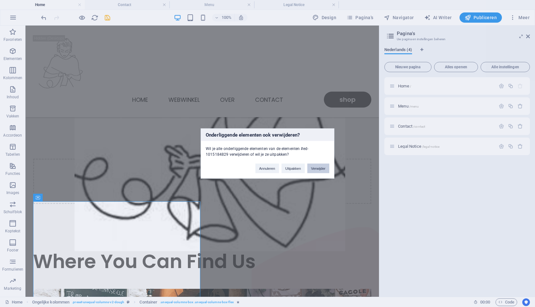
click at [321, 169] on button "Verwijder" at bounding box center [318, 168] width 22 height 10
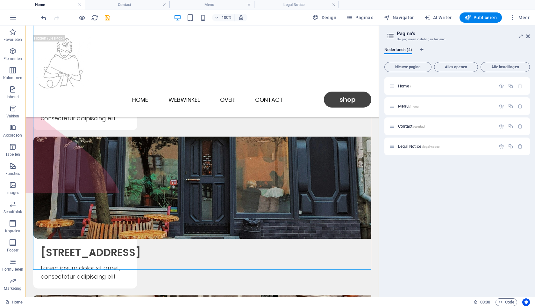
scroll to position [1575, 0]
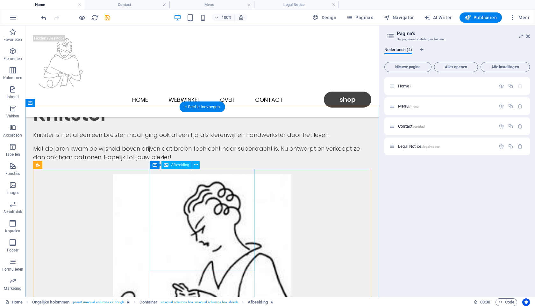
scroll to position [1063, 0]
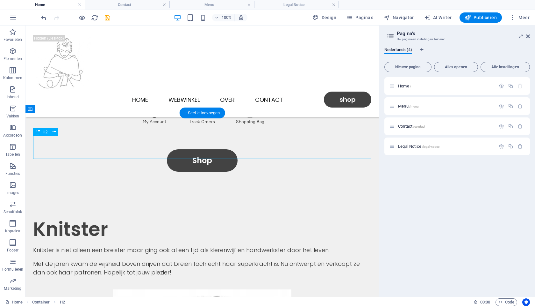
scroll to position [1206, 0]
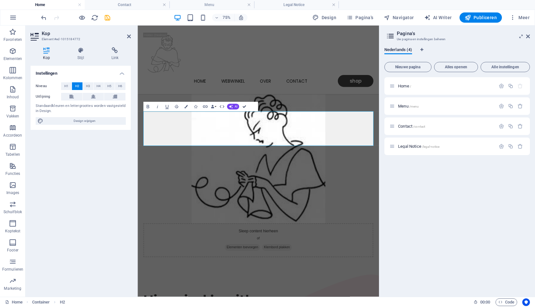
scroll to position [1059, 0]
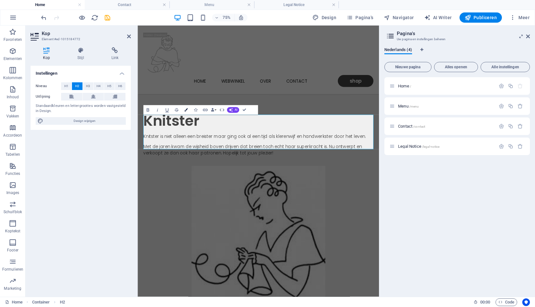
click at [185, 110] on icon "button" at bounding box center [186, 110] width 4 height 4
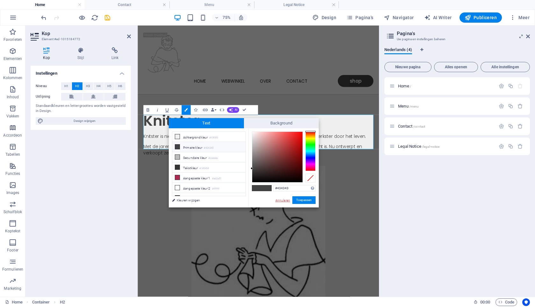
click at [286, 201] on link "Annuleren" at bounding box center [283, 200] width 16 height 5
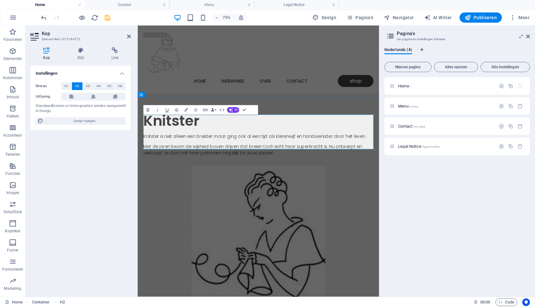
click at [106, 16] on icon "save" at bounding box center [107, 17] width 7 height 7
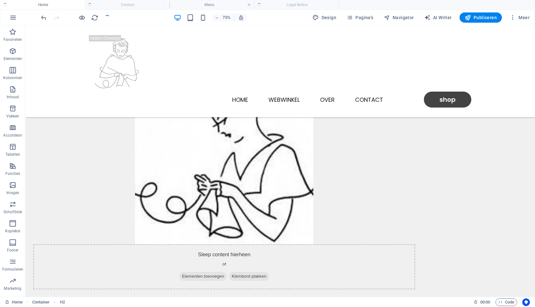
scroll to position [1092, 0]
